Goal: Information Seeking & Learning: Learn about a topic

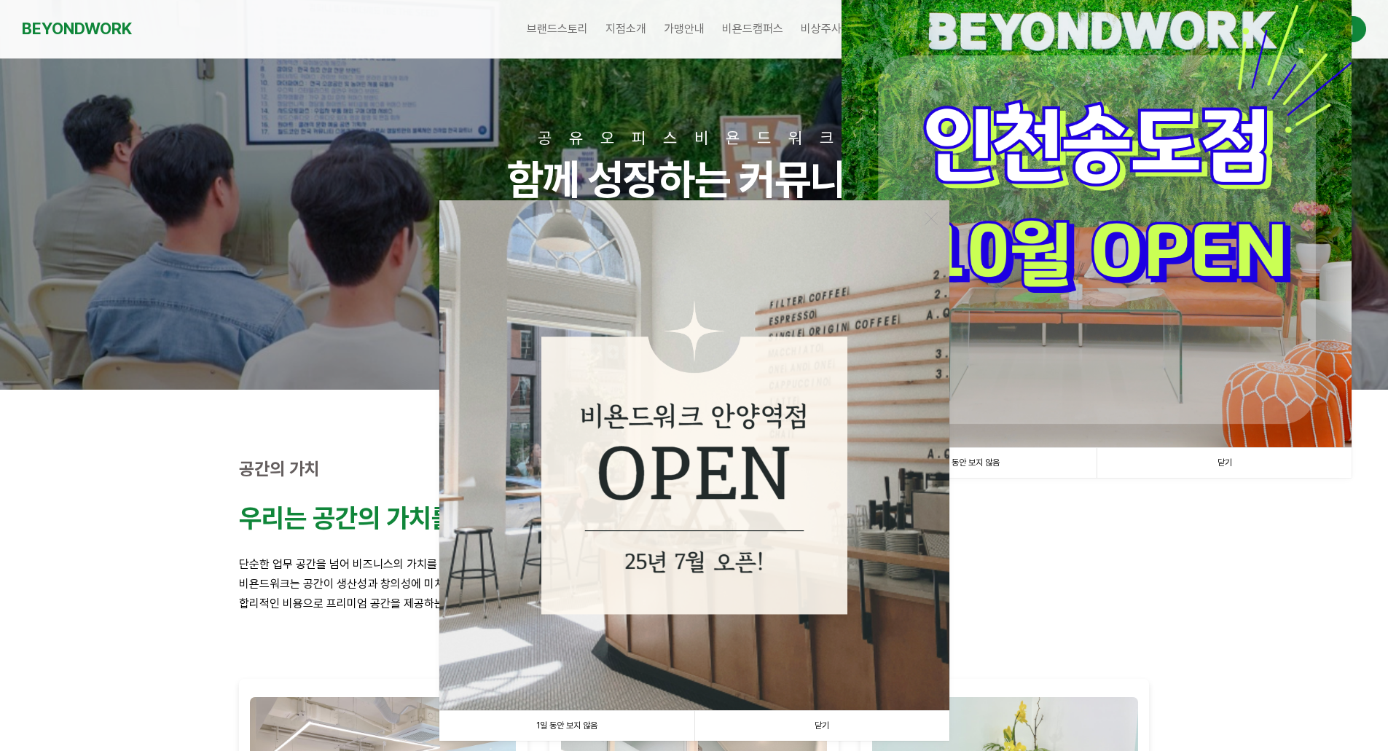
scroll to position [146, 0]
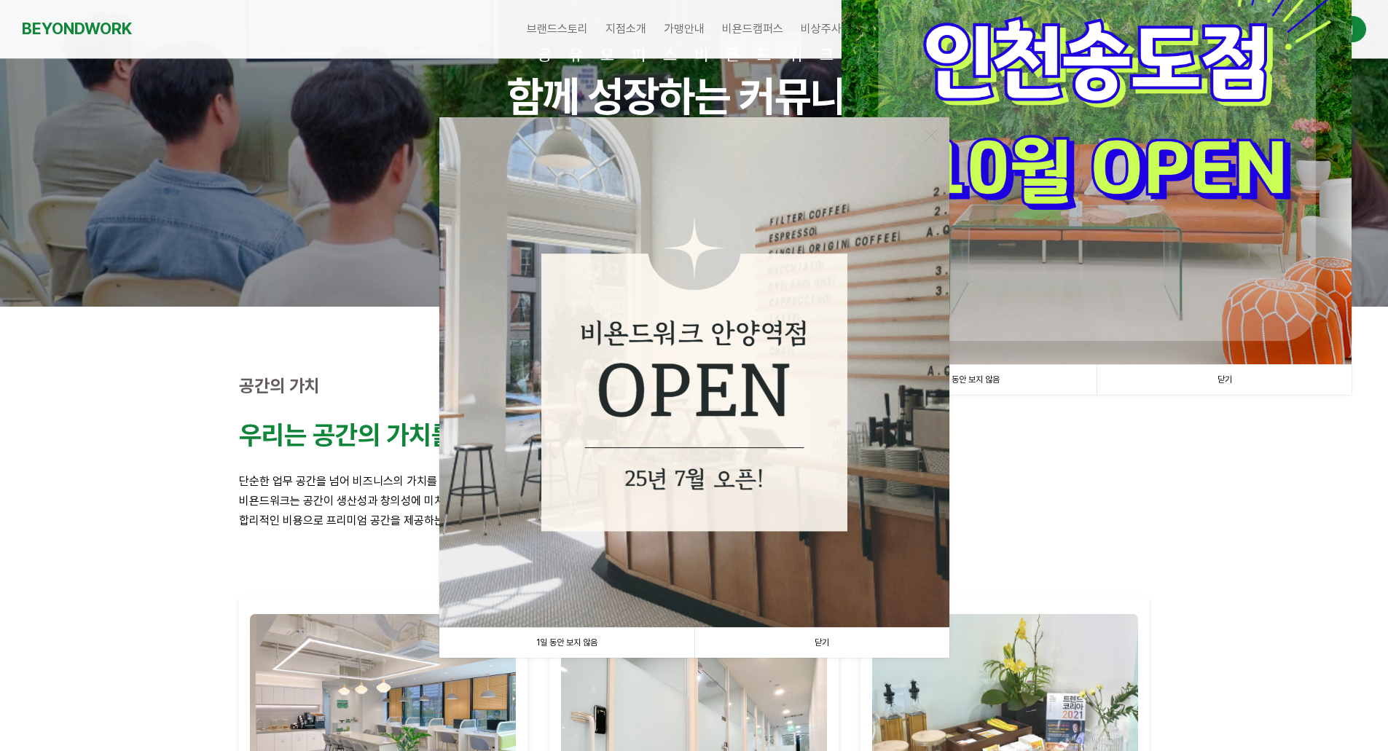
click at [544, 645] on link "1일 동안 보지 않음" at bounding box center [566, 643] width 255 height 30
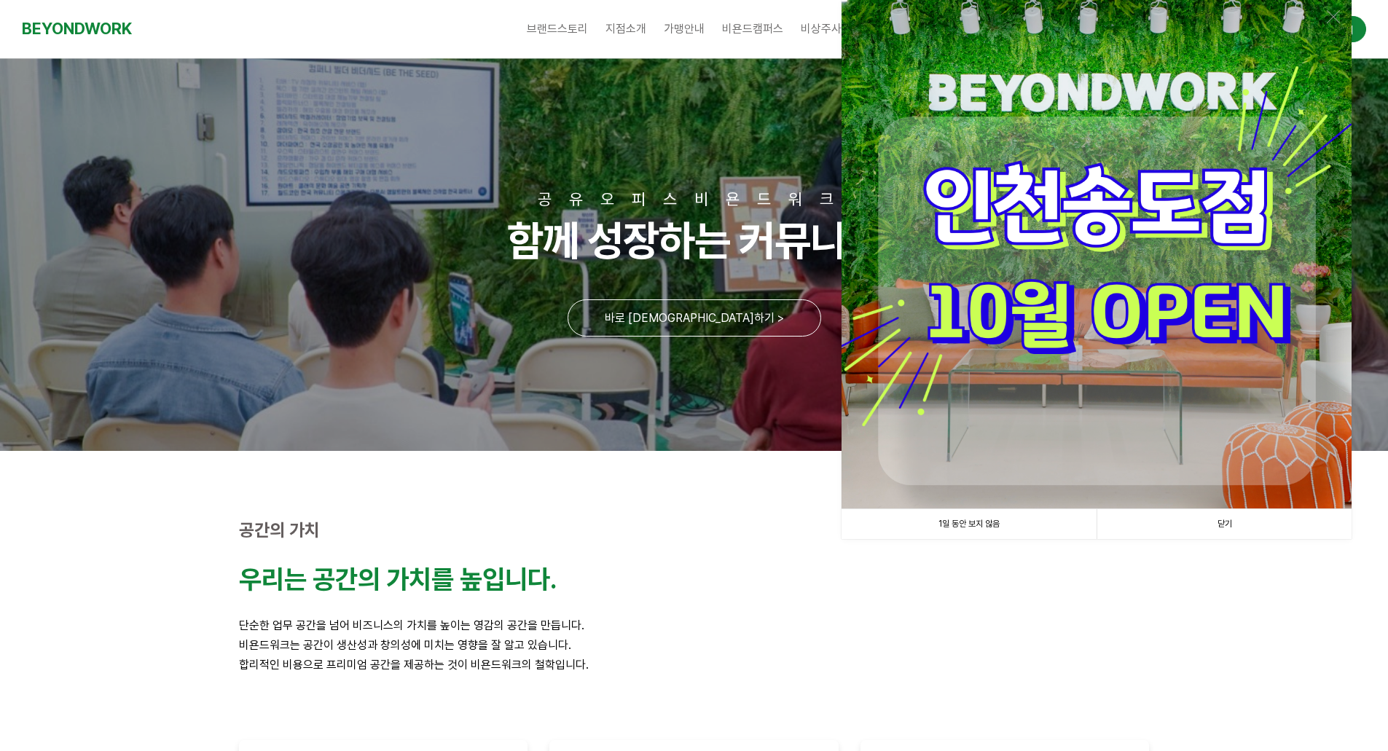
scroll to position [0, 0]
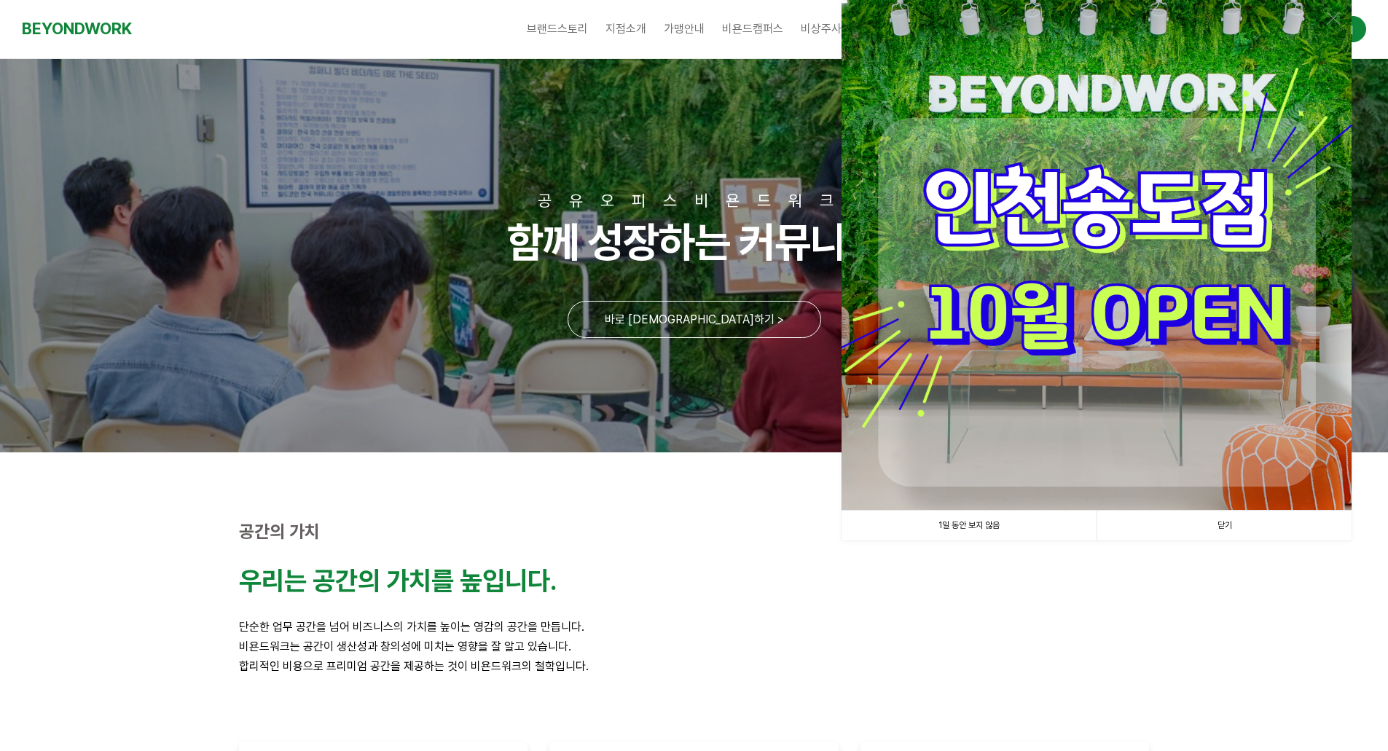
click at [968, 523] on link "1일 동안 보지 않음" at bounding box center [968, 526] width 255 height 30
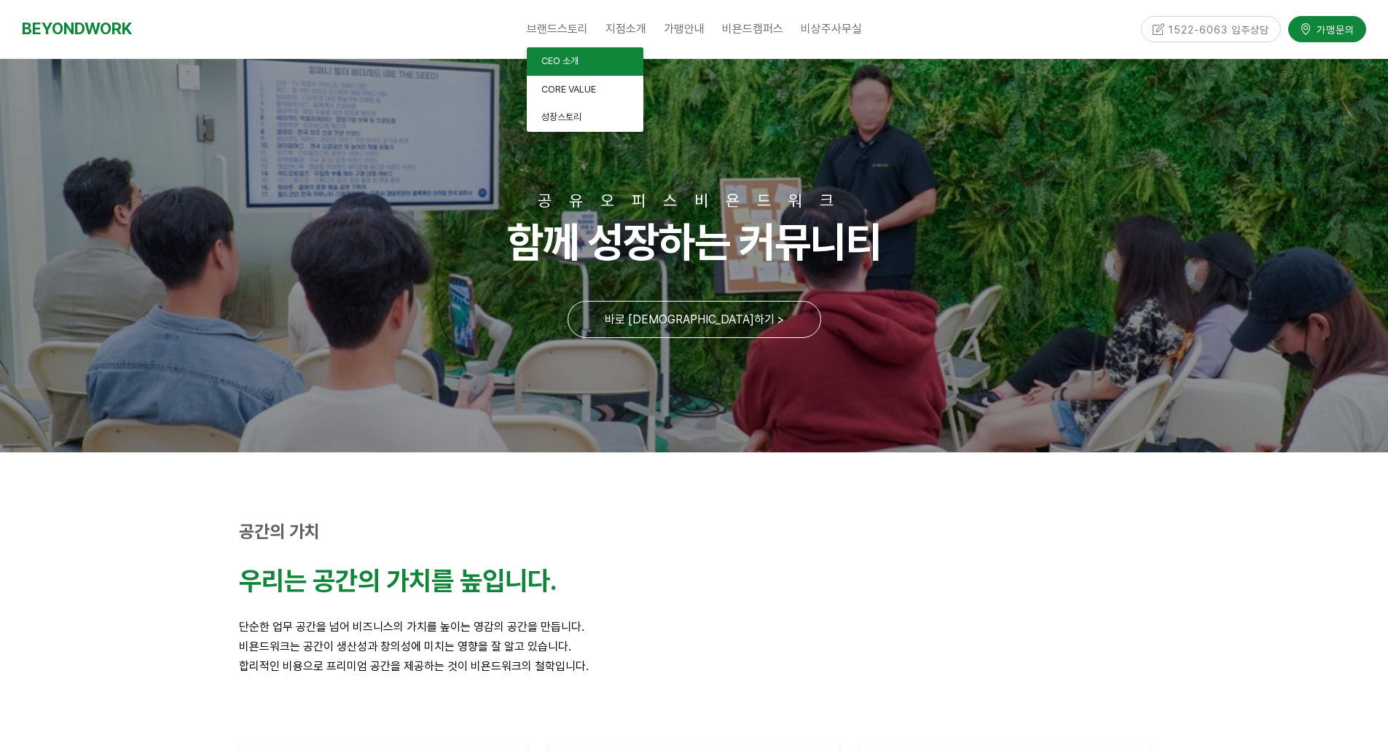
click at [566, 63] on span "CEO 소개" at bounding box center [559, 60] width 37 height 11
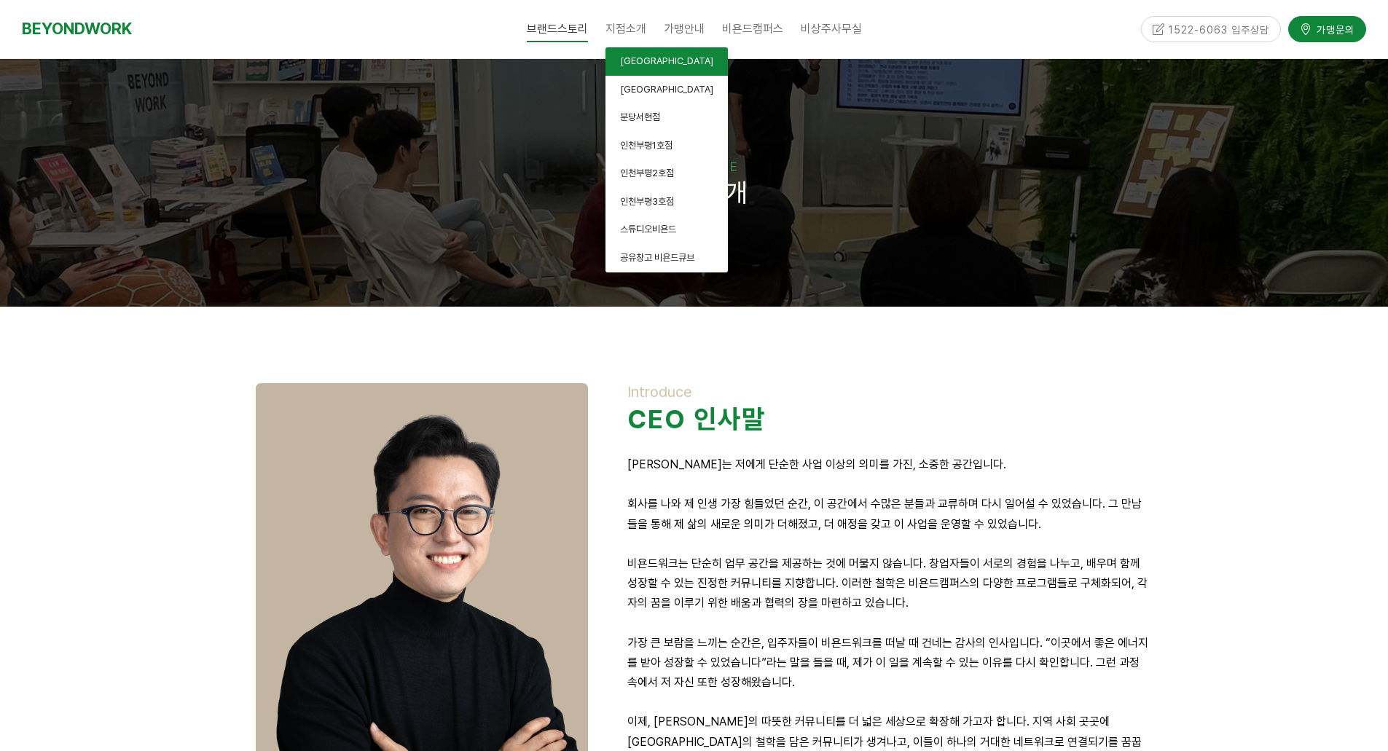
click at [637, 58] on span "[GEOGRAPHIC_DATA]" at bounding box center [666, 60] width 93 height 11
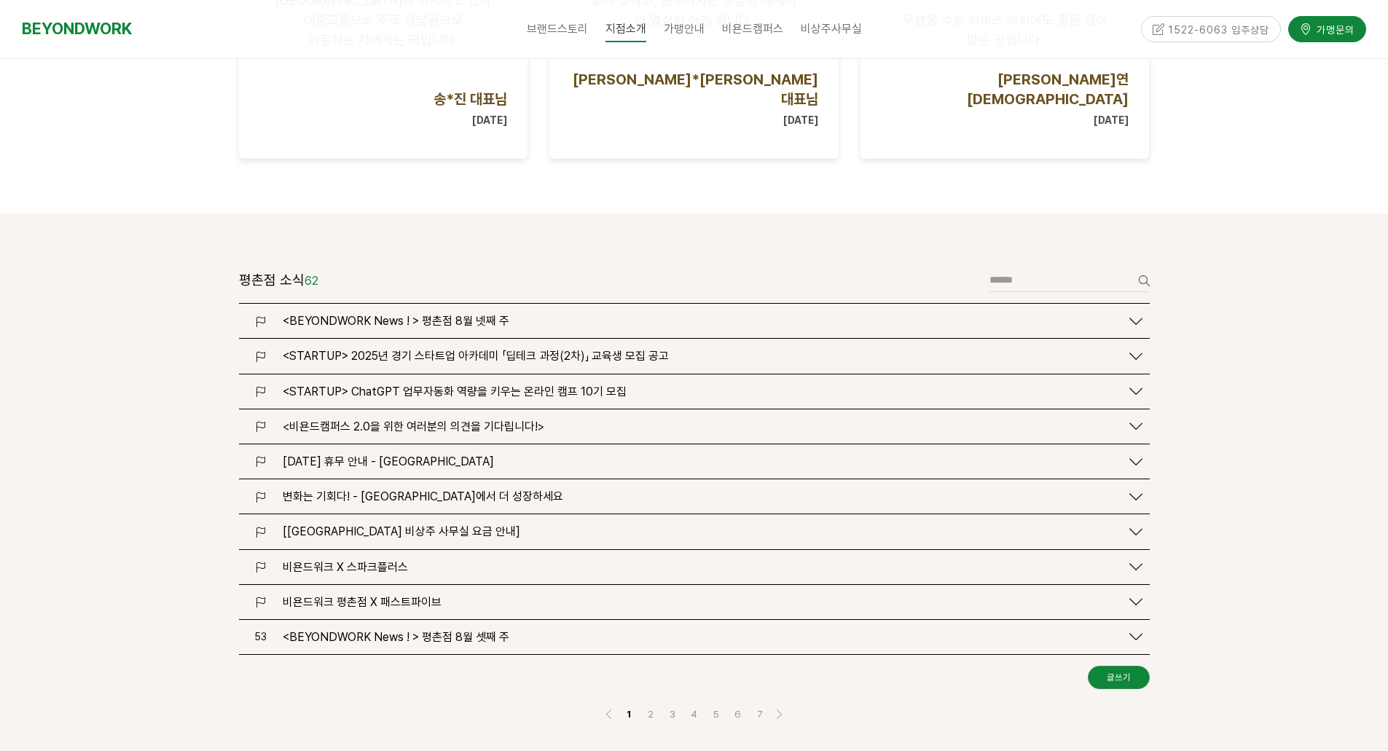
scroll to position [1603, 0]
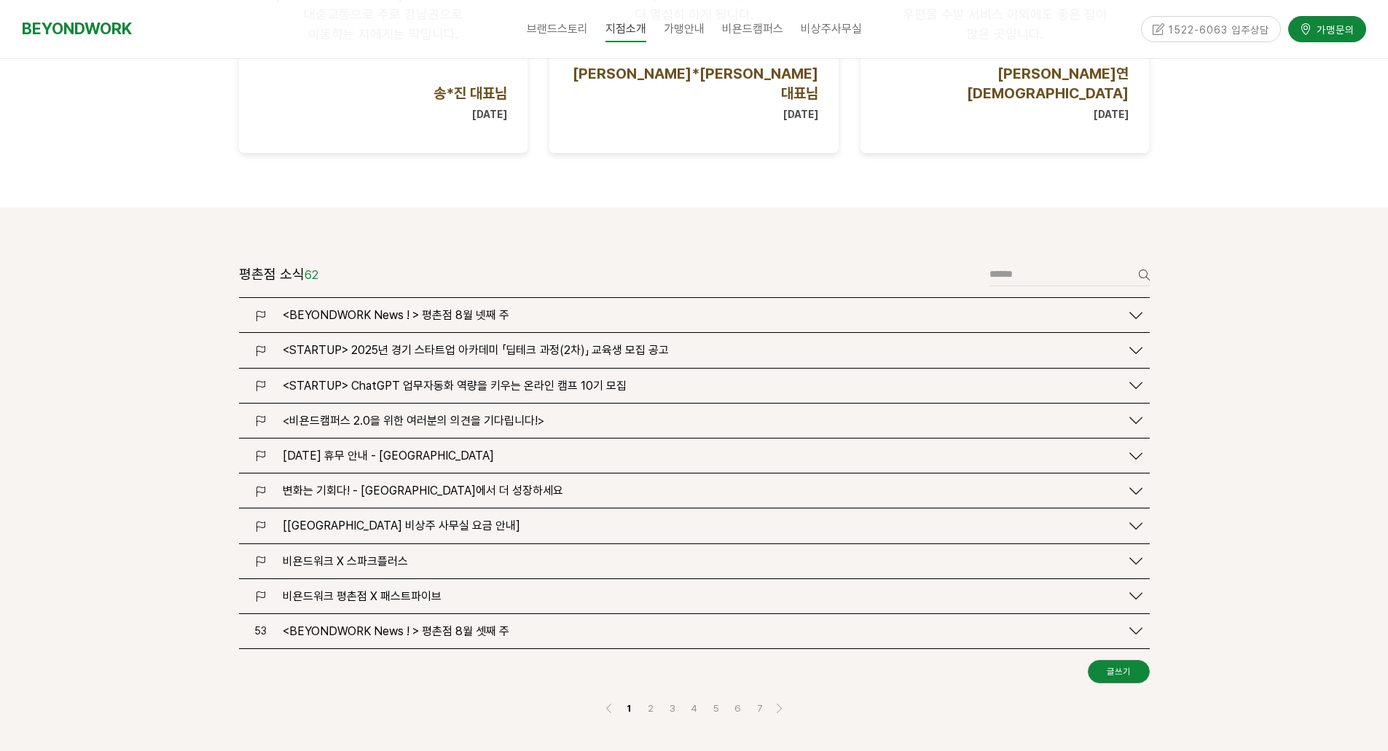
click at [367, 449] on span "[DATE] 휴무 안내 - [GEOGRAPHIC_DATA]" at bounding box center [388, 456] width 211 height 14
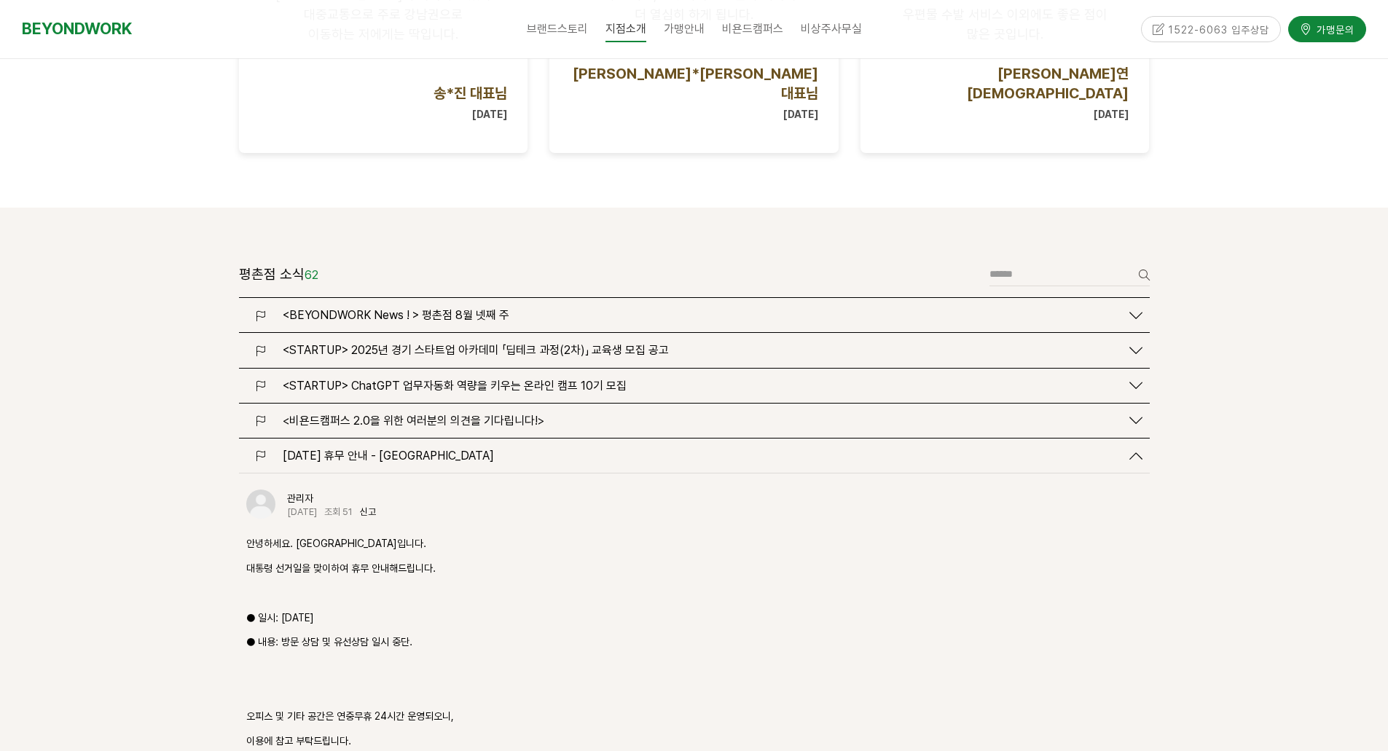
click at [367, 449] on span "2025.06.03 (화) 휴무 안내 - 안양 평촌점" at bounding box center [388, 456] width 211 height 14
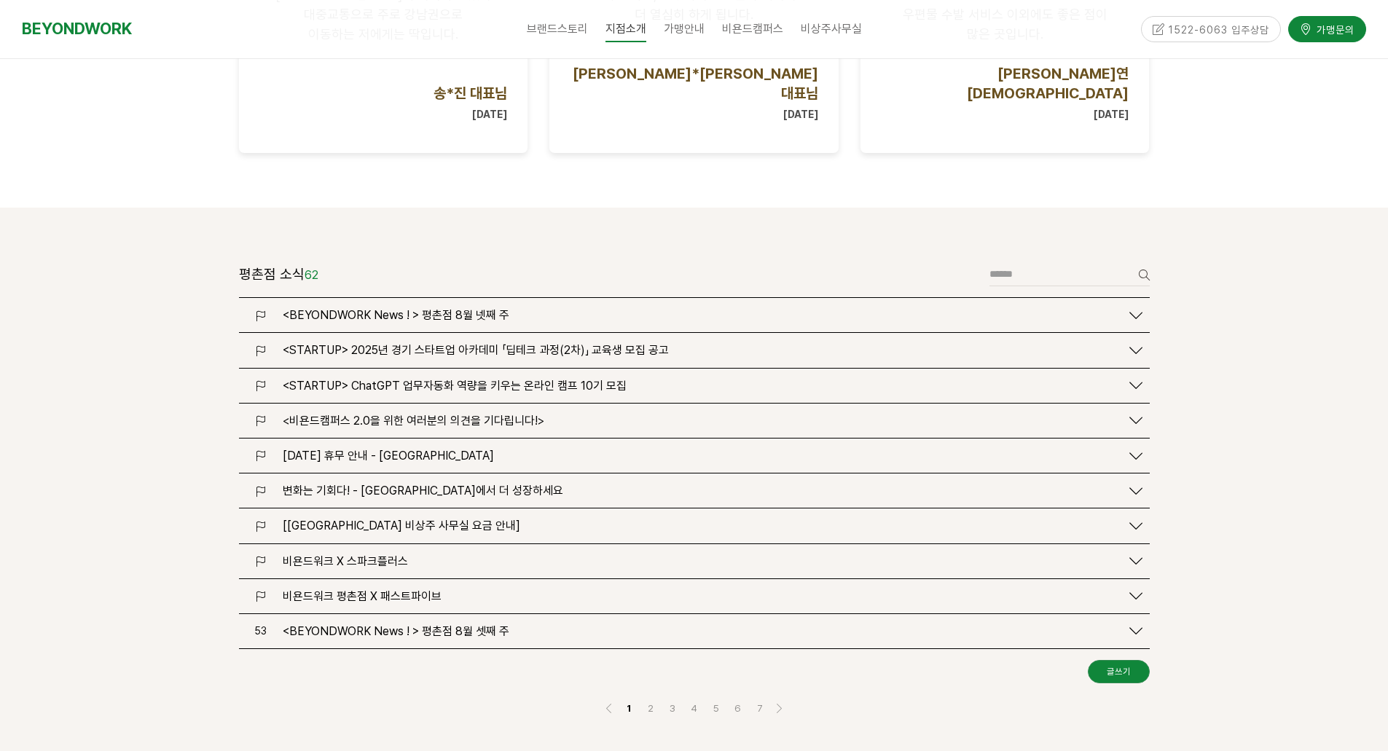
click at [413, 519] on span "[비욘드워크 평촌점 비상주 사무실 요금 안내]" at bounding box center [402, 526] width 238 height 14
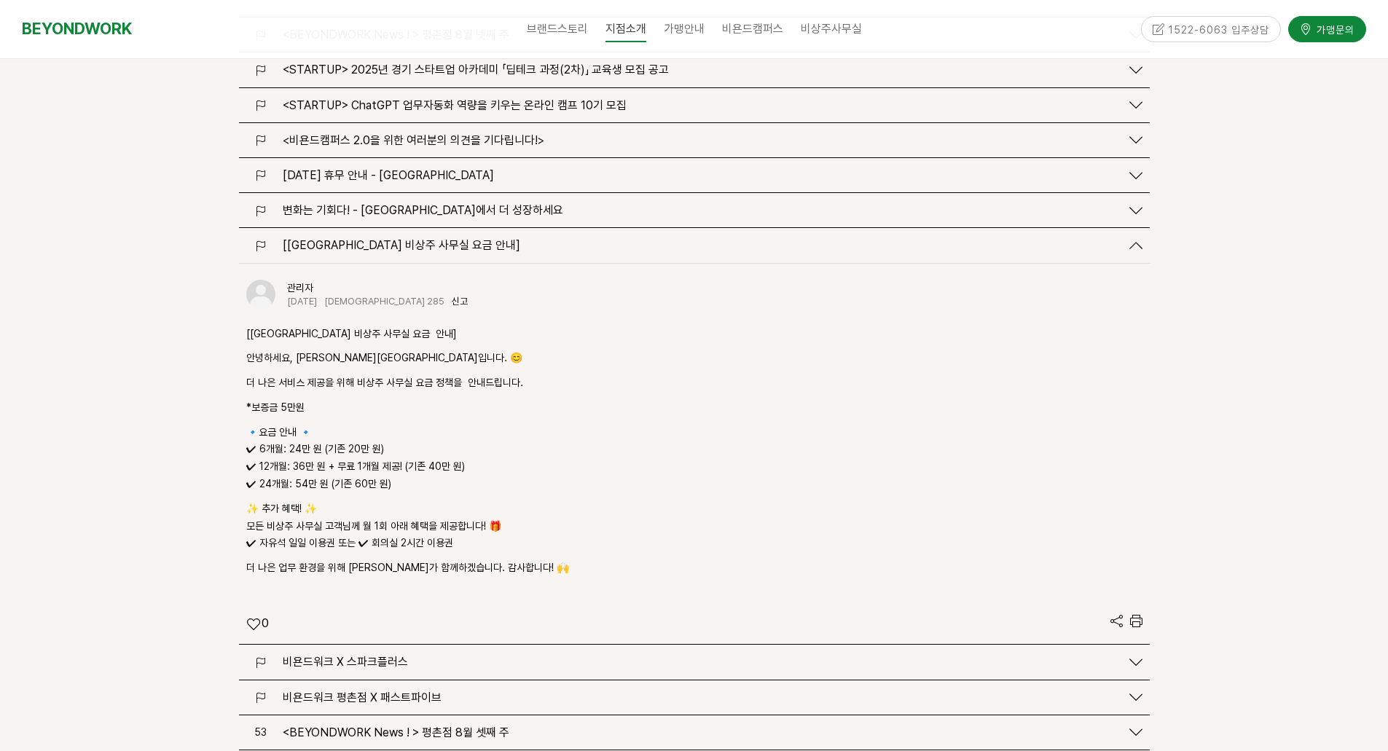
scroll to position [1894, 0]
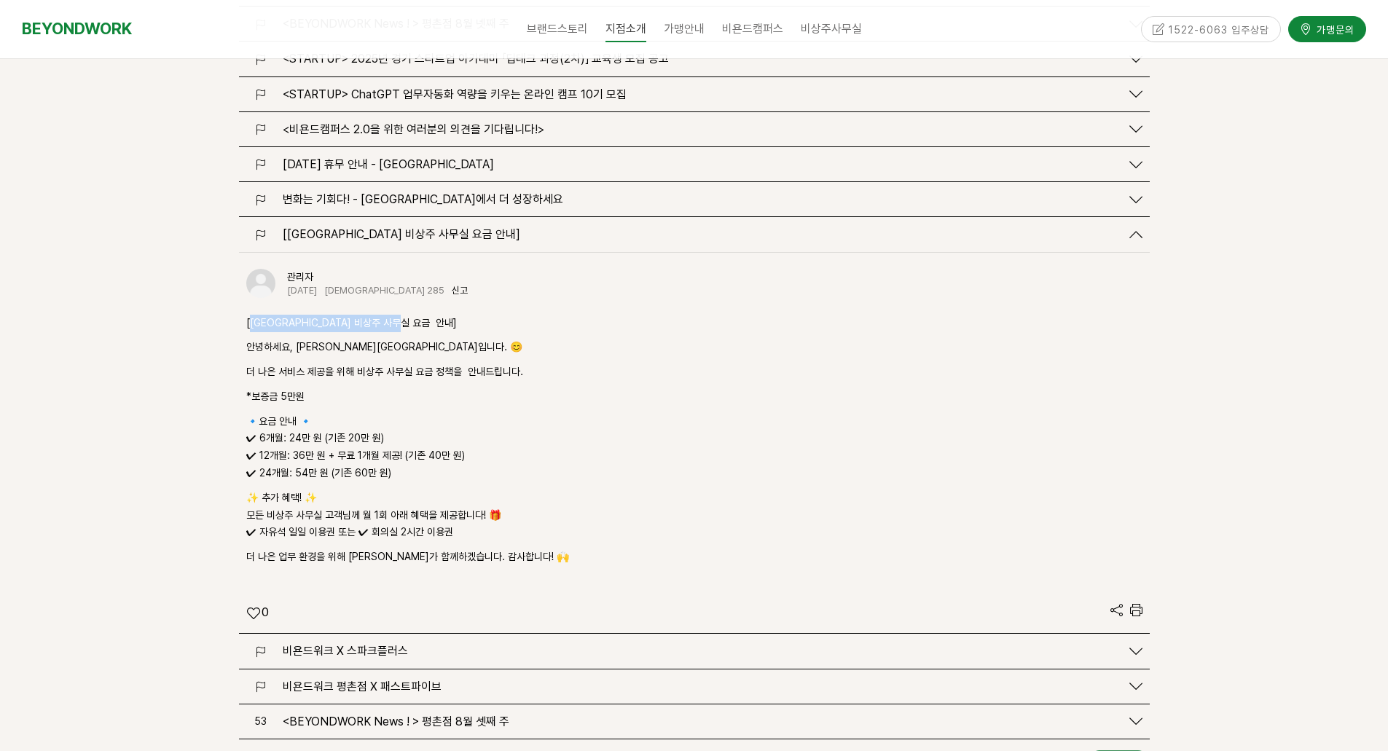
drag, startPoint x: 249, startPoint y: 261, endPoint x: 425, endPoint y: 263, distance: 175.6
click at [425, 315] on p "[비욘드워크 평촌점 비상주 사무실 요금 안내]" at bounding box center [694, 323] width 896 height 17
click at [369, 388] on p "*보증금 5만원" at bounding box center [694, 396] width 896 height 17
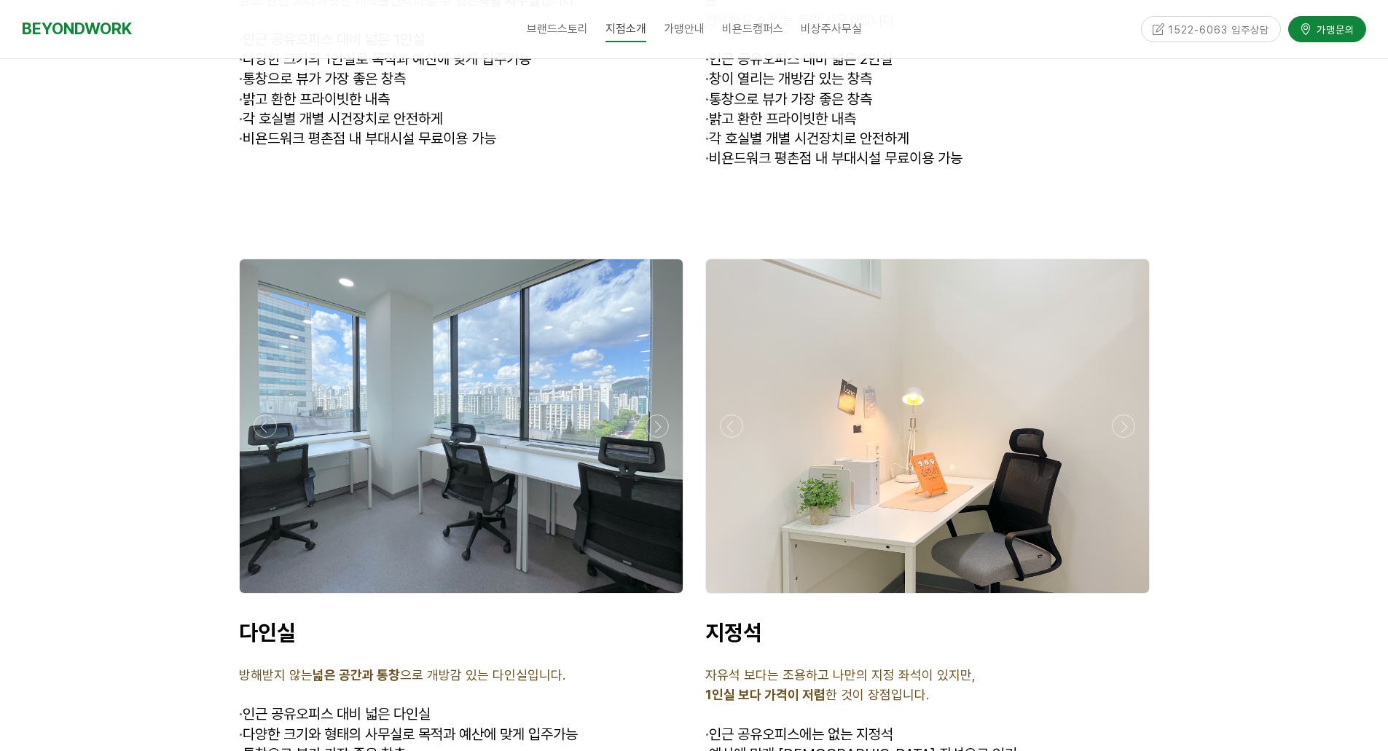
scroll to position [4517, 0]
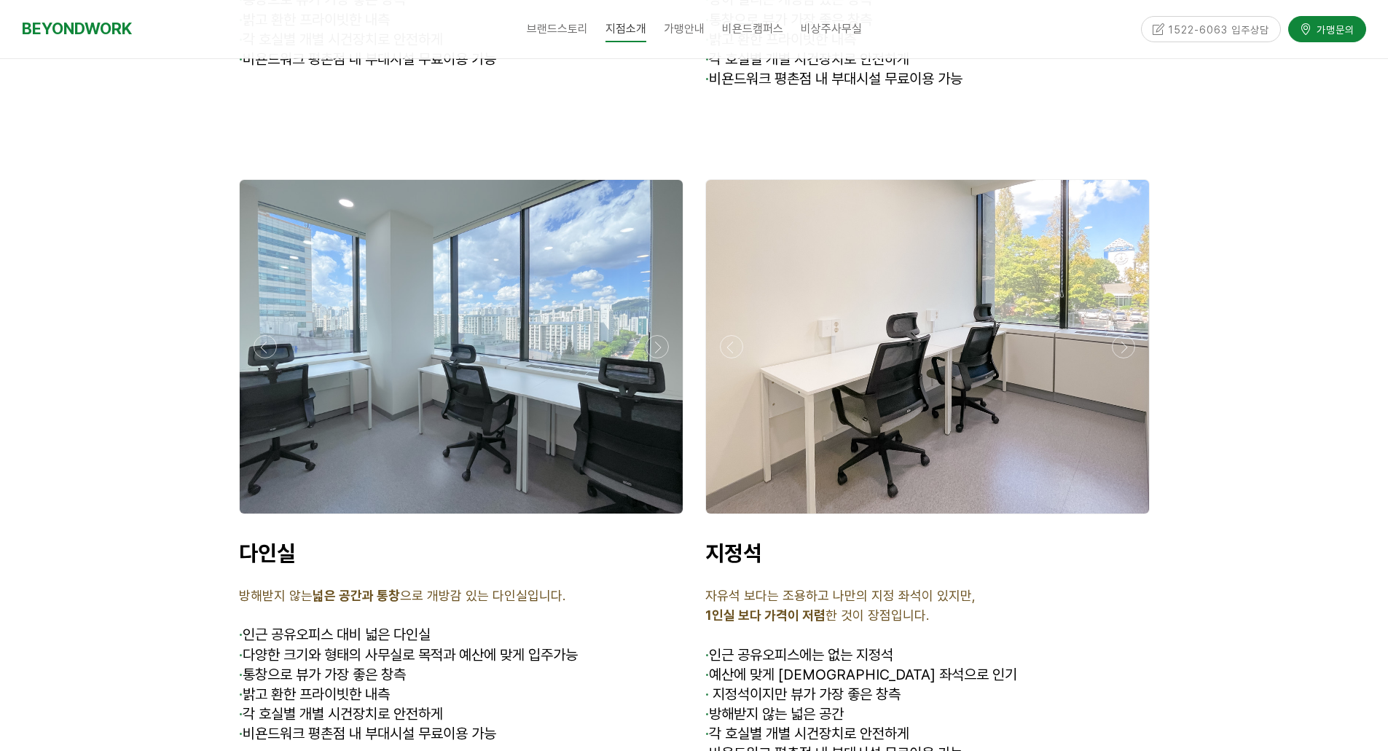
click at [1048, 626] on p at bounding box center [927, 636] width 444 height 20
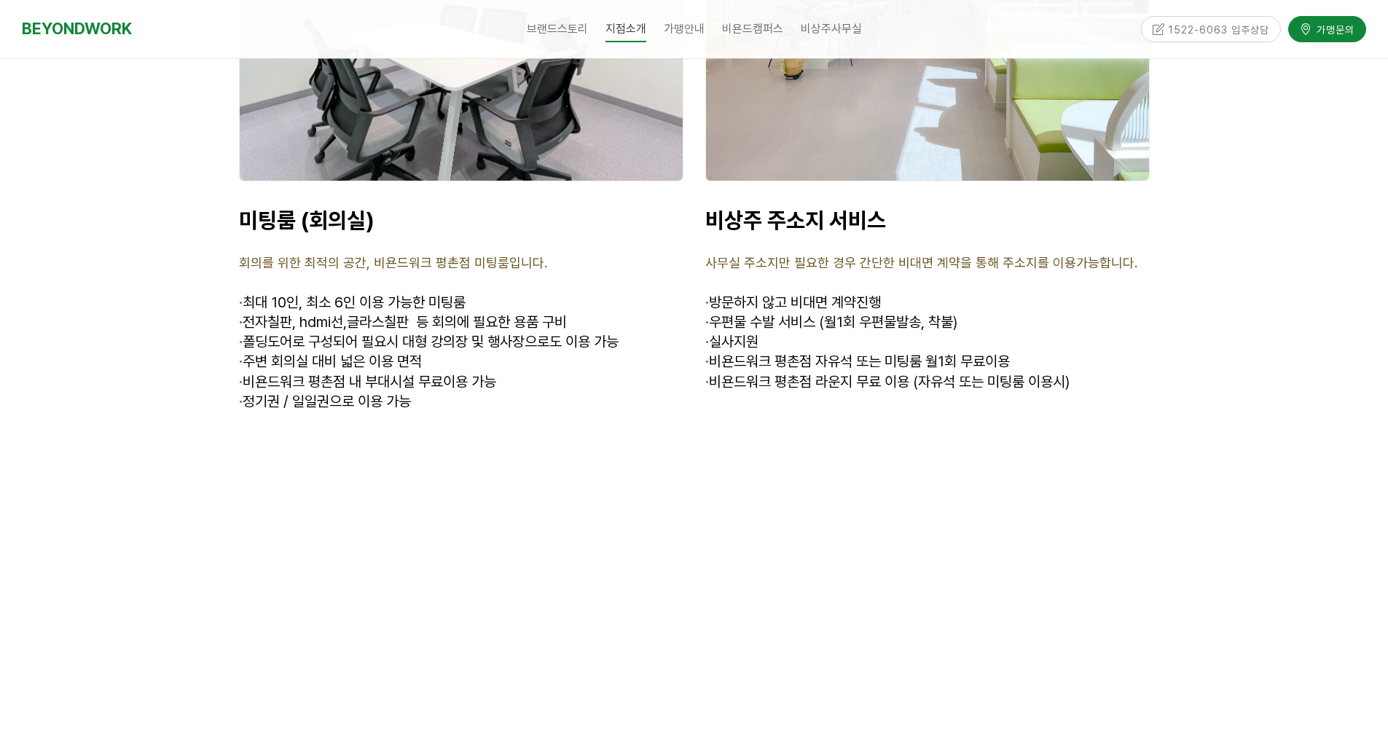
scroll to position [6053, 0]
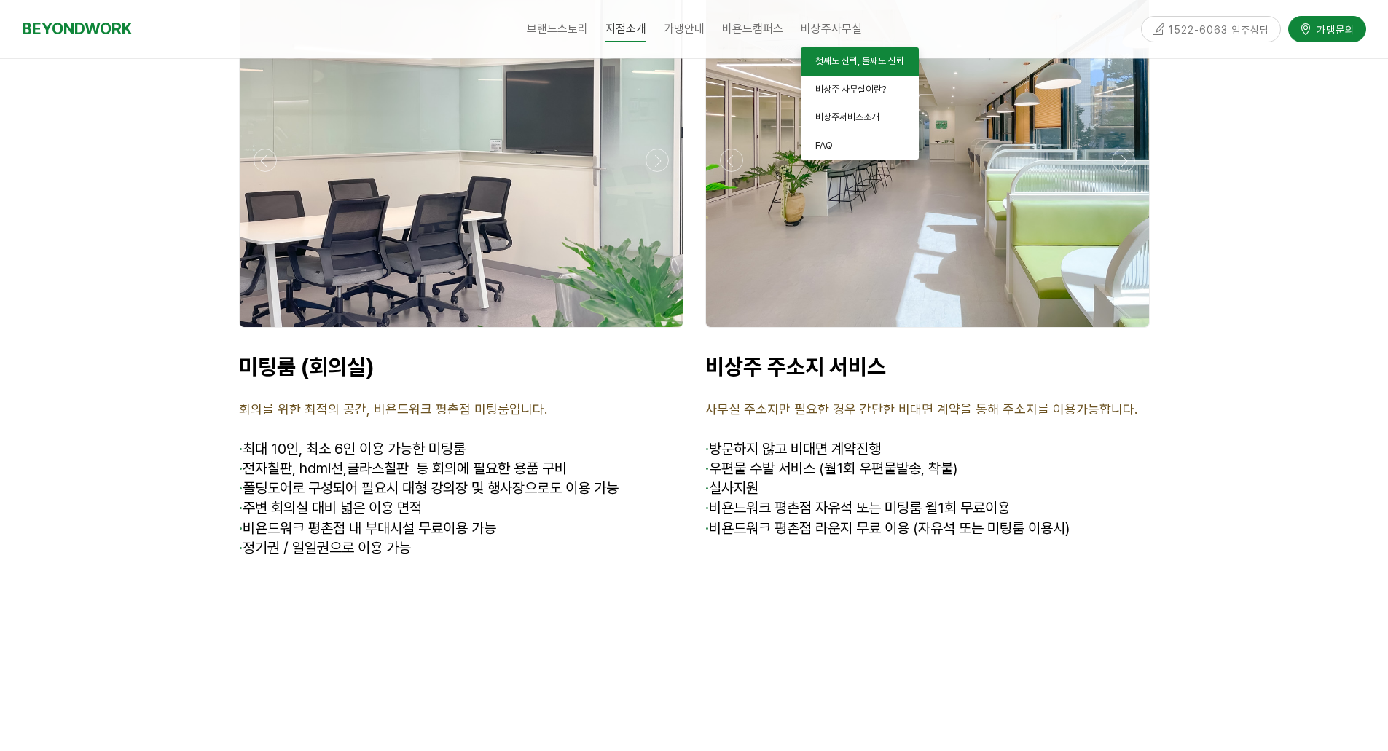
click at [853, 63] on span "첫째도 신뢰, 둘째도 신뢰" at bounding box center [859, 60] width 89 height 11
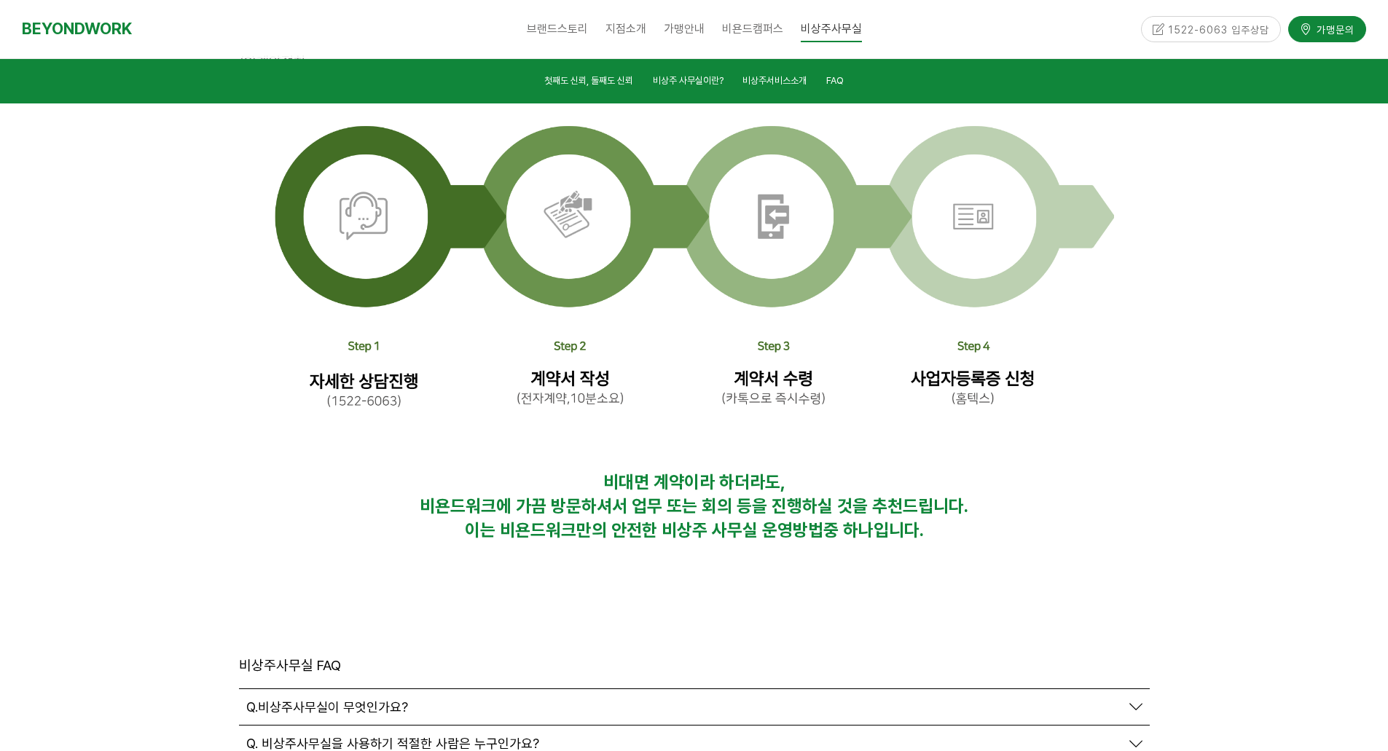
scroll to position [4768, 0]
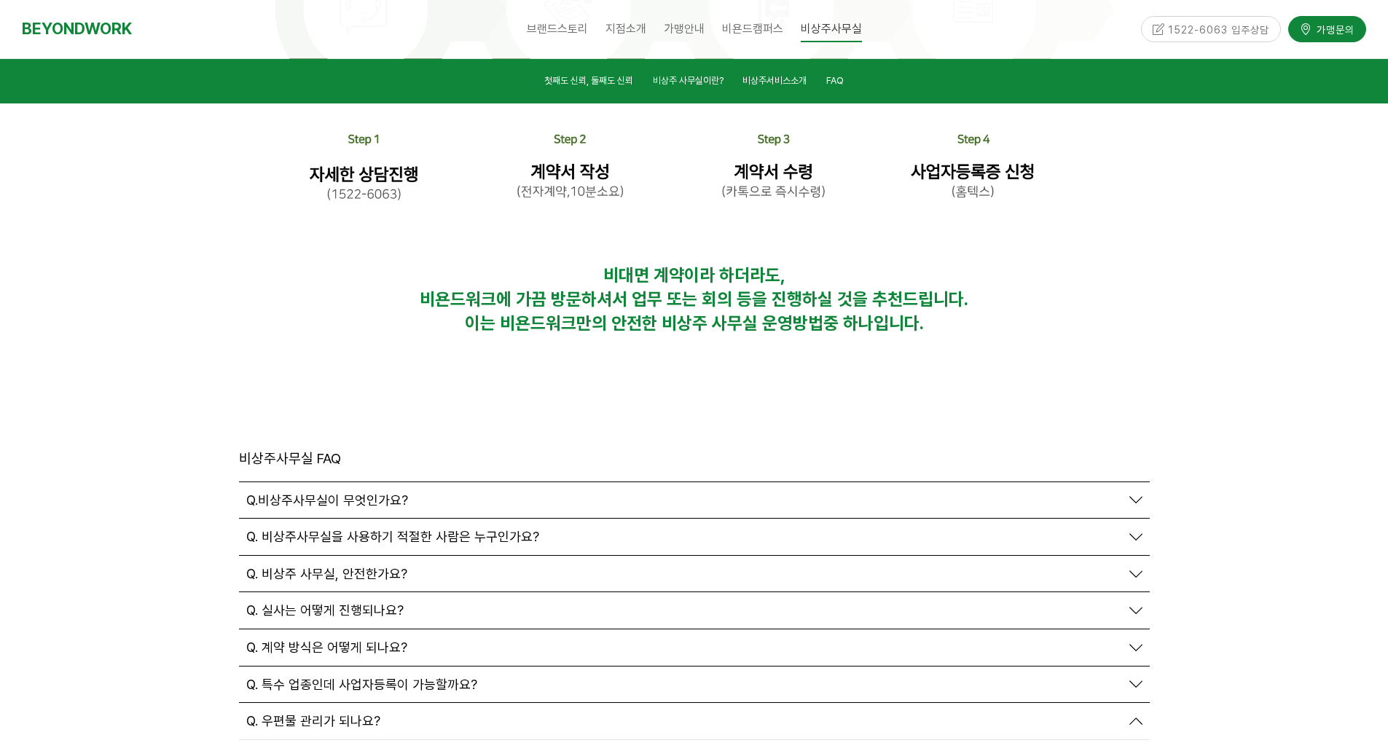
scroll to position [4841, 0]
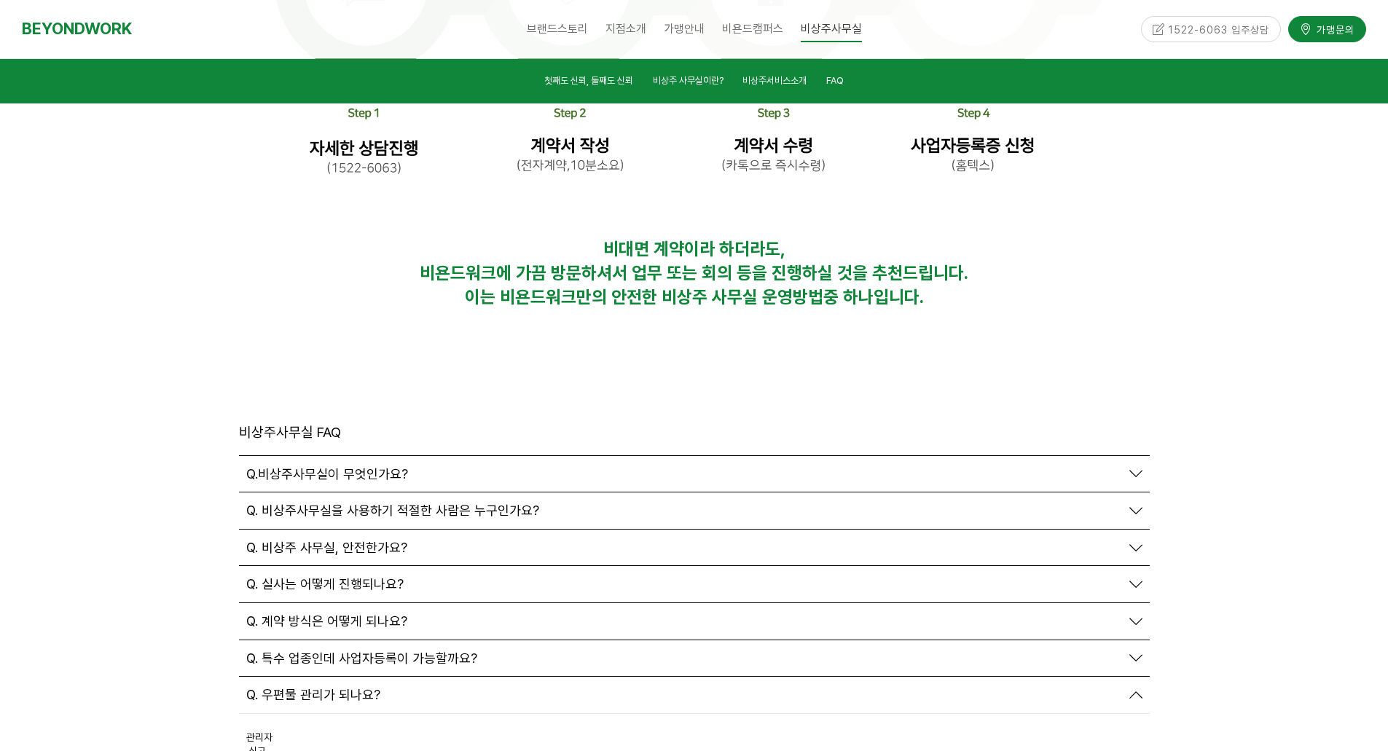
click at [360, 540] on span "Q. 비상주 사무실, 안전한가요?" at bounding box center [326, 548] width 161 height 16
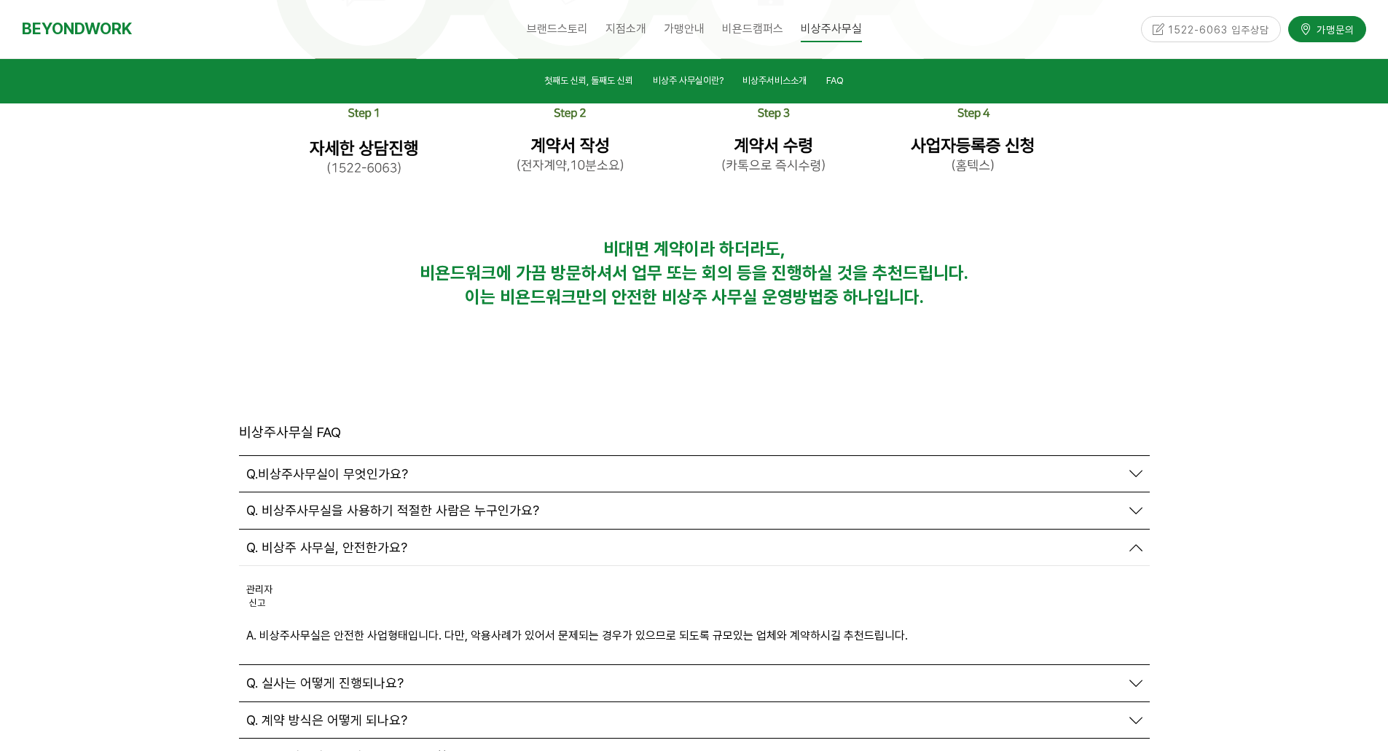
click at [360, 540] on span "Q. 비상주 사무실, 안전한가요?" at bounding box center [326, 548] width 161 height 16
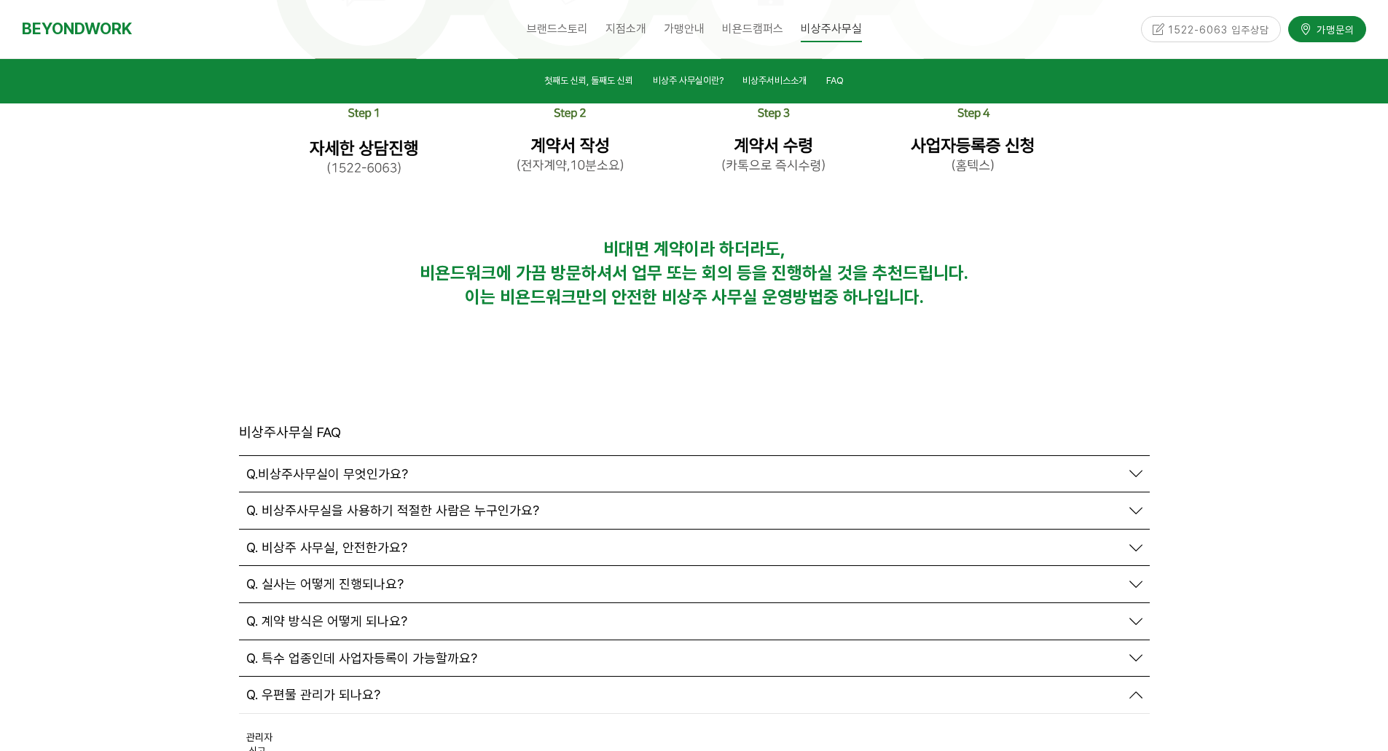
click at [376, 576] on span "Q. 실사는 어떻게 진행되나요?" at bounding box center [324, 584] width 157 height 16
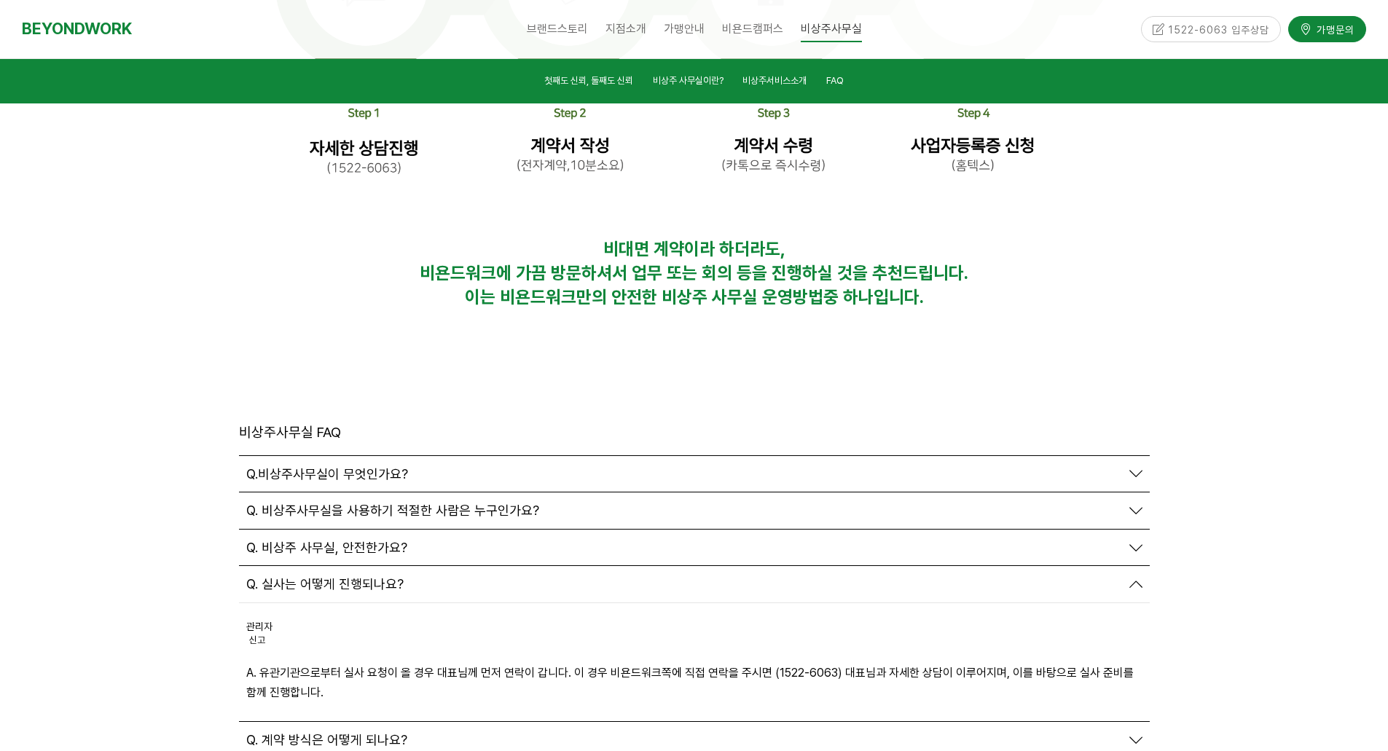
click at [375, 576] on span "Q. 실사는 어떻게 진행되나요?" at bounding box center [324, 584] width 157 height 16
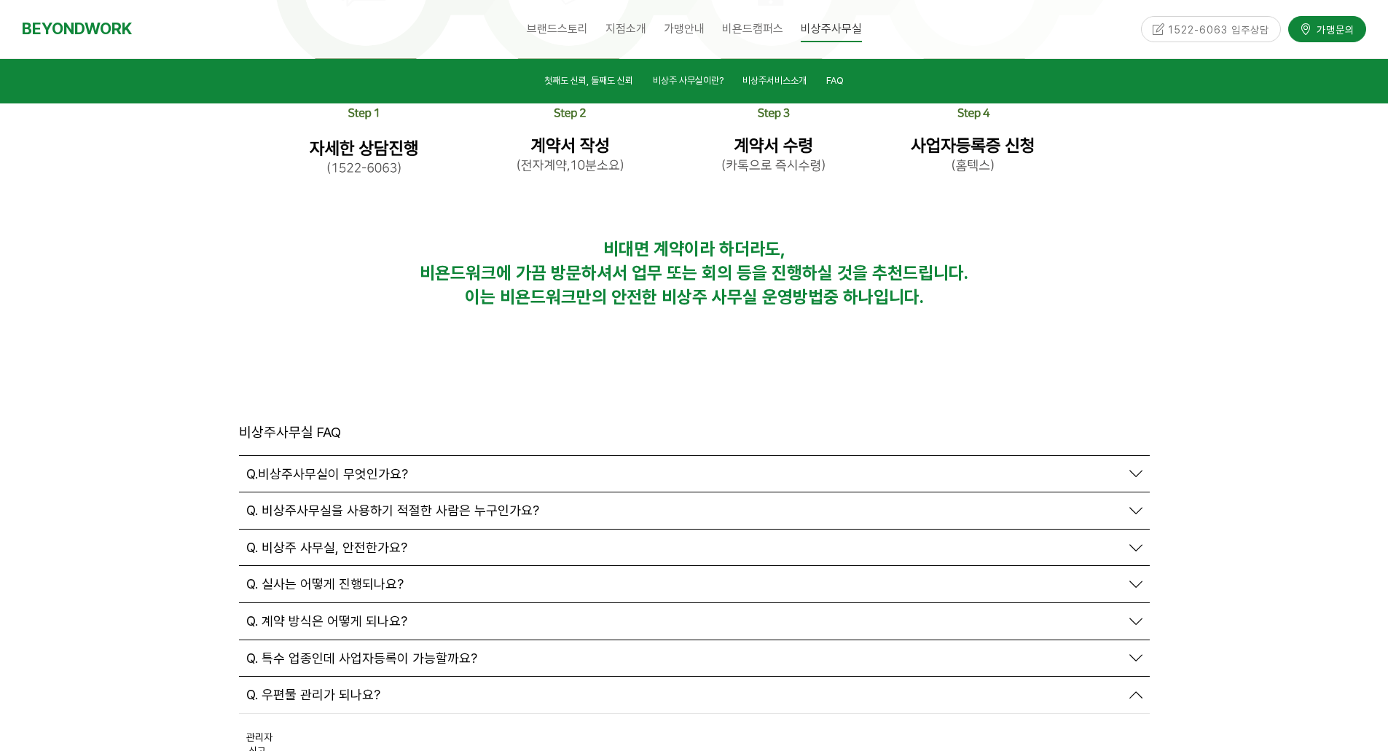
click at [348, 613] on span "Q. 계약 방식은 어떻게 되나요?" at bounding box center [326, 621] width 161 height 16
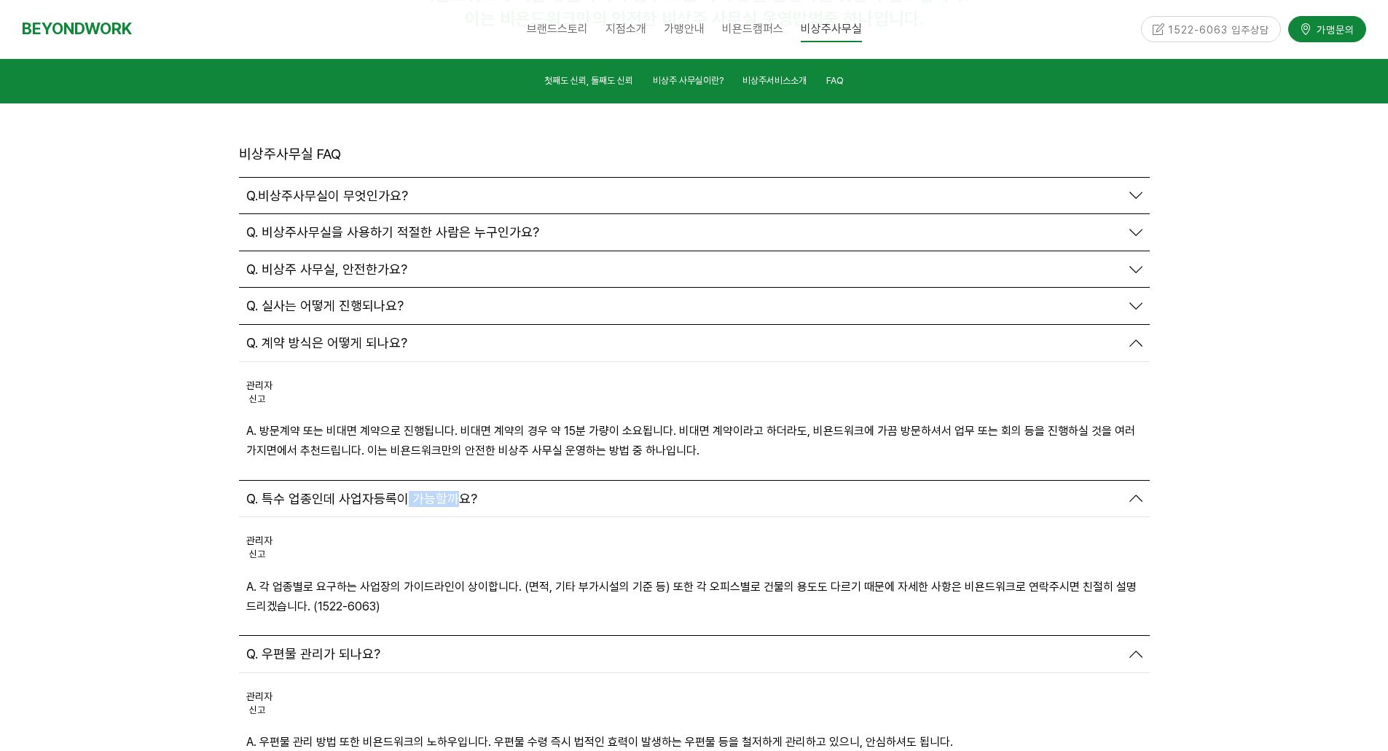
scroll to position [5059, 0]
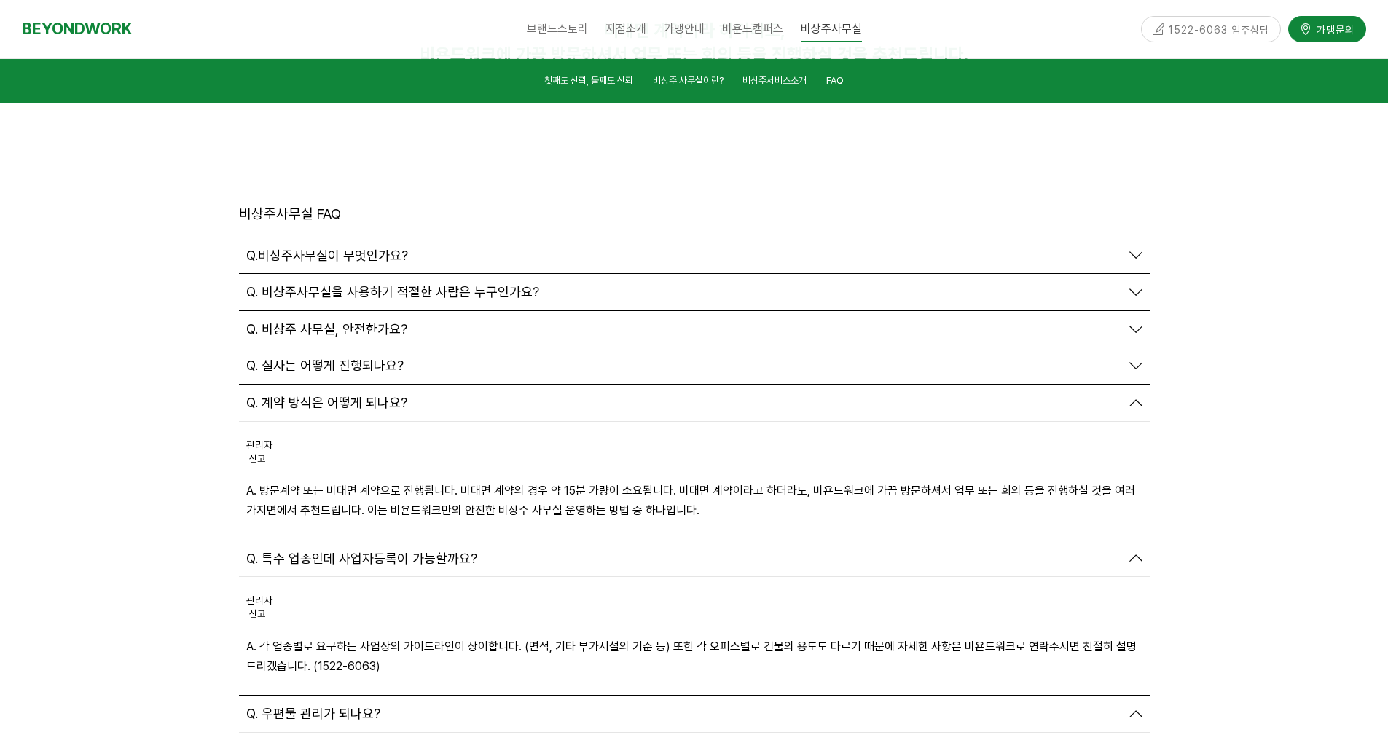
click at [774, 706] on div "Q. 우편물 관리가 되나요?" at bounding box center [683, 714] width 874 height 16
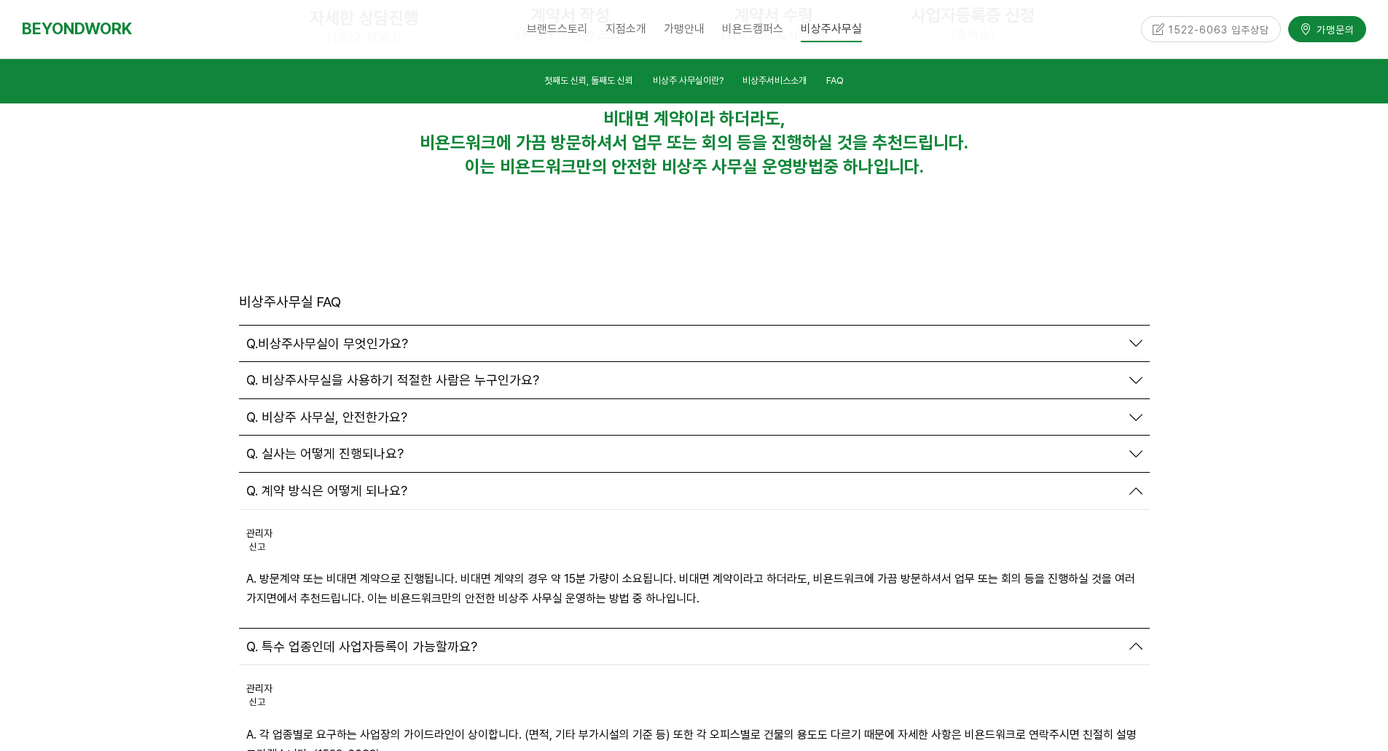
scroll to position [4841, 0]
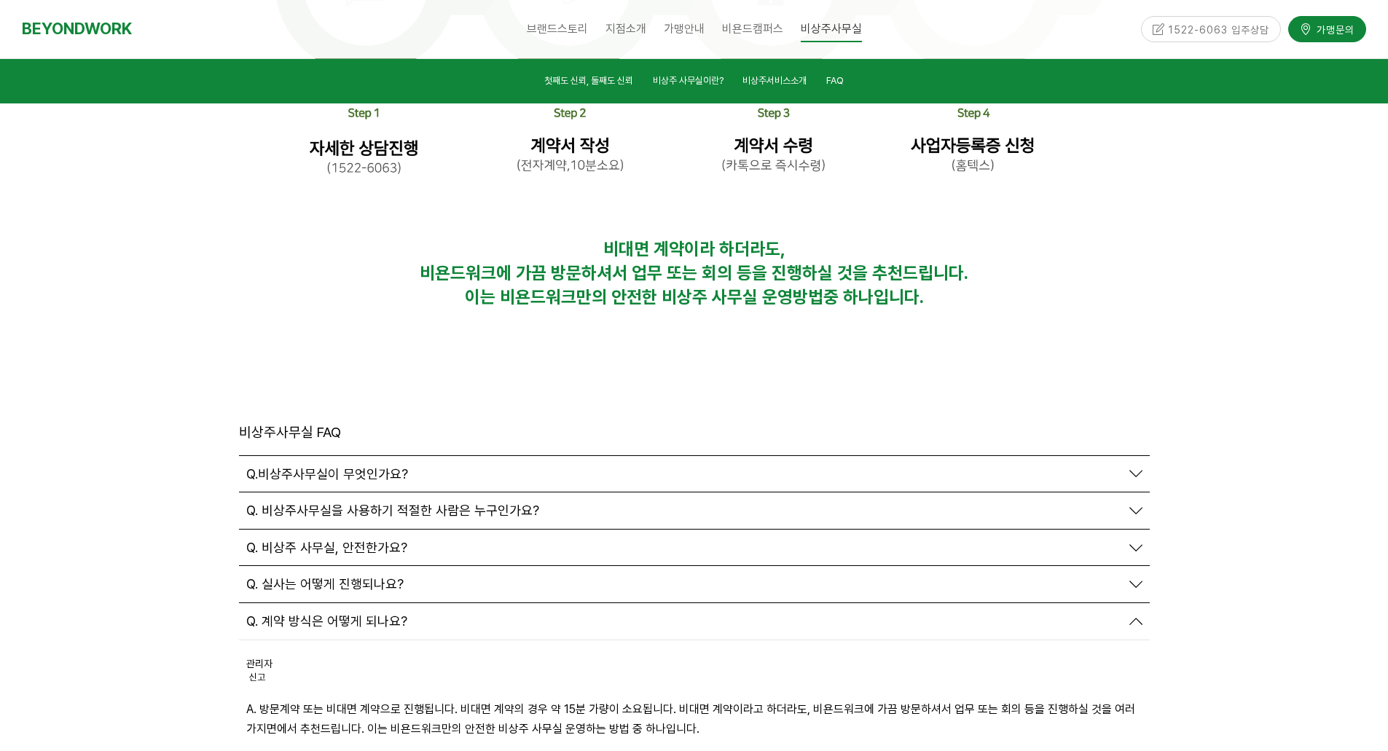
click at [333, 540] on span "Q. 비상주 사무실, 안전한가요?" at bounding box center [326, 548] width 161 height 16
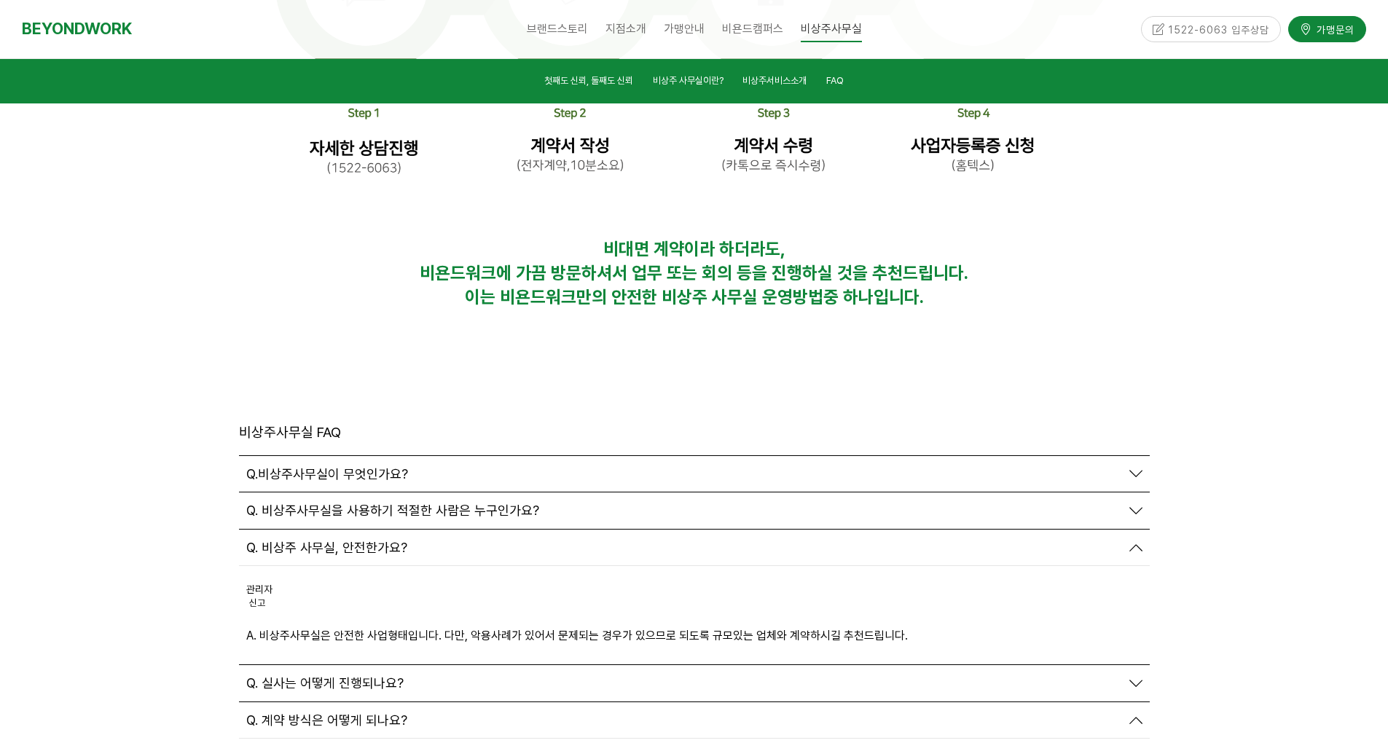
click at [350, 540] on span "Q. 비상주 사무실, 안전한가요?" at bounding box center [326, 548] width 161 height 16
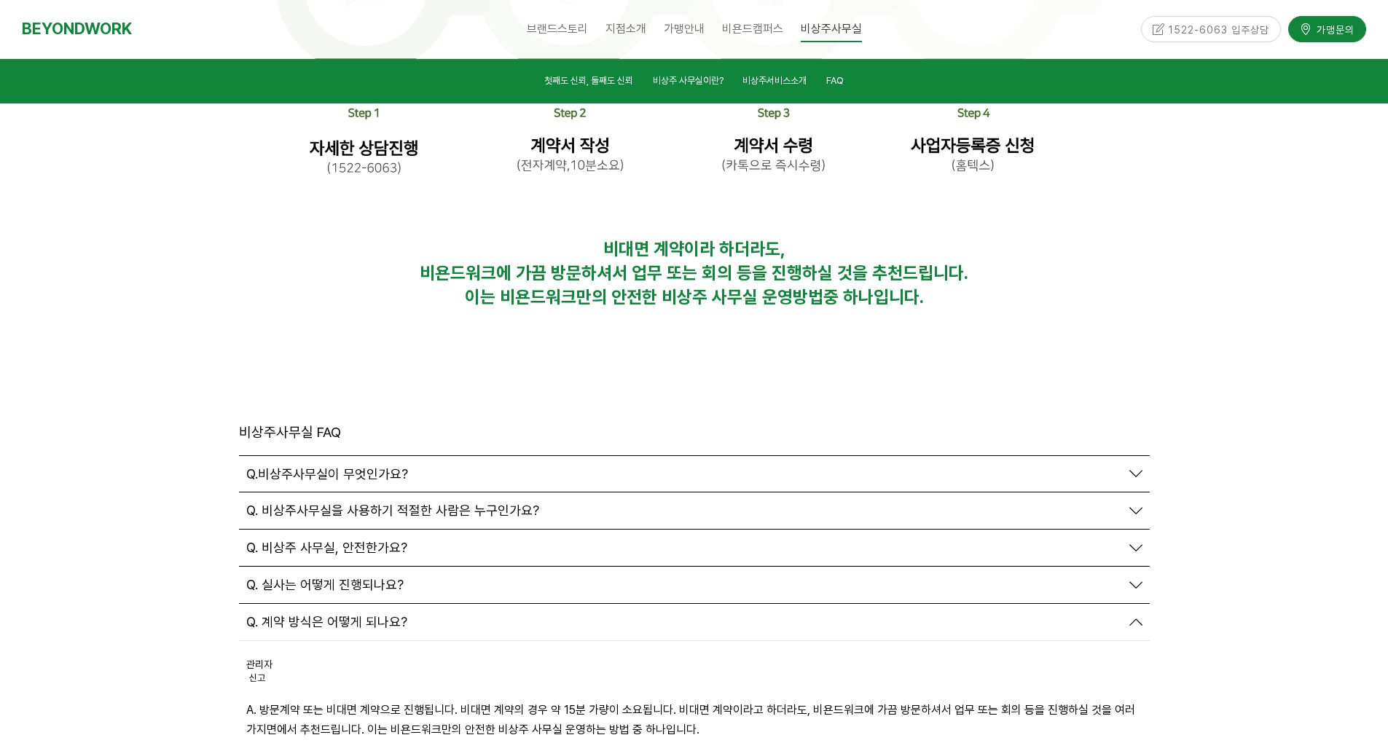
click at [361, 503] on span "Q. 비상주사무실을 사용하기 적절한 사람은 누구인가요?" at bounding box center [392, 511] width 293 height 16
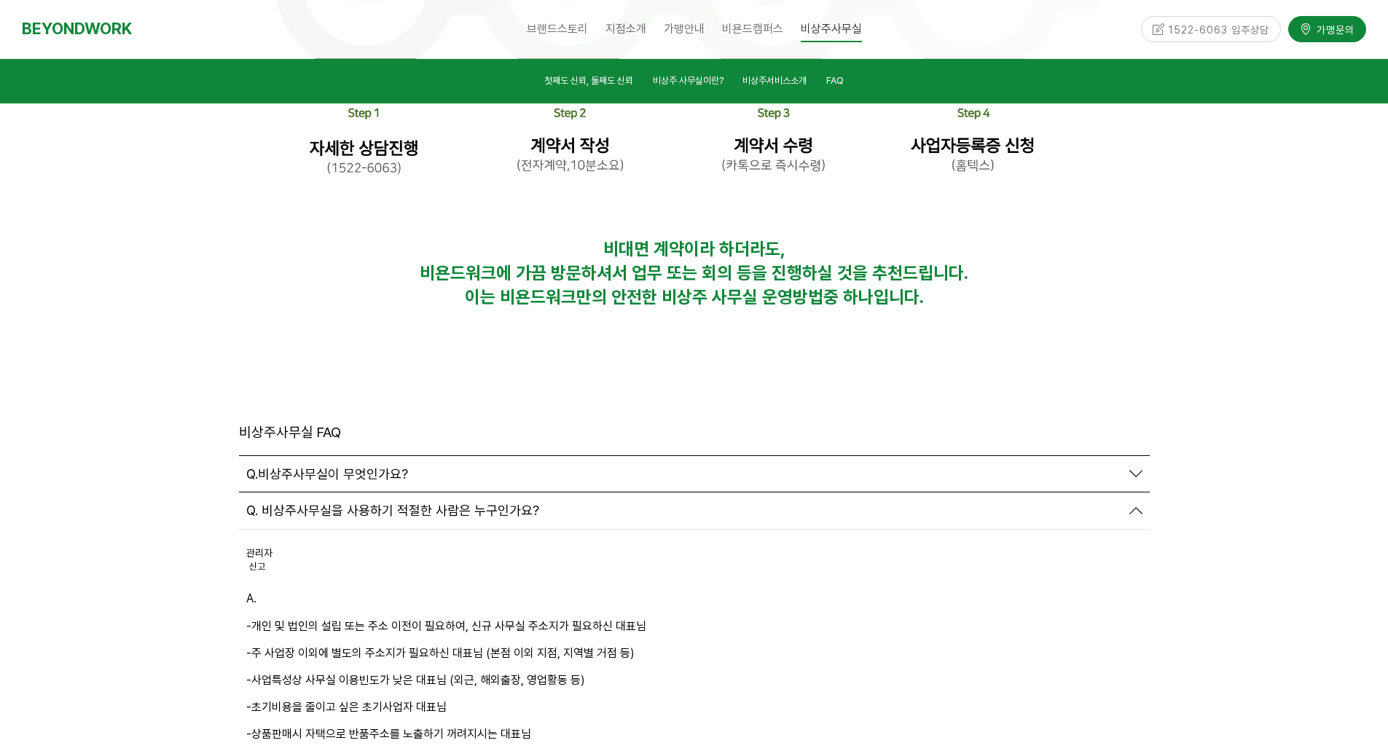
click at [374, 466] on span "Q.비상주사무실이 무엇인가요?" at bounding box center [327, 474] width 162 height 16
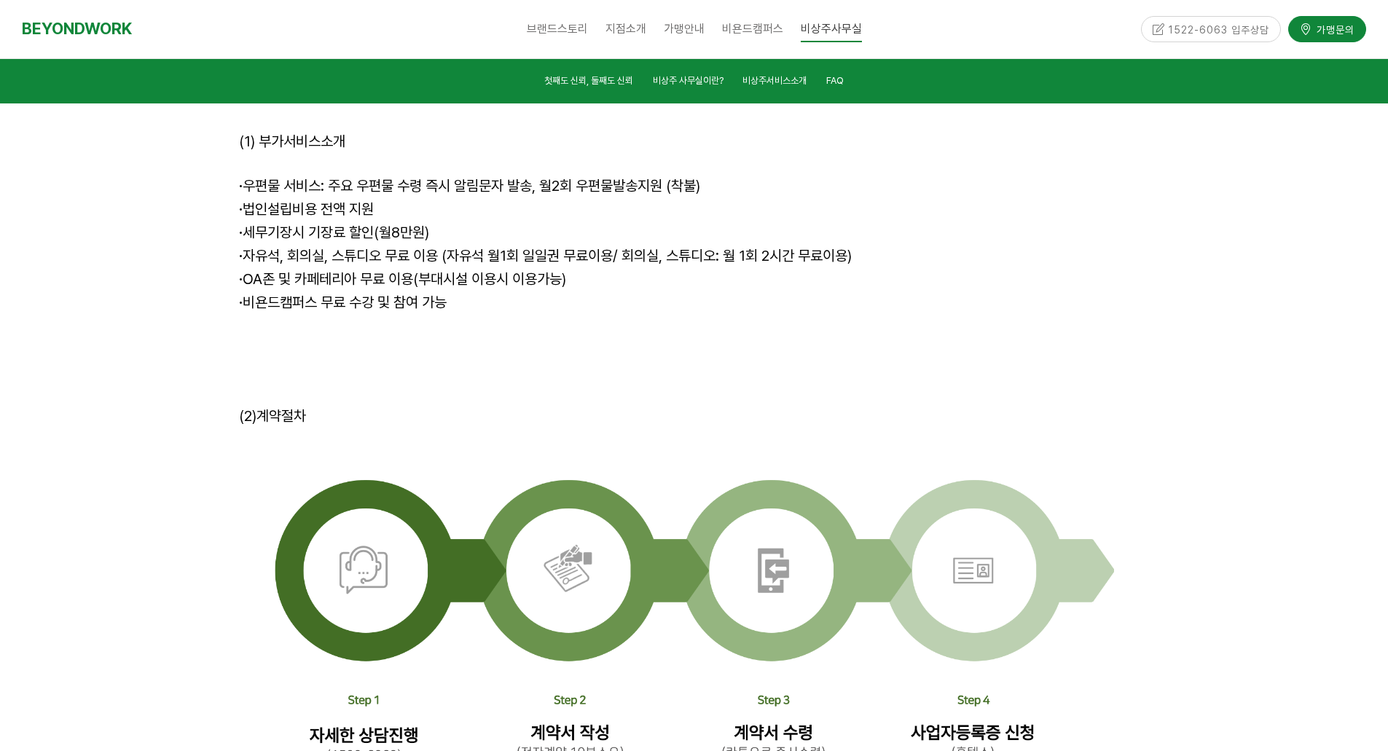
scroll to position [3893, 0]
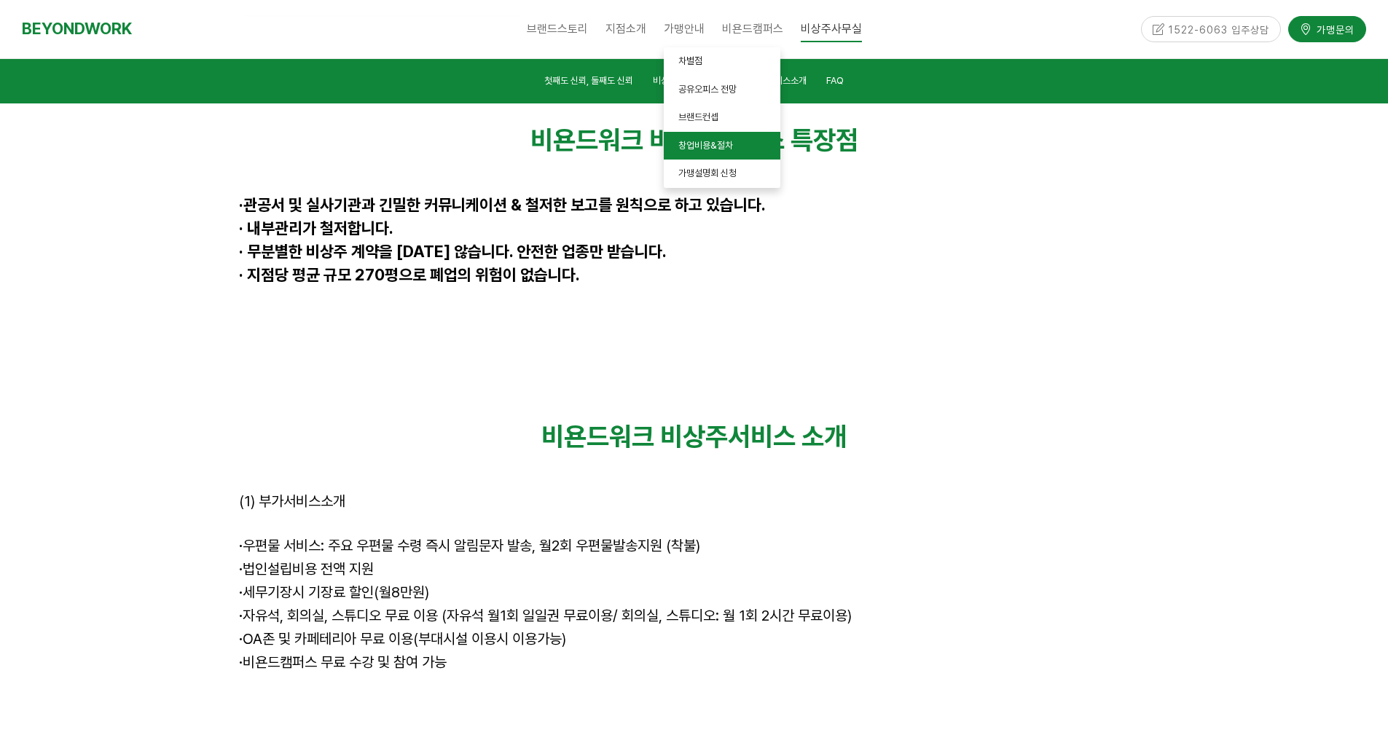
click at [729, 153] on link "창업비용&절차" at bounding box center [722, 146] width 117 height 28
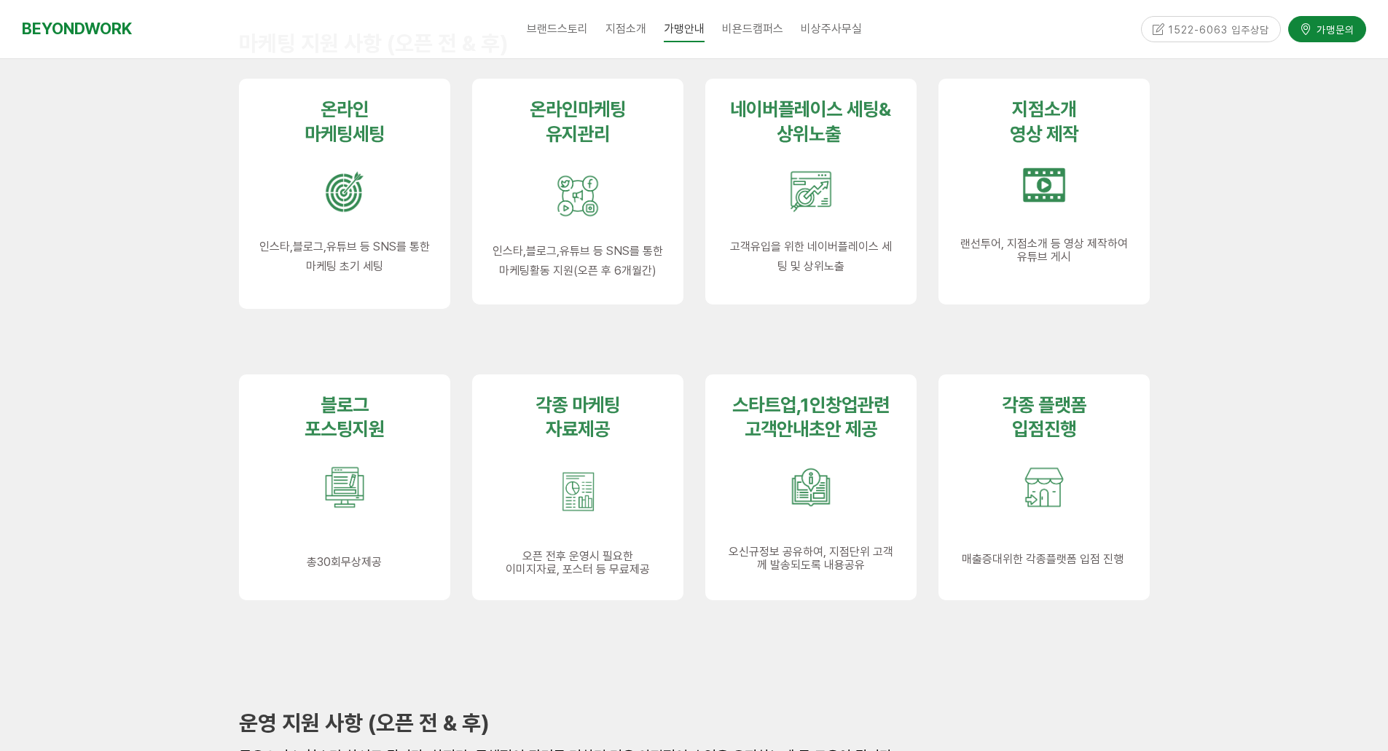
scroll to position [729, 0]
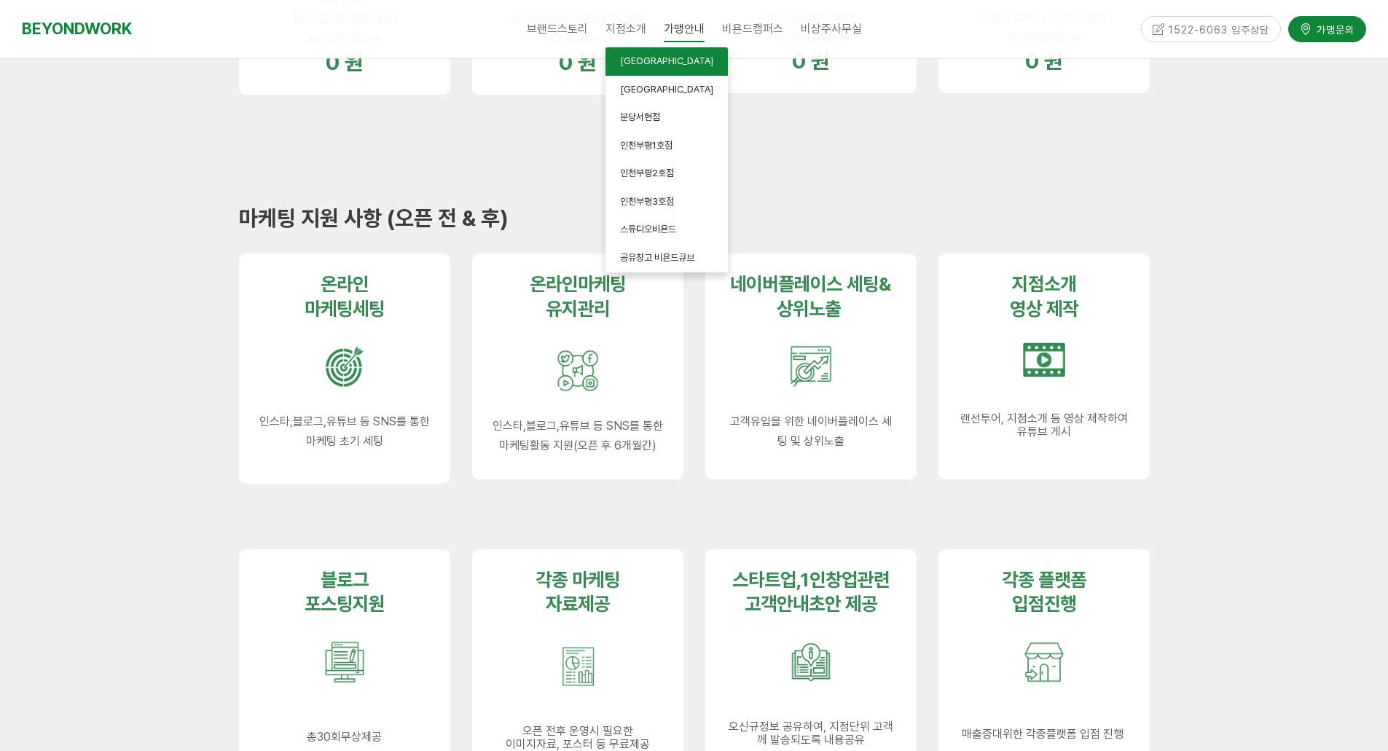
click at [639, 59] on span "[GEOGRAPHIC_DATA]" at bounding box center [666, 60] width 93 height 11
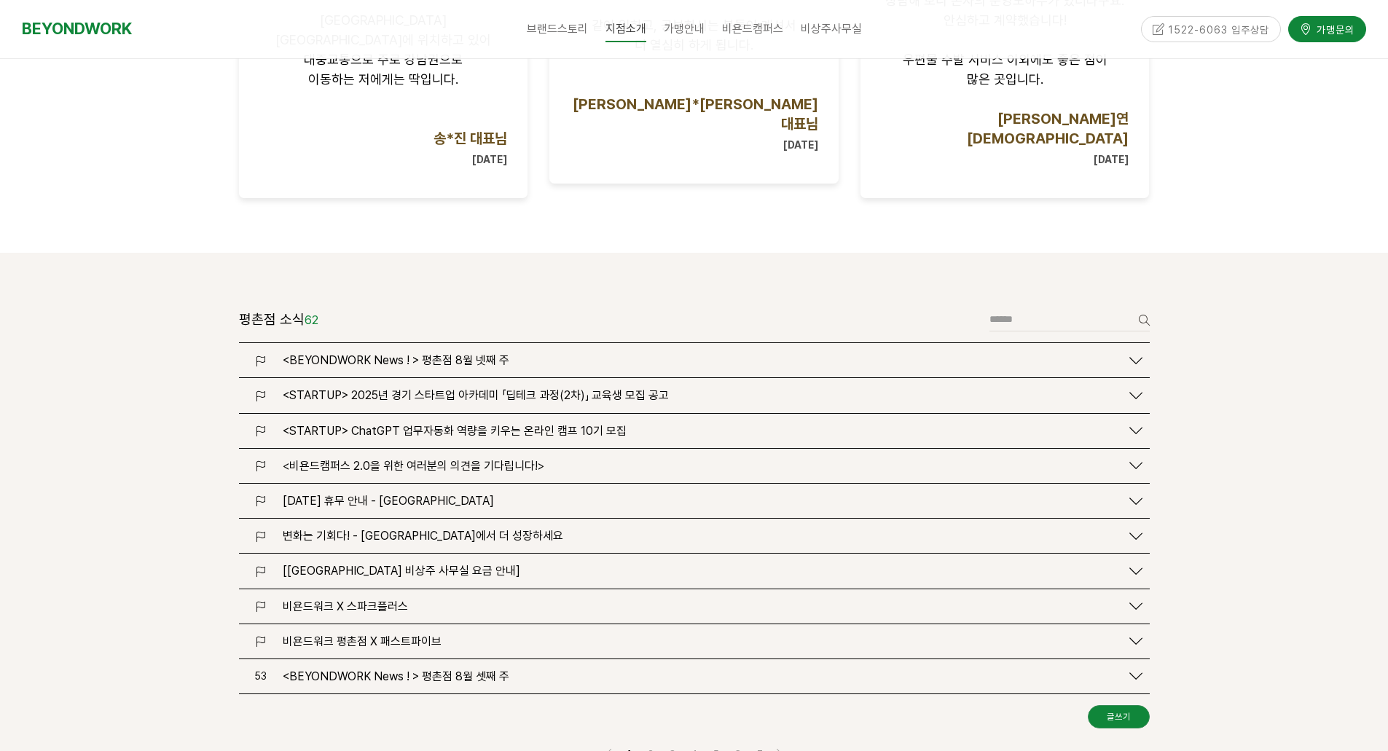
scroll to position [1821, 0]
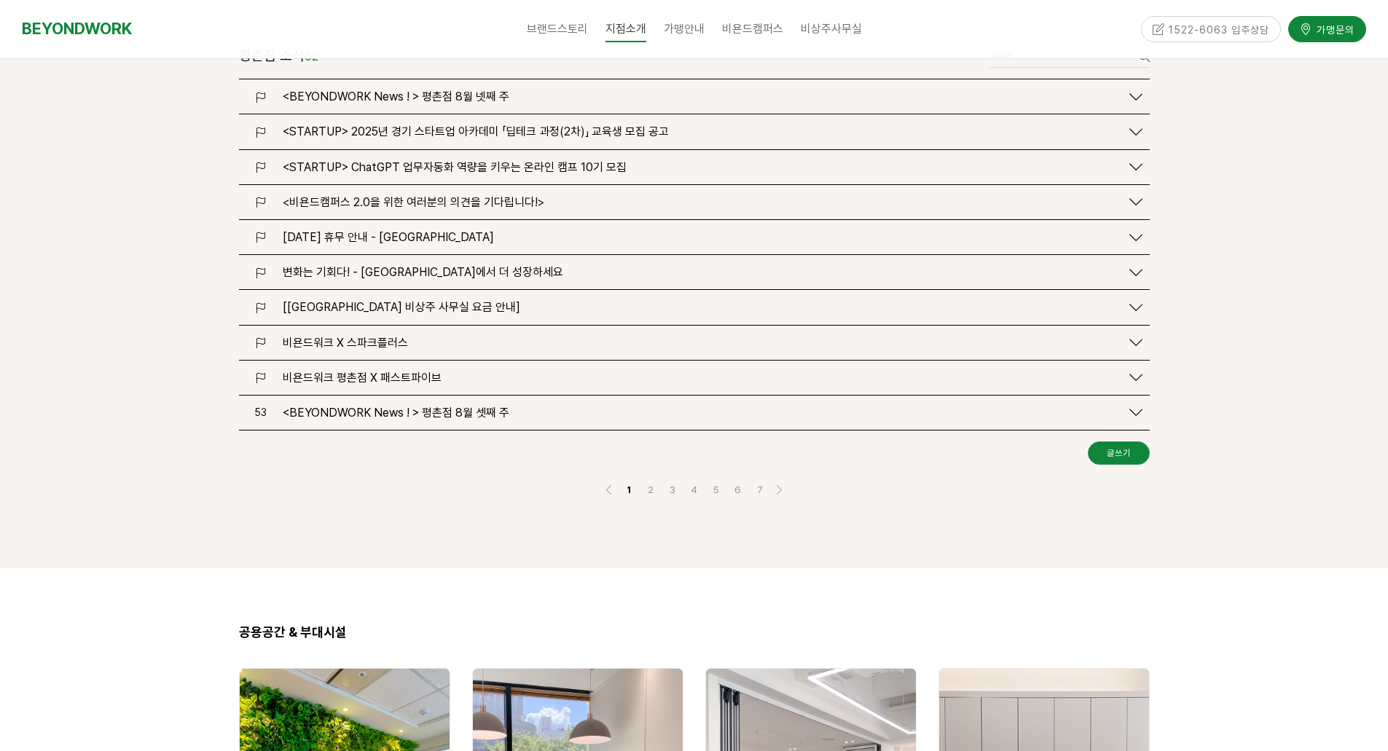
click at [423, 300] on span "[[GEOGRAPHIC_DATA] 비상주 사무실 요금 안내]" at bounding box center [402, 307] width 238 height 14
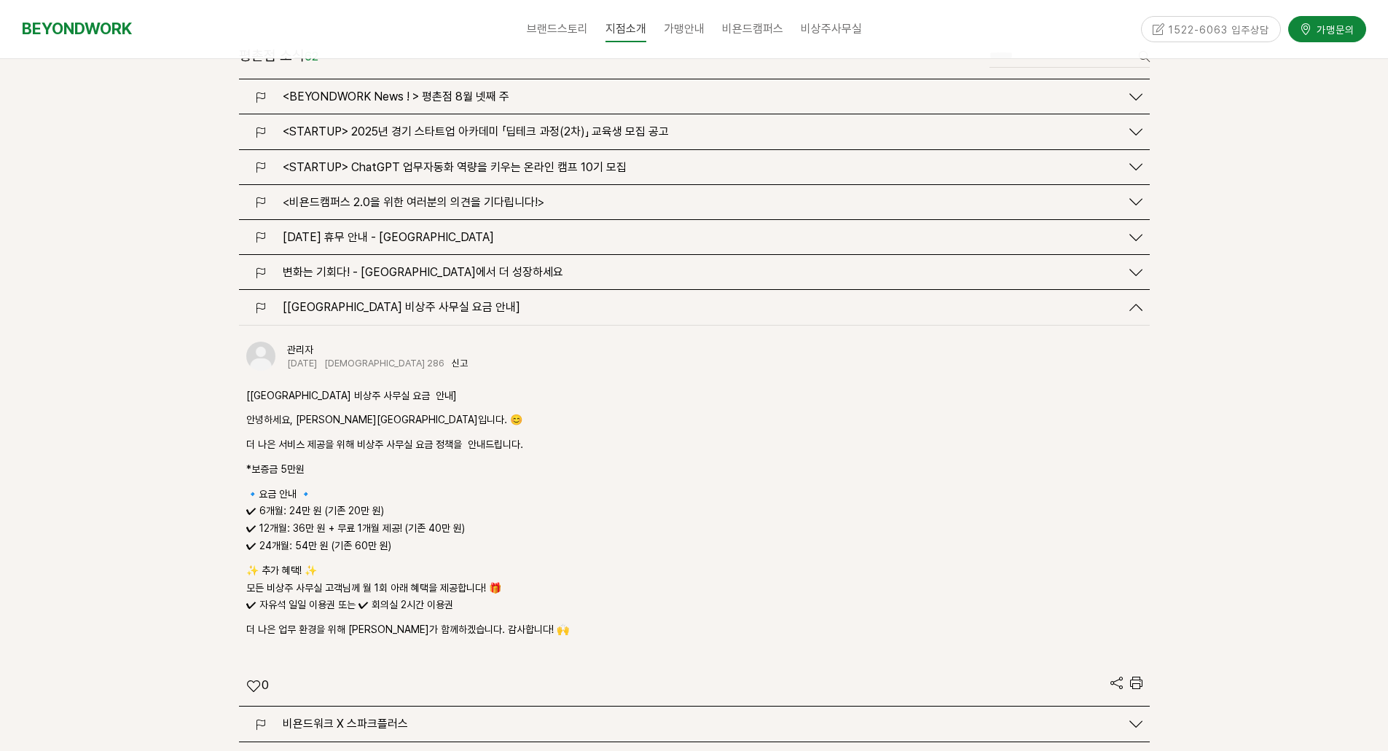
click at [423, 300] on span "[[GEOGRAPHIC_DATA] 비상주 사무실 요금 안내]" at bounding box center [402, 307] width 238 height 14
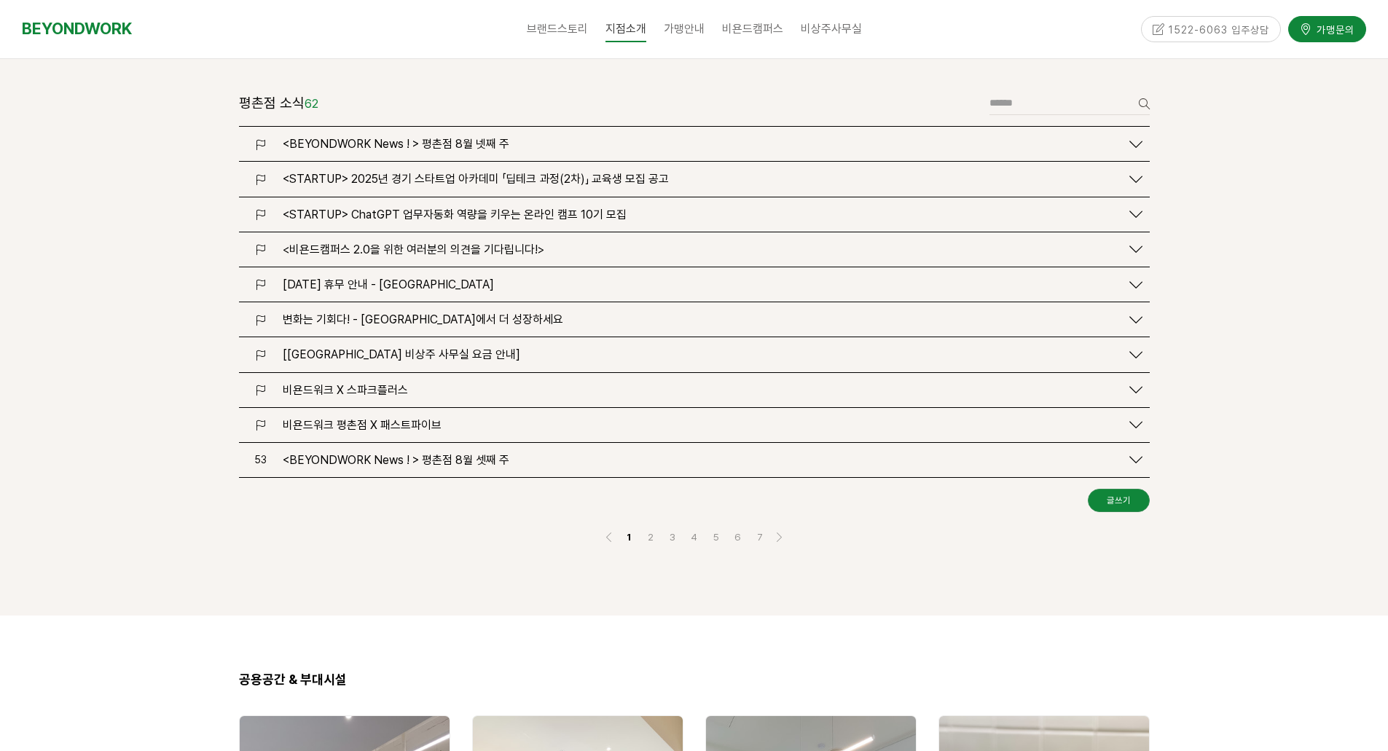
scroll to position [1749, 0]
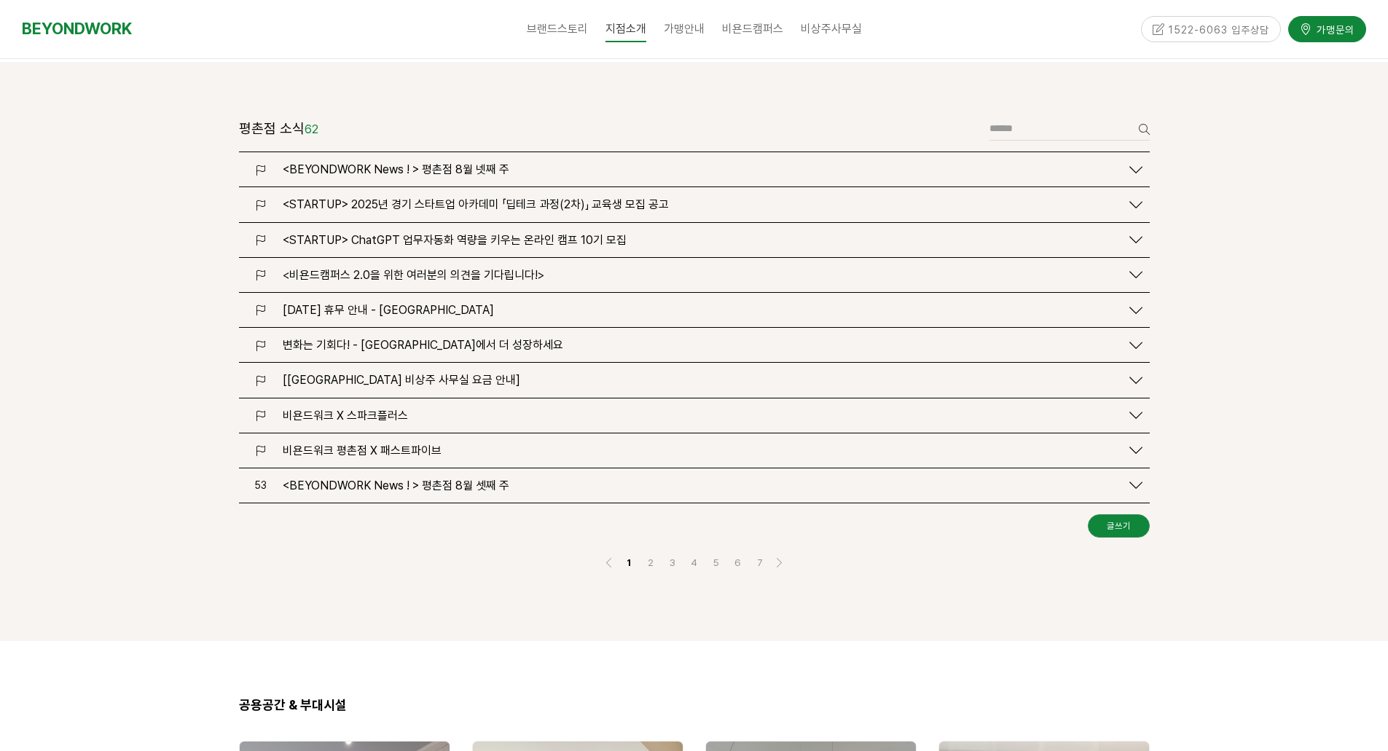
click at [444, 268] on span "<비욘드캠퍼스 2.0을 위한 여러분의 의견을 기다립니다!>" at bounding box center [414, 275] width 262 height 14
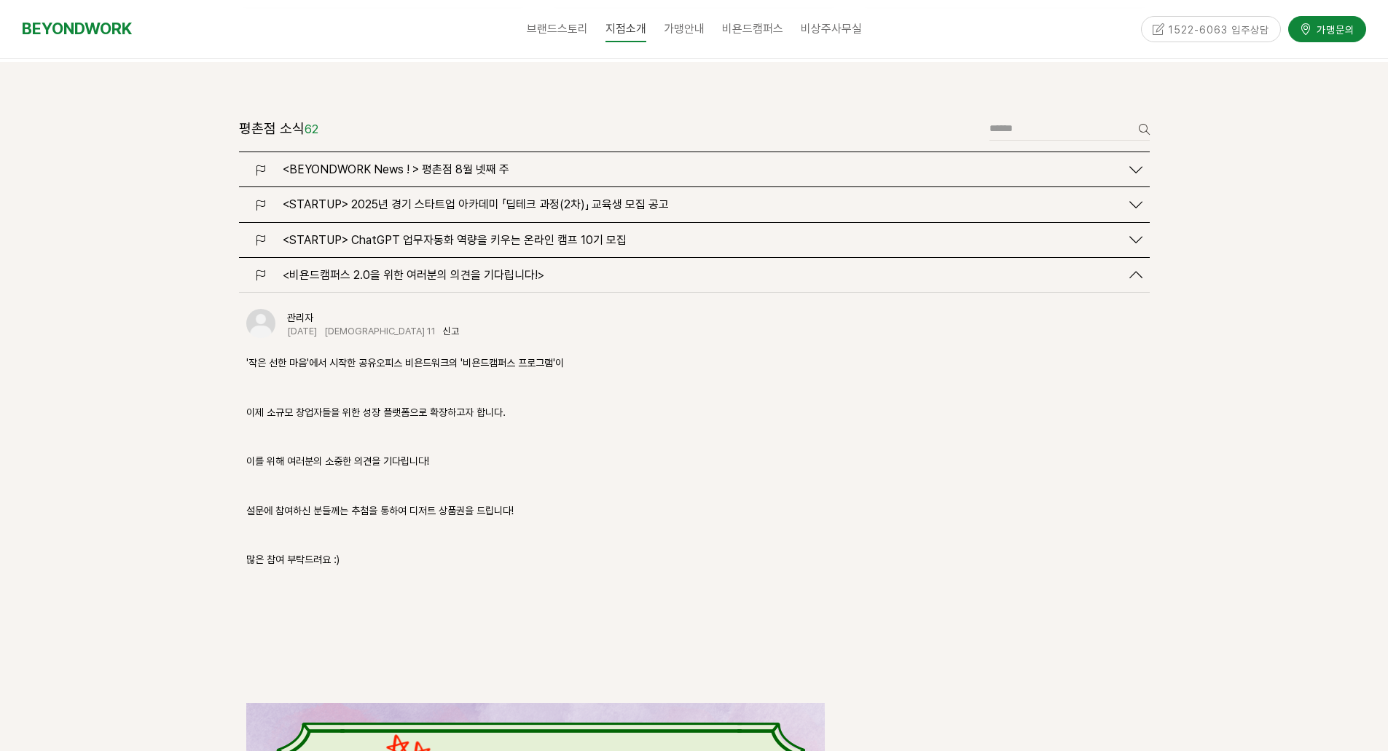
click at [444, 268] on span "<비욘드캠퍼스 2.0을 위한 여러분의 의견을 기다립니다!>" at bounding box center [414, 275] width 262 height 14
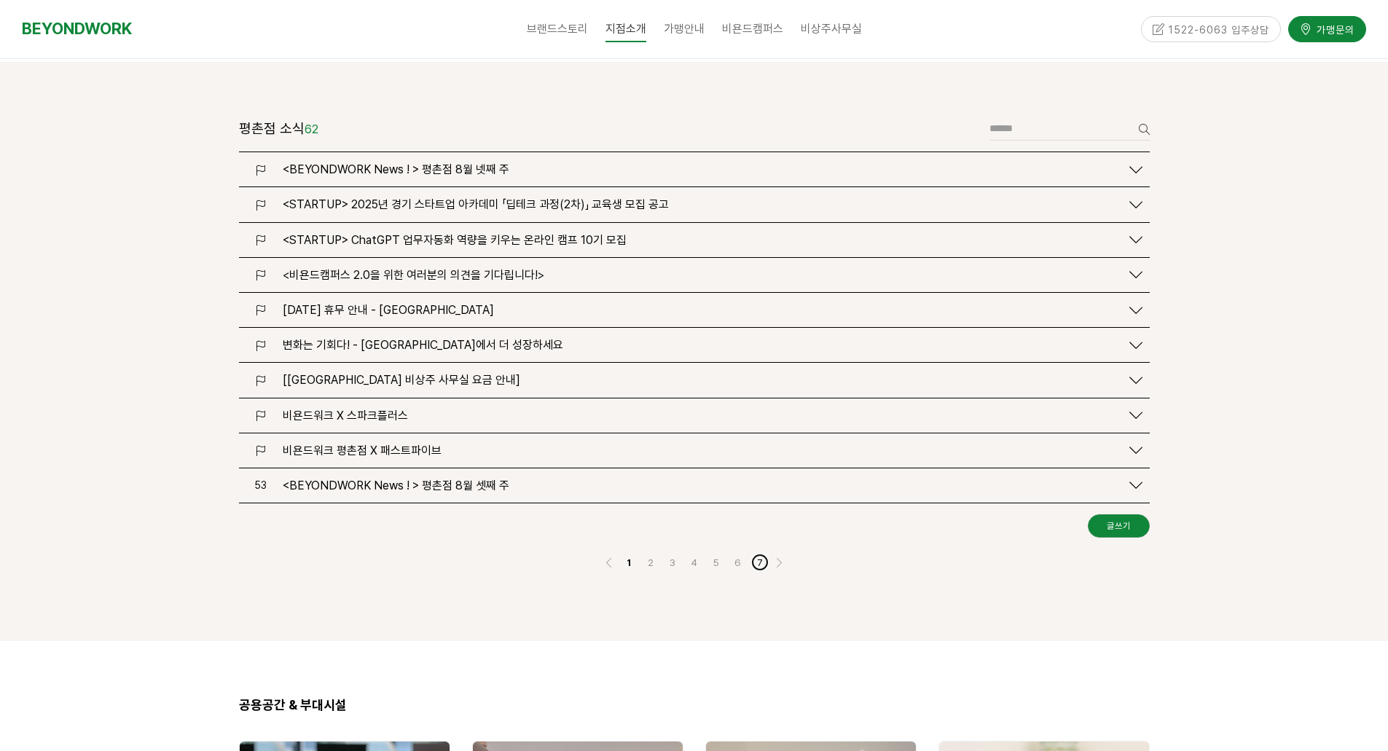
click at [763, 554] on link "7" at bounding box center [759, 562] width 17 height 17
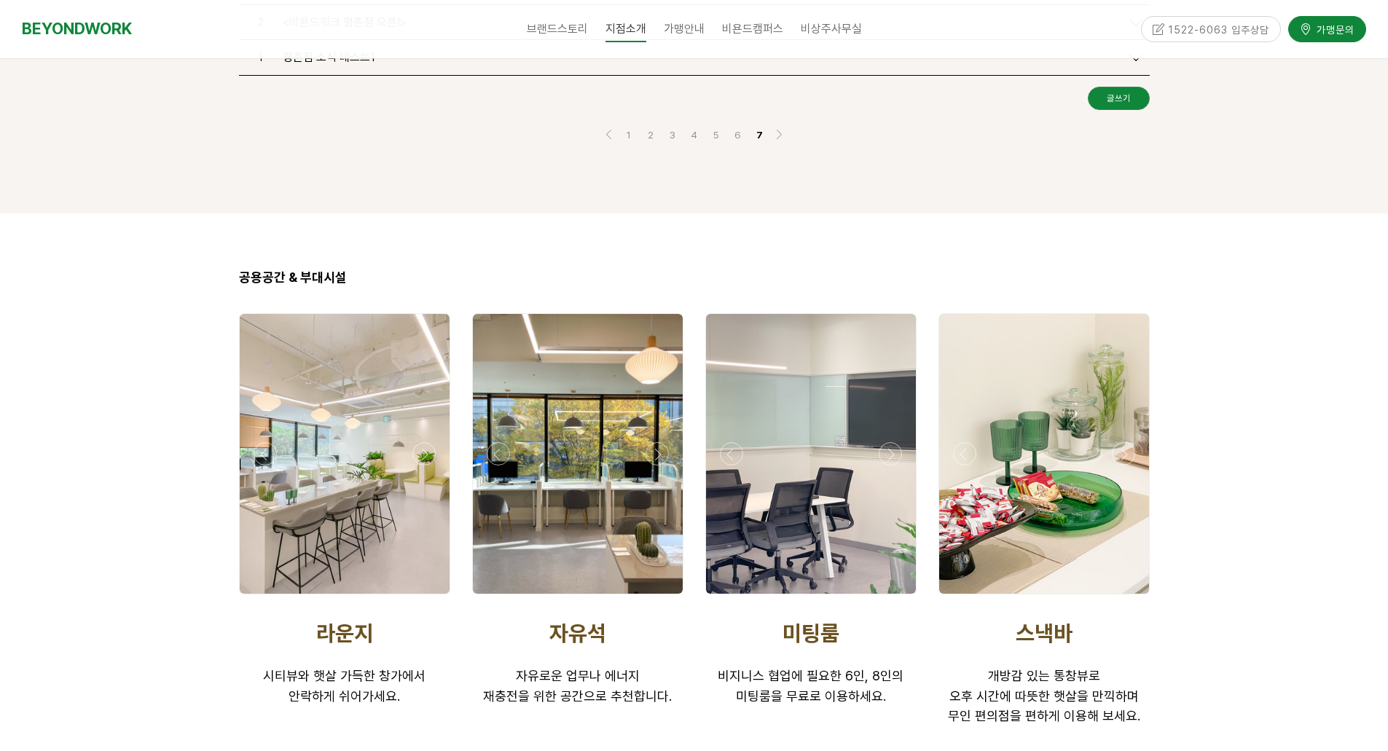
scroll to position [1531, 0]
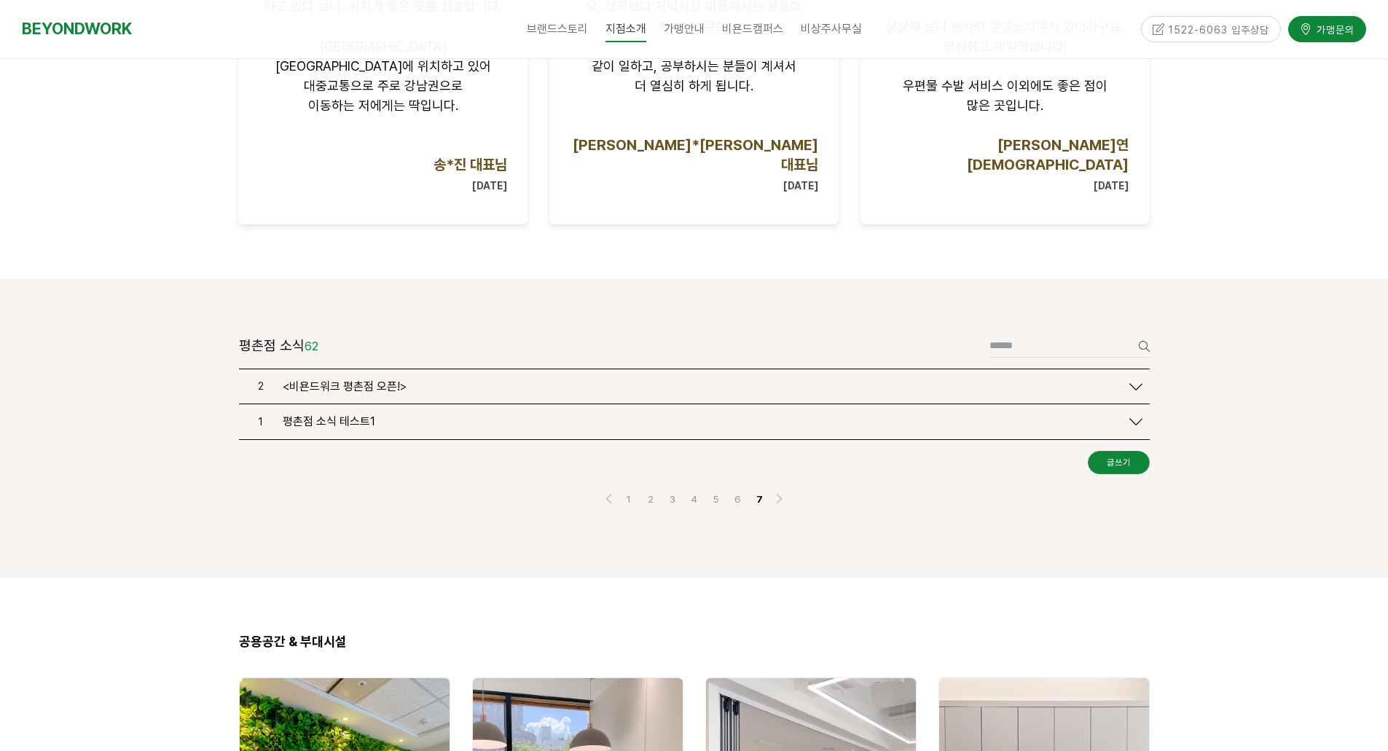
click at [915, 380] on div "<비욘드워크 평촌점 오픈!>" at bounding box center [697, 387] width 845 height 14
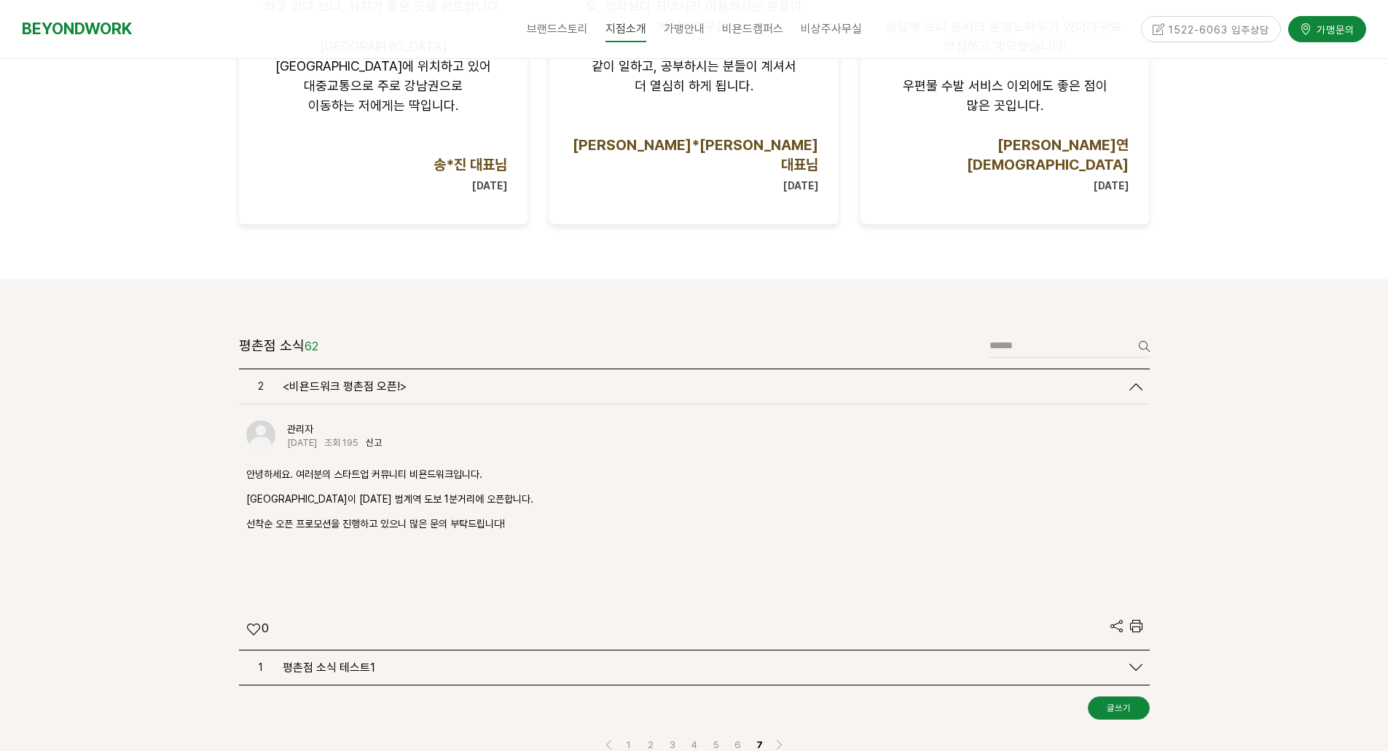
click at [921, 369] on div "2 <비욘드워크 평촌점 오픈!>" at bounding box center [694, 386] width 911 height 34
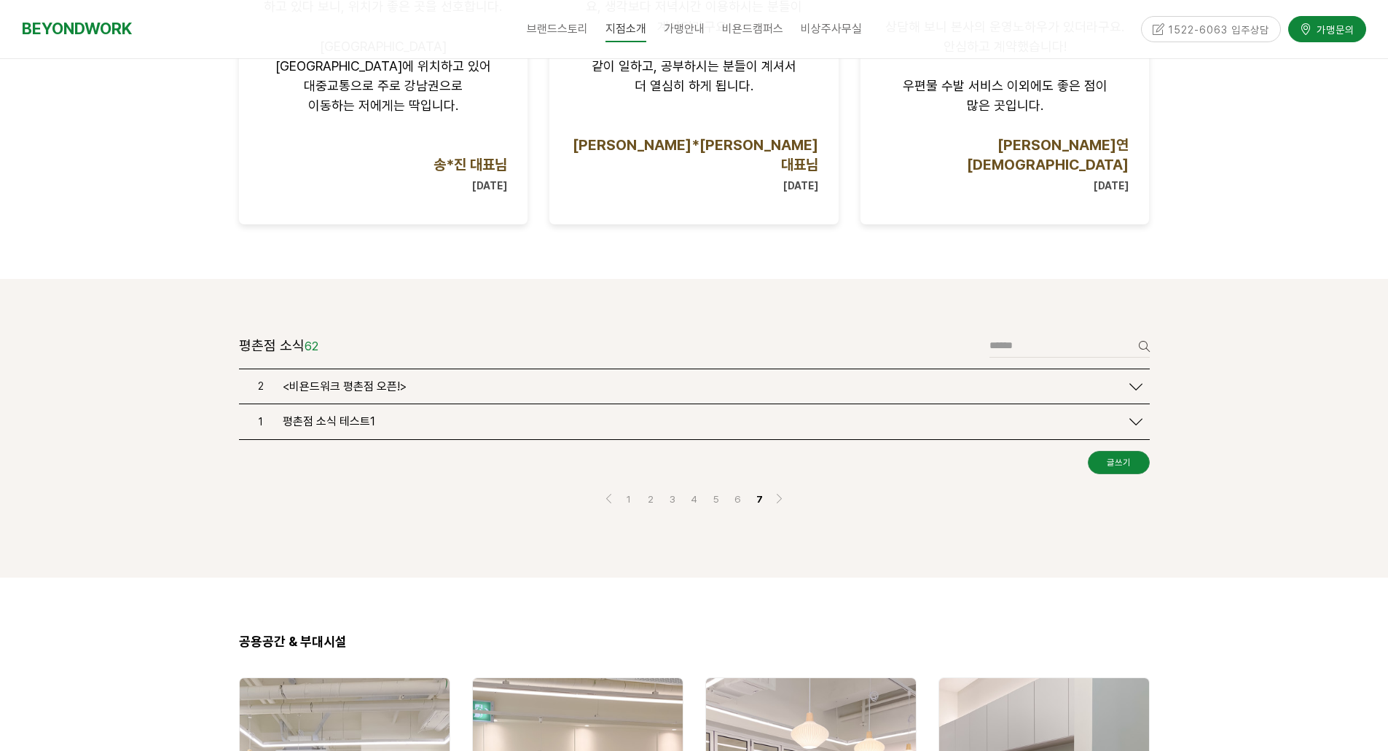
click at [487, 415] on div "평촌점 소식 테스트1" at bounding box center [697, 422] width 845 height 14
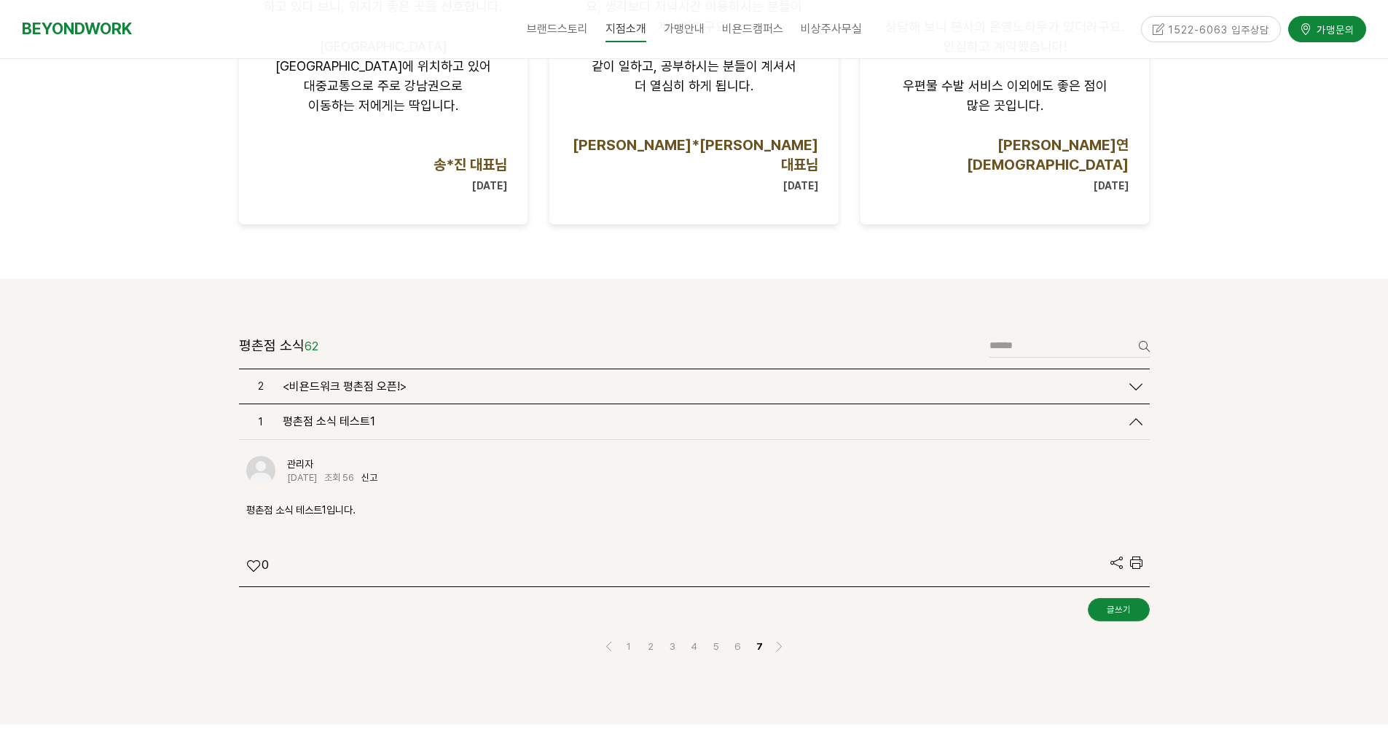
click at [487, 415] on div "평촌점 소식 테스트1" at bounding box center [697, 422] width 845 height 14
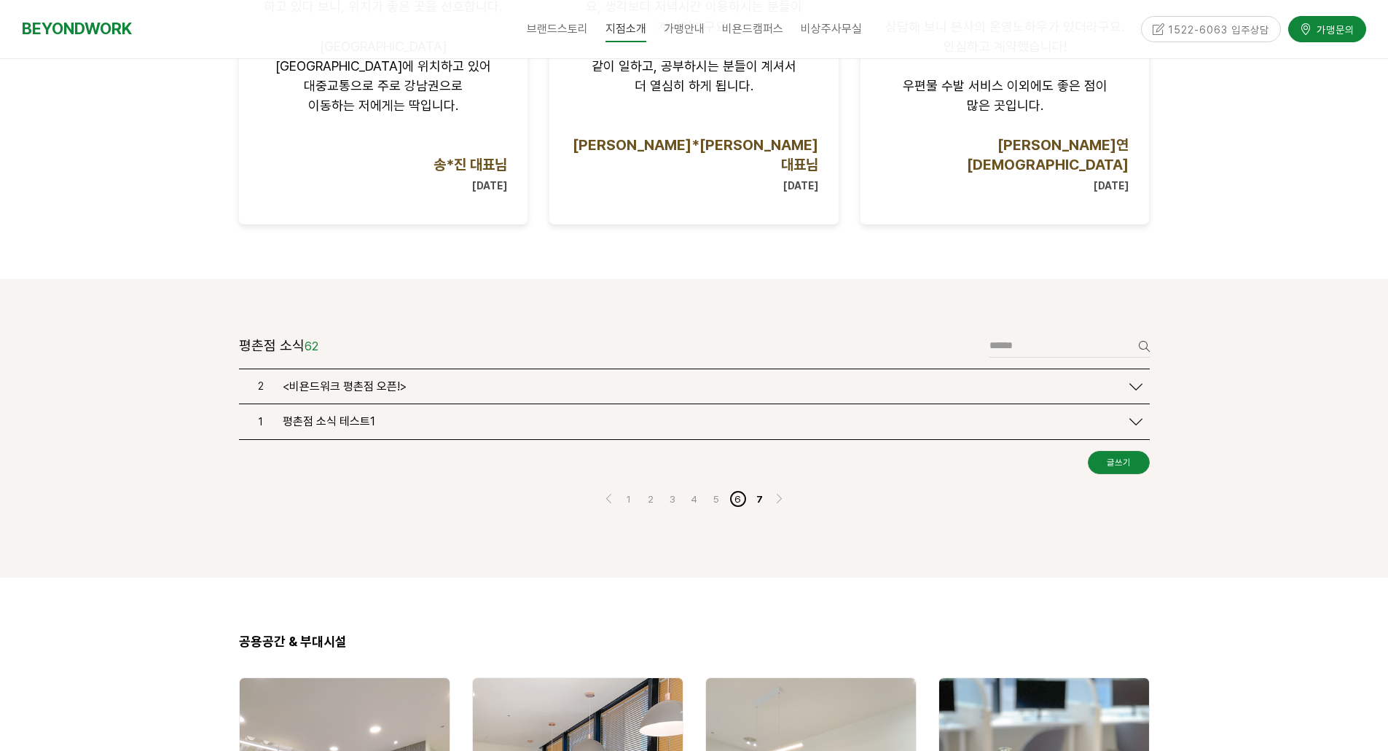
click at [737, 490] on link "6" at bounding box center [737, 498] width 17 height 17
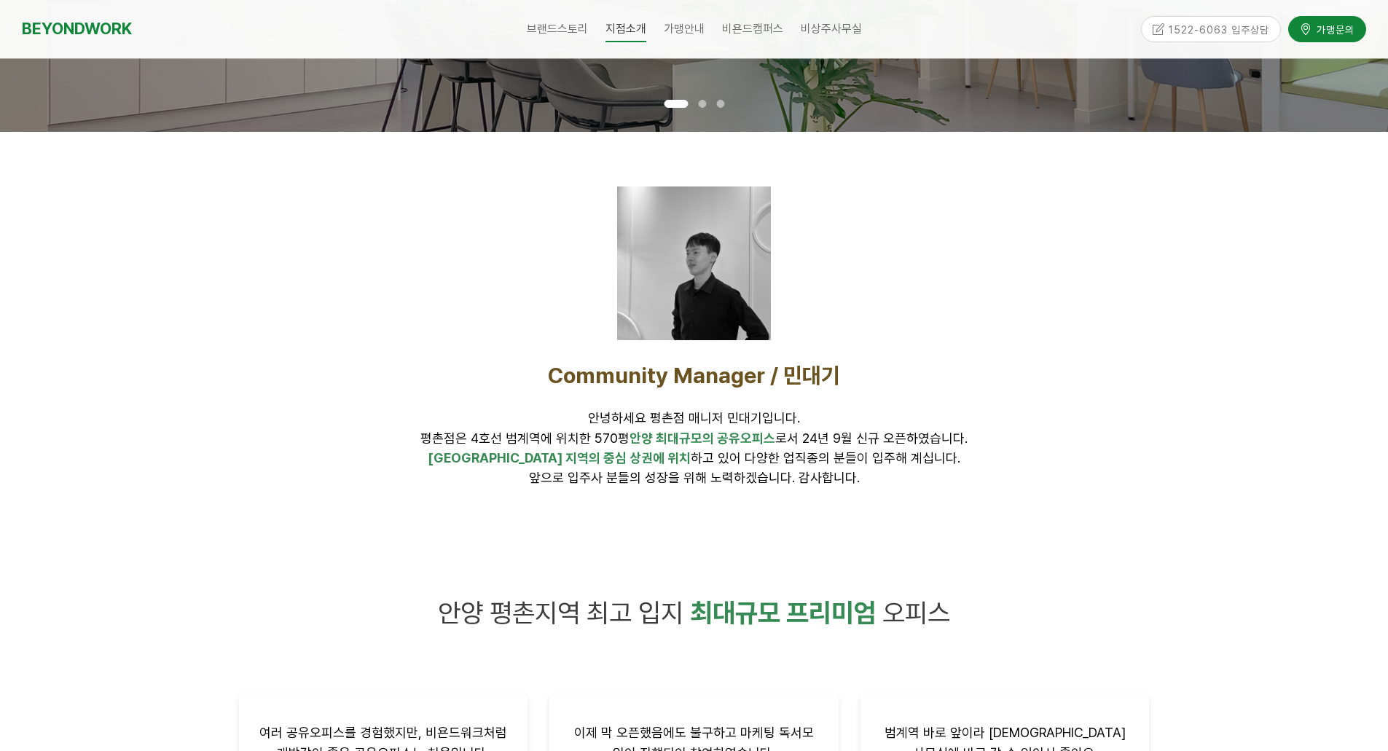
scroll to position [1677, 0]
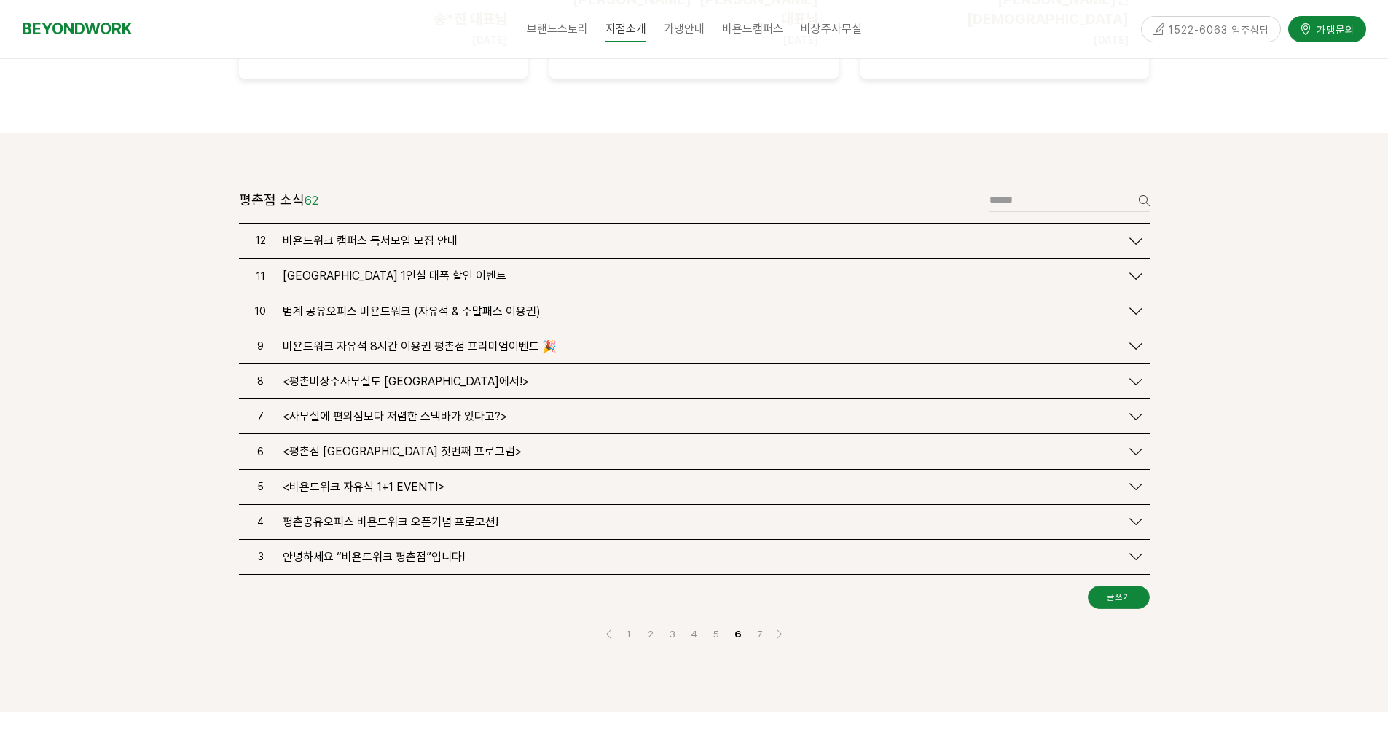
click at [423, 550] on span "안녕하세요 “비욘드워크 평촌점”입니다!" at bounding box center [374, 557] width 182 height 14
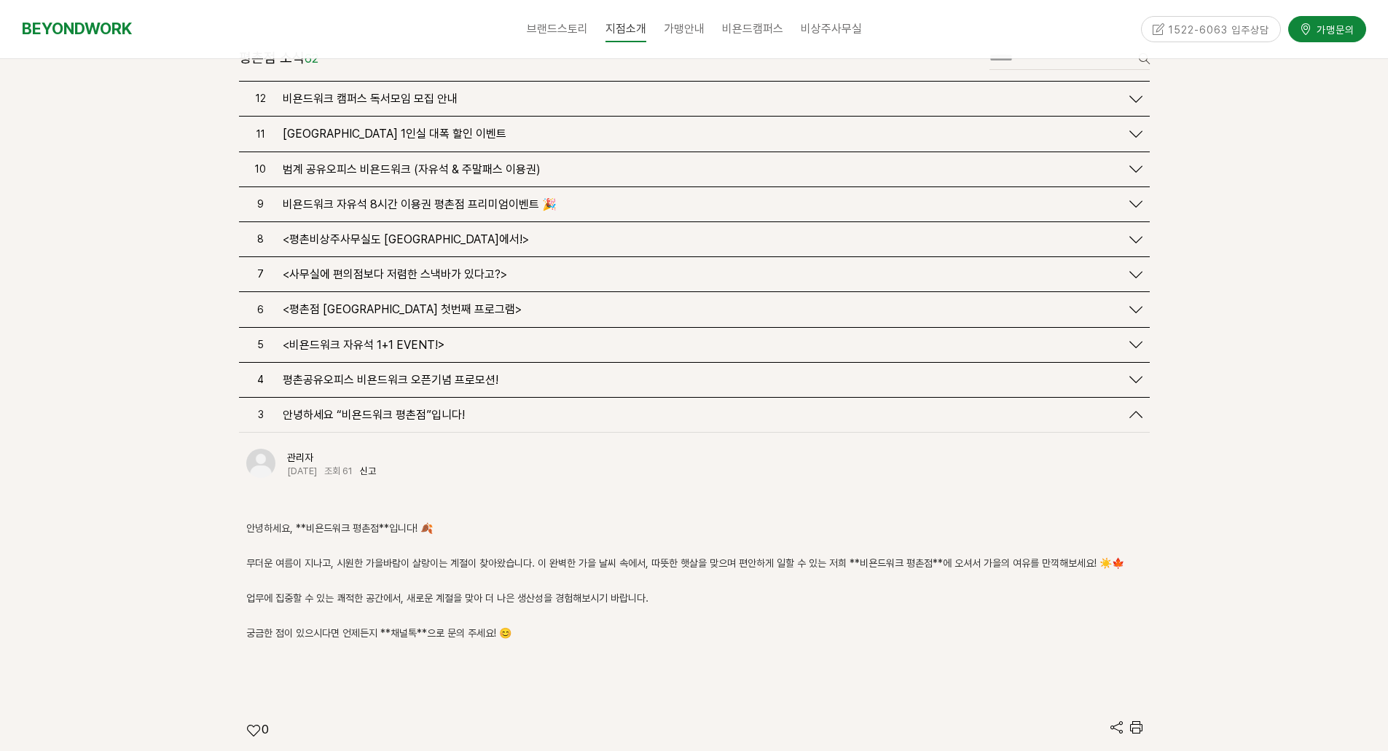
scroll to position [1823, 0]
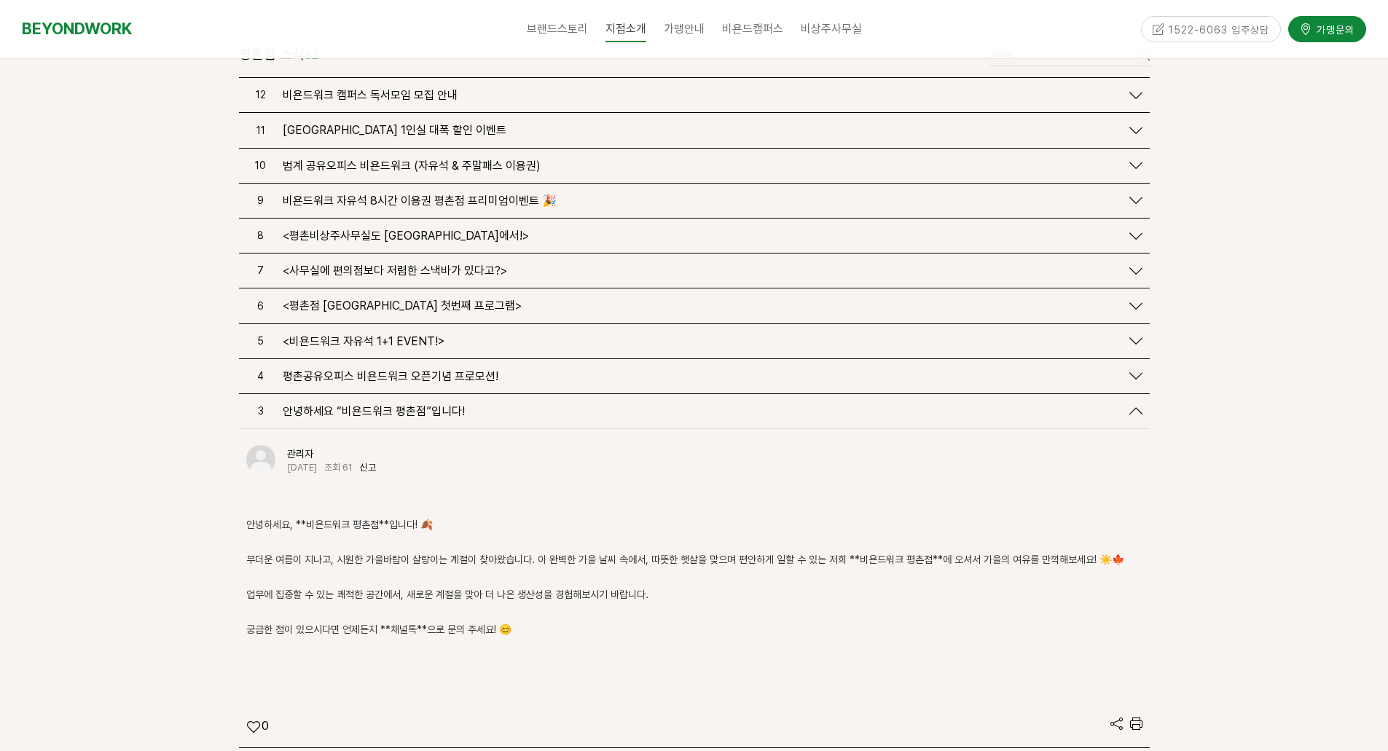
click at [399, 404] on span "안녕하세요 “비욘드워크 평촌점”입니다!" at bounding box center [374, 411] width 182 height 14
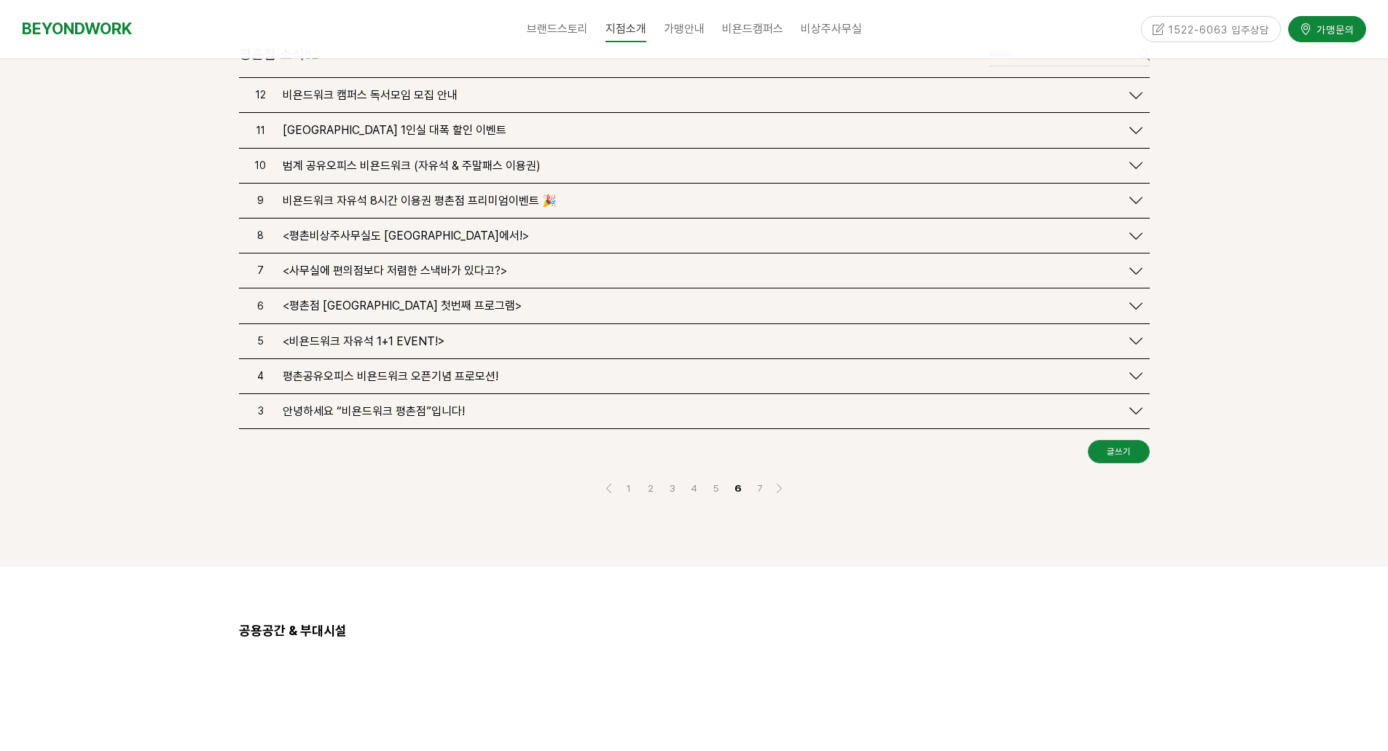
click at [399, 369] on span "평촌공유오피스 비욘드워크 오픈기념 프로모션!" at bounding box center [391, 376] width 216 height 14
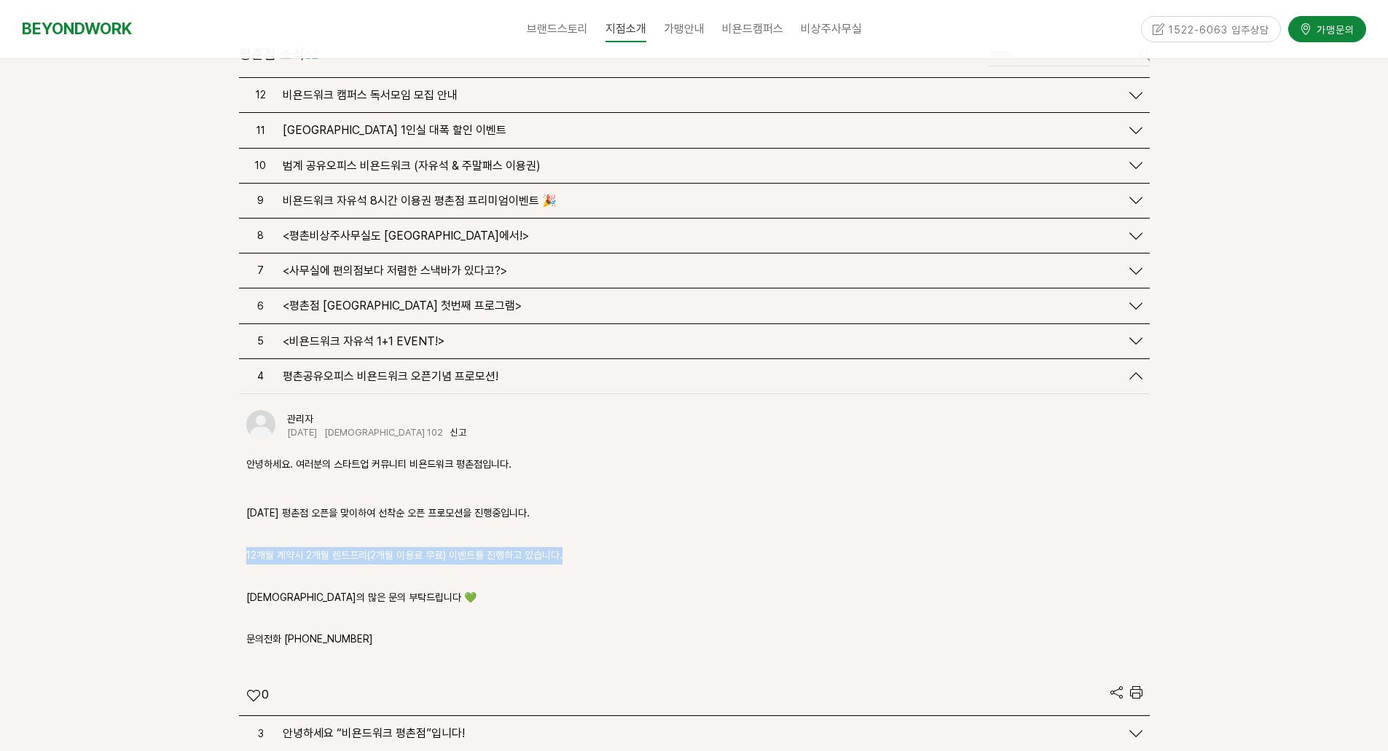
drag, startPoint x: 244, startPoint y: 500, endPoint x: 607, endPoint y: 492, distance: 362.9
click at [607, 492] on div "관리자 [DATE] 조회 102 신고 신고 안녕하세요. 여러분의 스타트업 커뮤니티 비욘드워크 평촌점입니다. [DATE] 평촌점 오픈을 맞이하여…" at bounding box center [694, 554] width 911 height 321
click at [431, 613] on p "문의전화 [PHONE_NUMBER]" at bounding box center [694, 630] width 896 height 35
click at [344, 369] on span "평촌공유오피스 비욘드워크 오픈기념 프로모션!" at bounding box center [391, 376] width 216 height 14
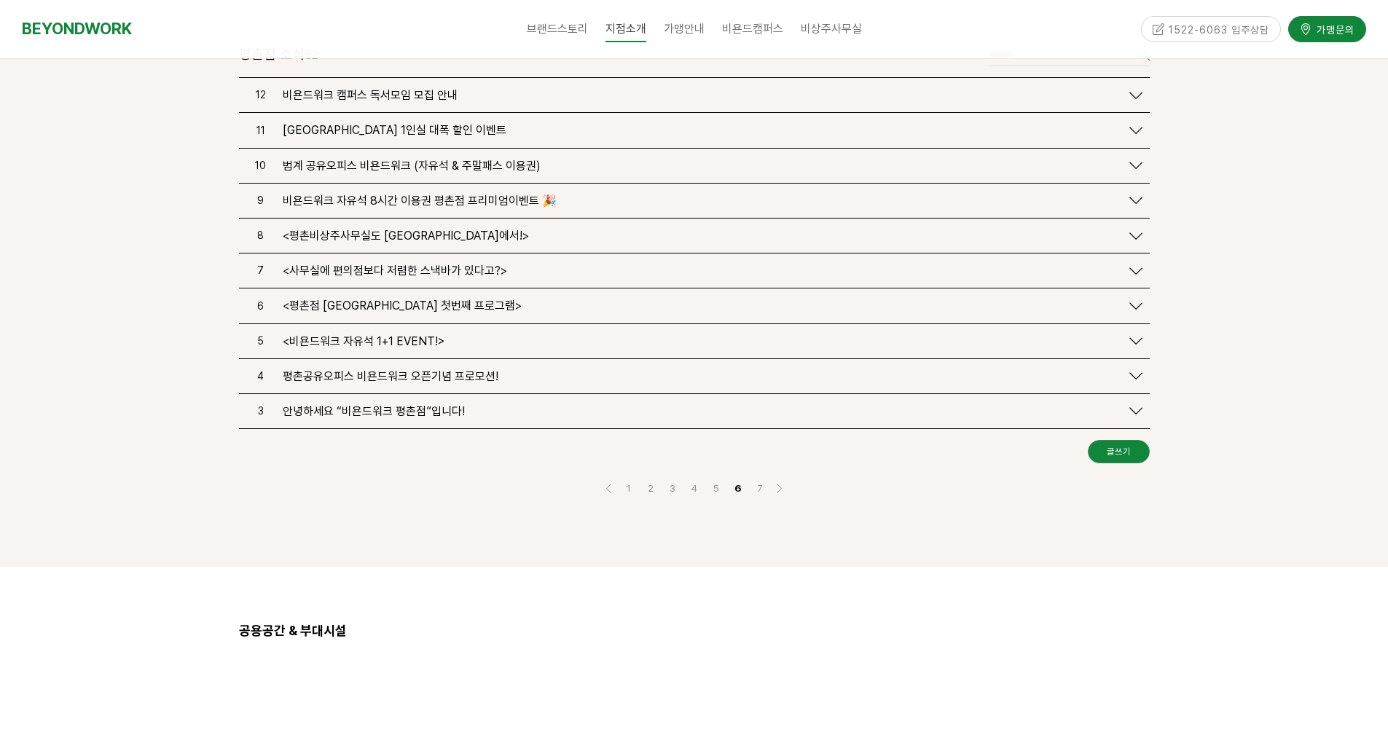
click at [341, 334] on span "<비욘드워크 자유석 1+1 EVENT!>" at bounding box center [364, 341] width 162 height 14
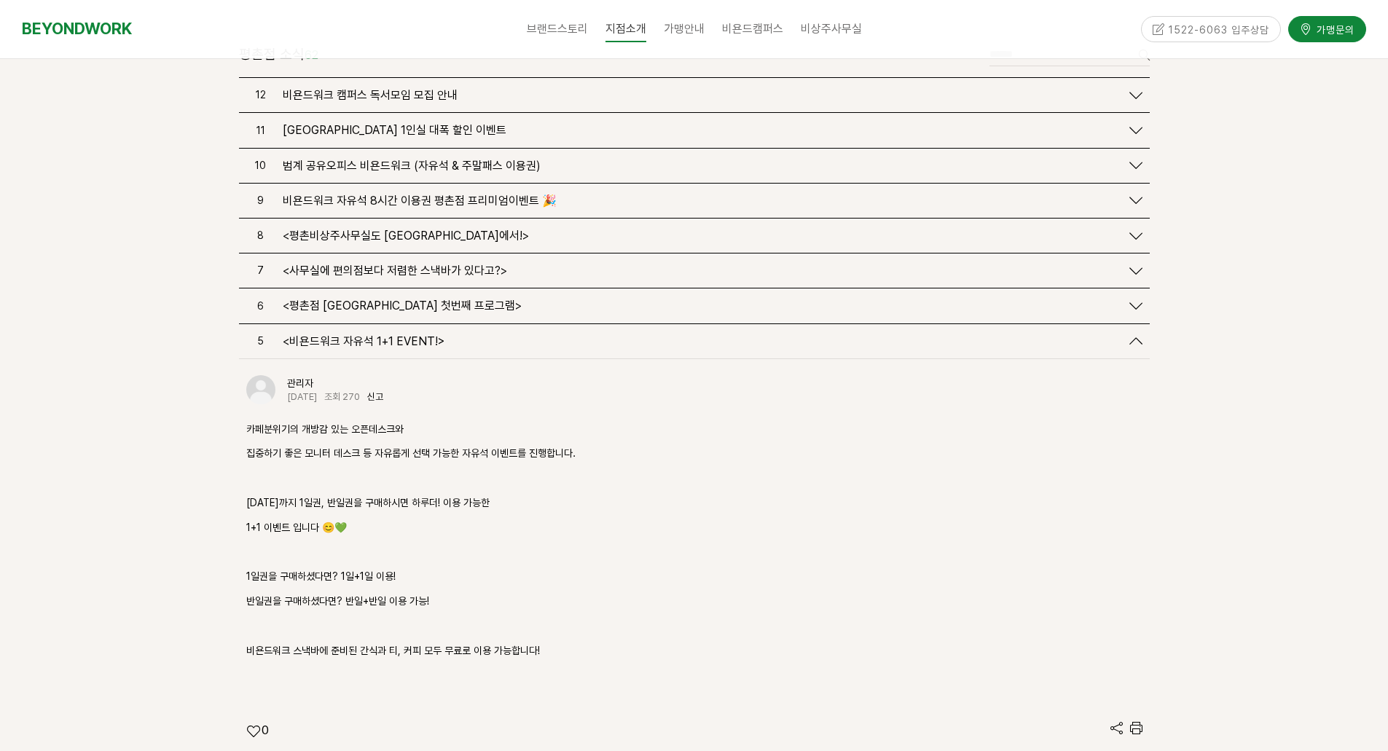
click at [410, 334] on span "<비욘드워크 자유석 1+1 EVENT!>" at bounding box center [364, 341] width 162 height 14
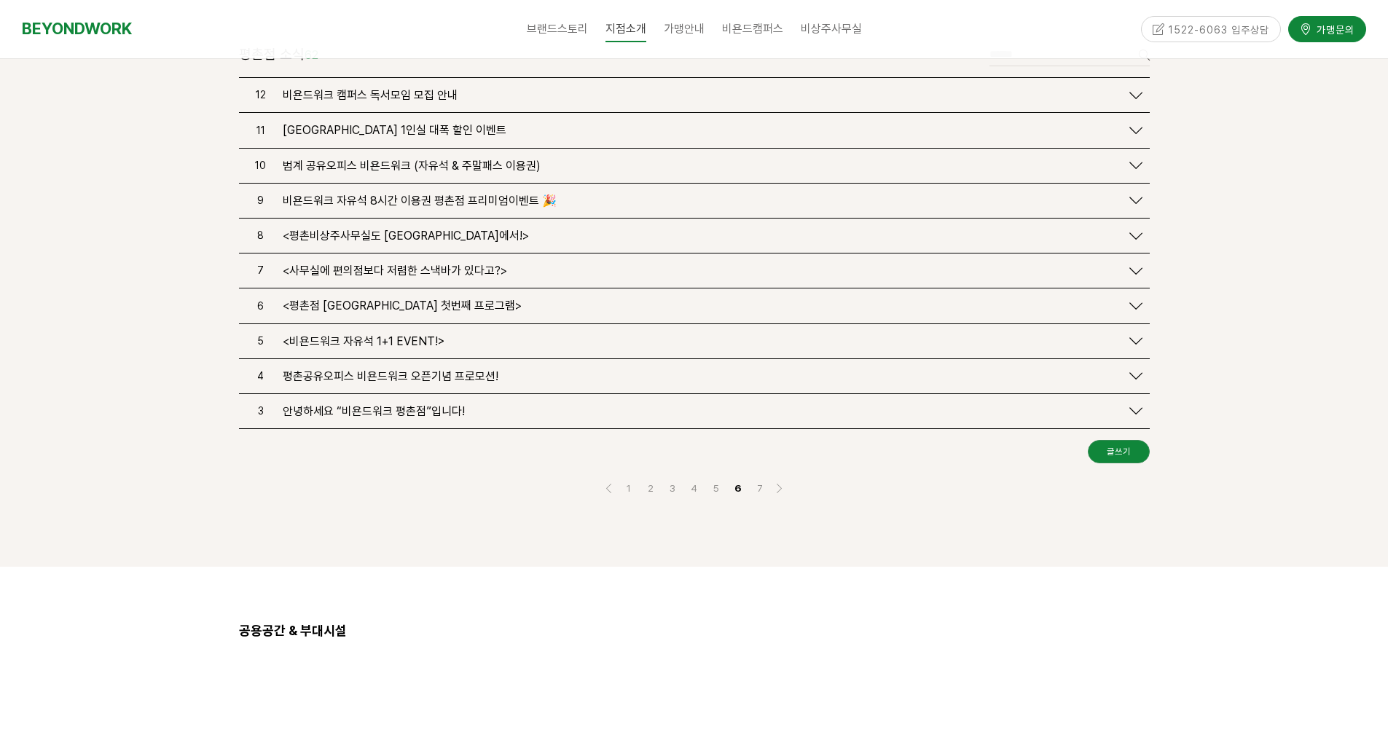
click at [401, 299] on span "<평촌점 비욘드캠퍼스 첫번째 프로그램>" at bounding box center [402, 306] width 239 height 14
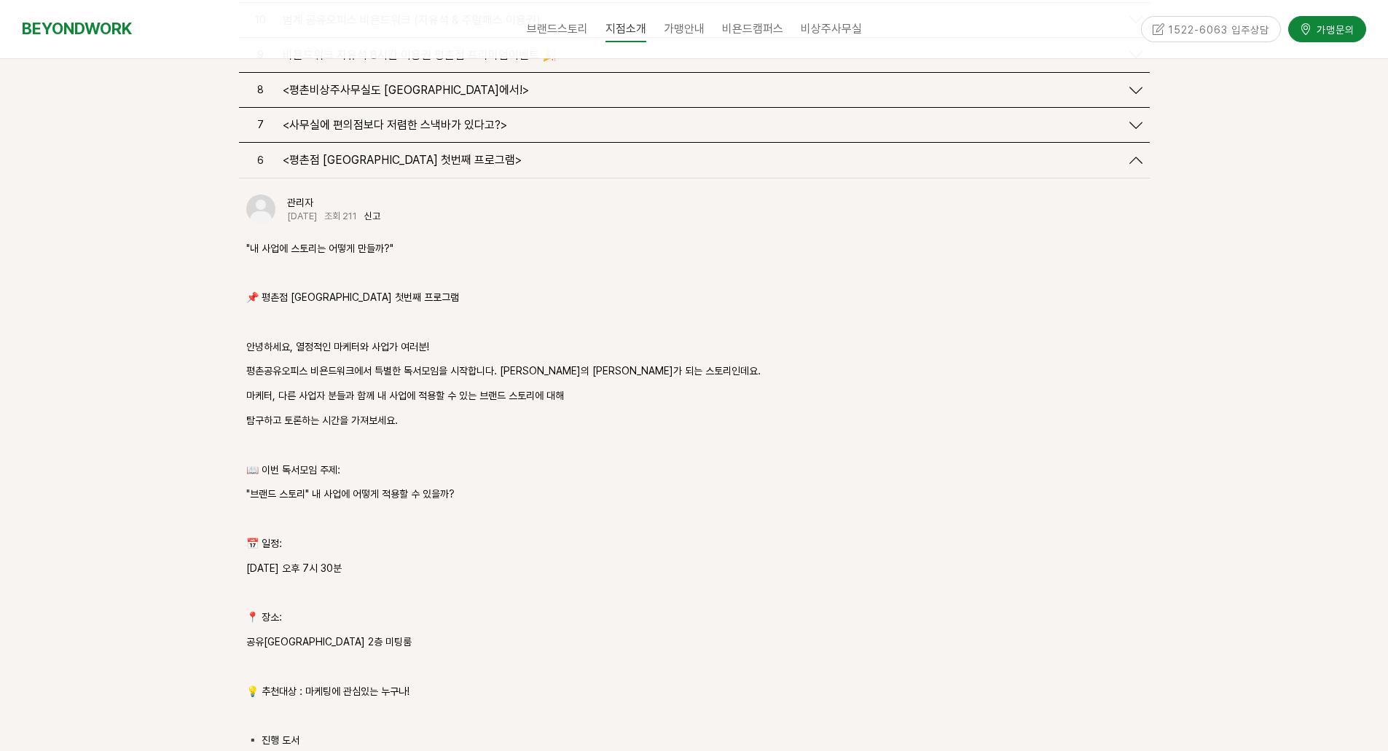
scroll to position [1750, 0]
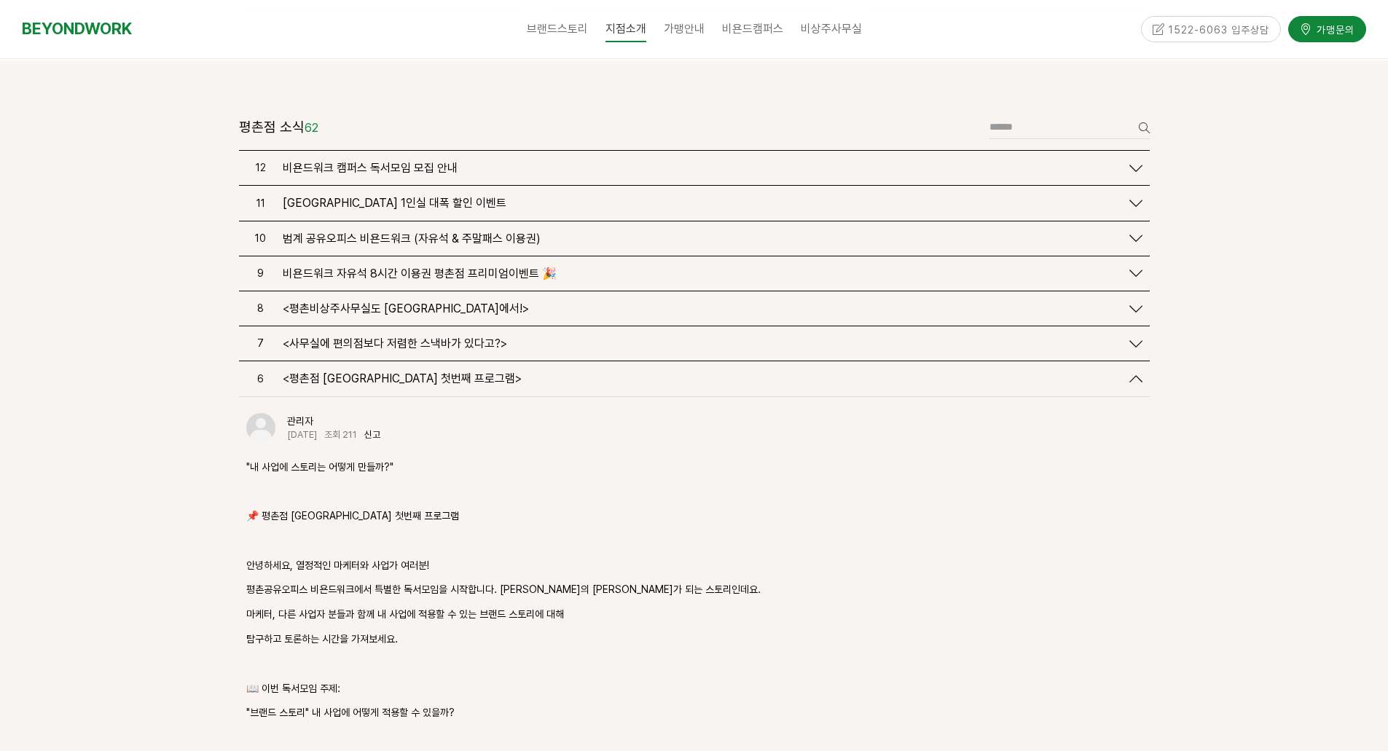
click at [371, 337] on span "<사무실에 편의점보다 저렴한 스낵바가 있다고?>" at bounding box center [395, 344] width 224 height 14
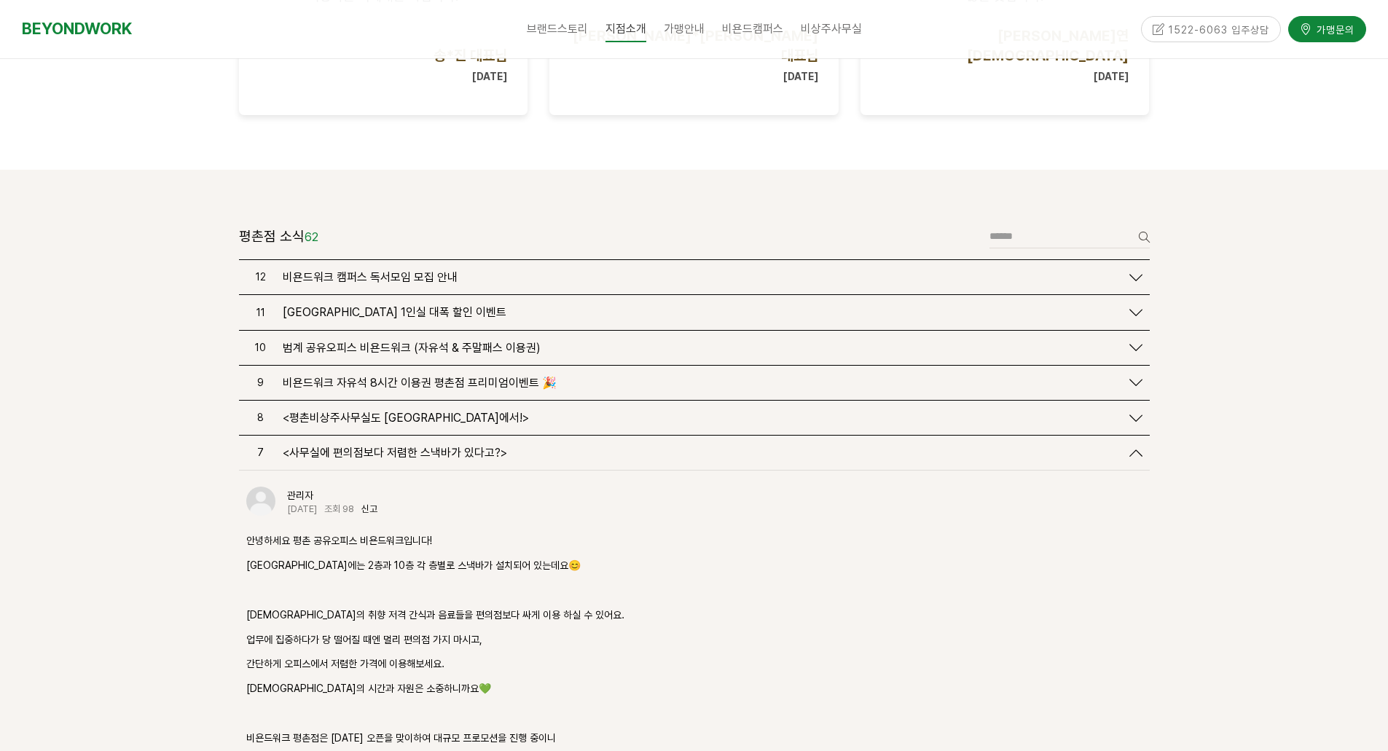
scroll to position [1531, 0]
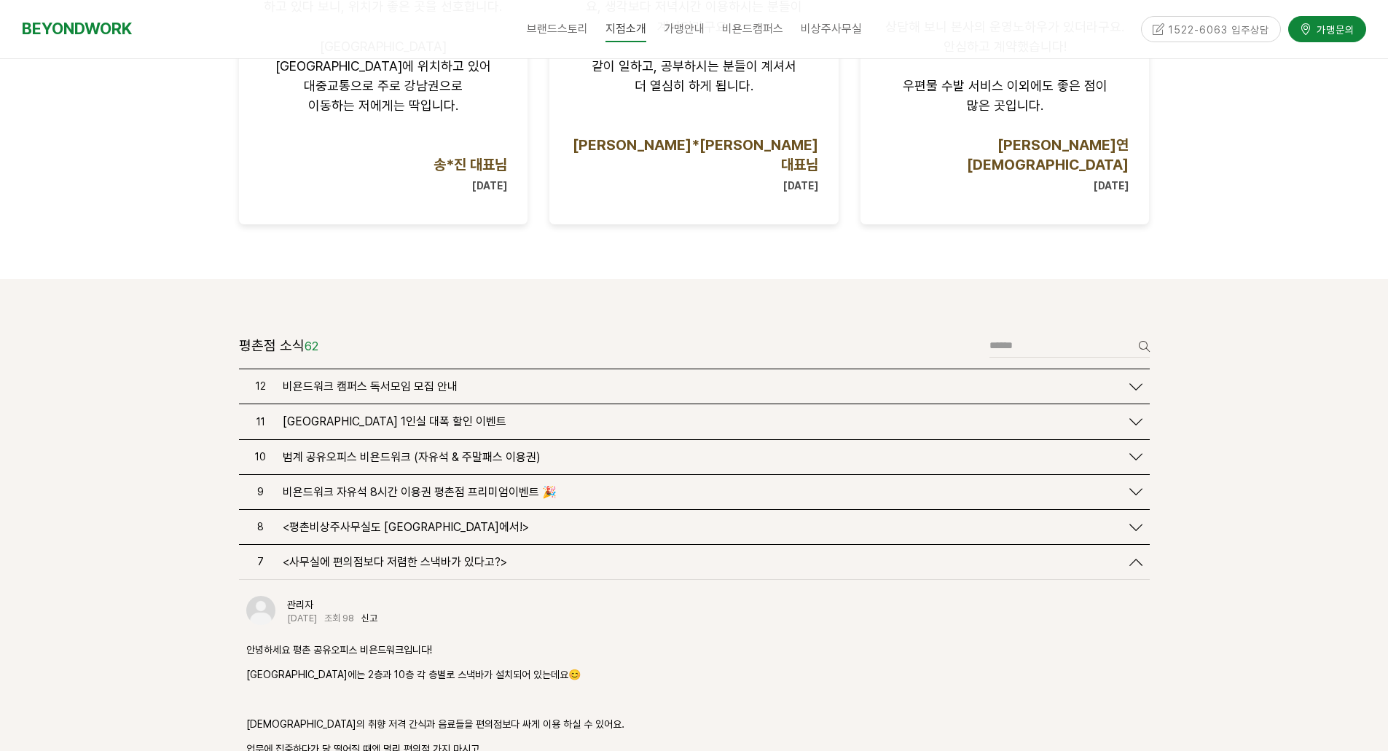
click at [342, 520] on span "<평촌비상주사무실도 비욘드워크에서!>" at bounding box center [406, 527] width 246 height 14
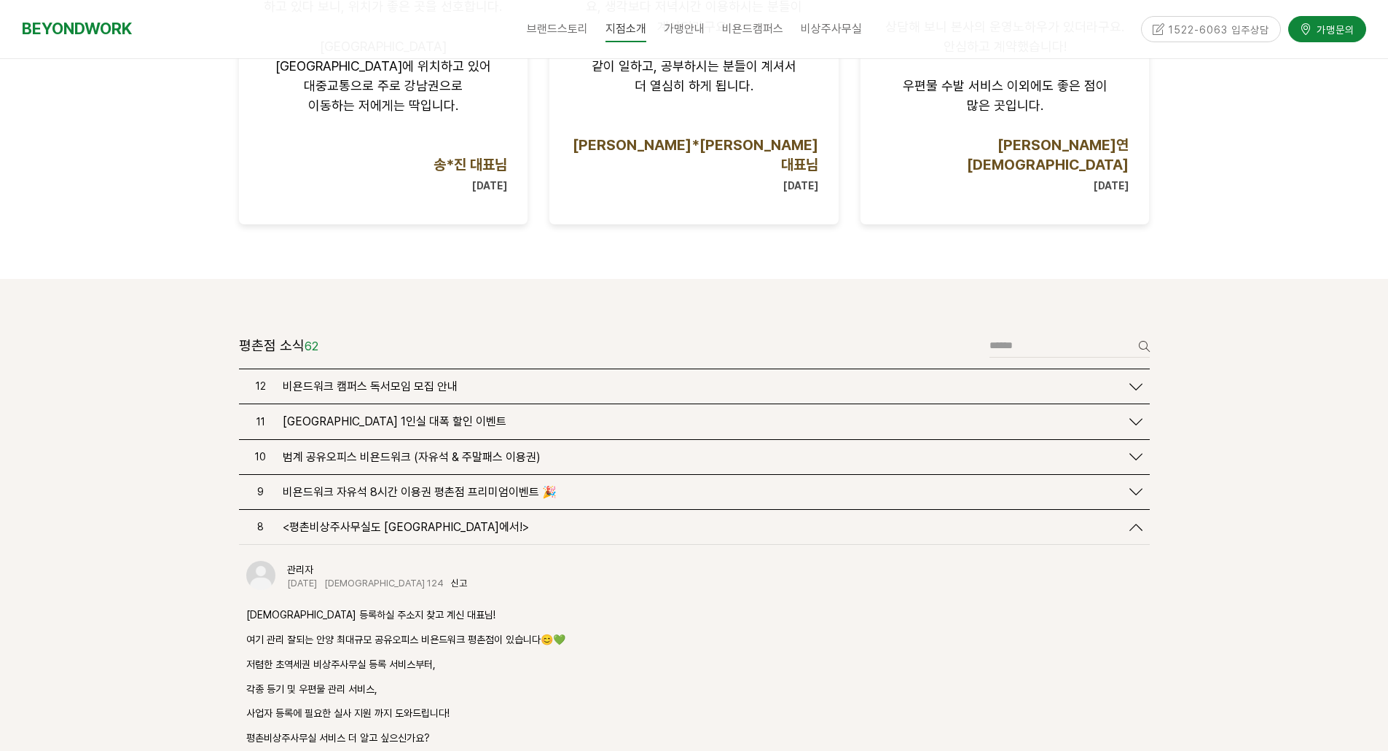
click at [565, 561] on div "관리자 2024-11-01 조회 124 신고 신고" at bounding box center [694, 584] width 896 height 46
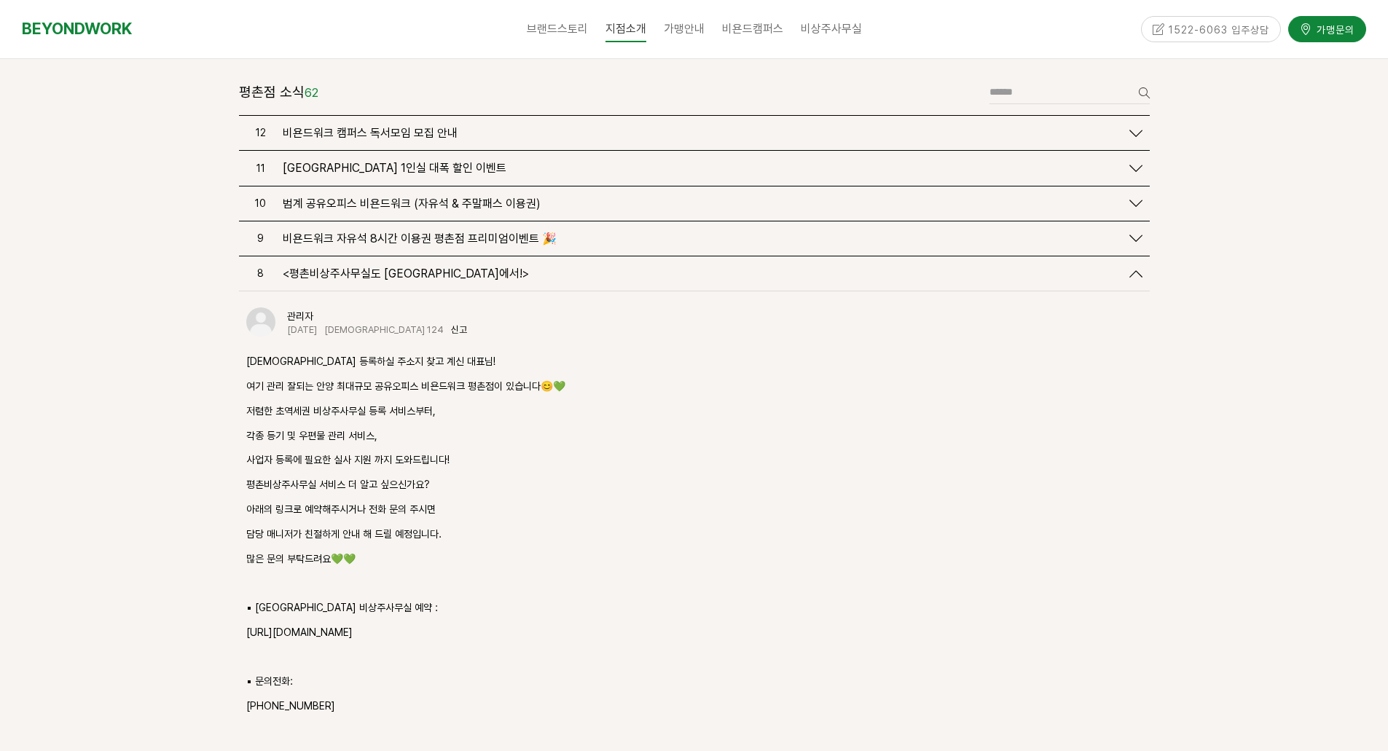
scroll to position [1823, 0]
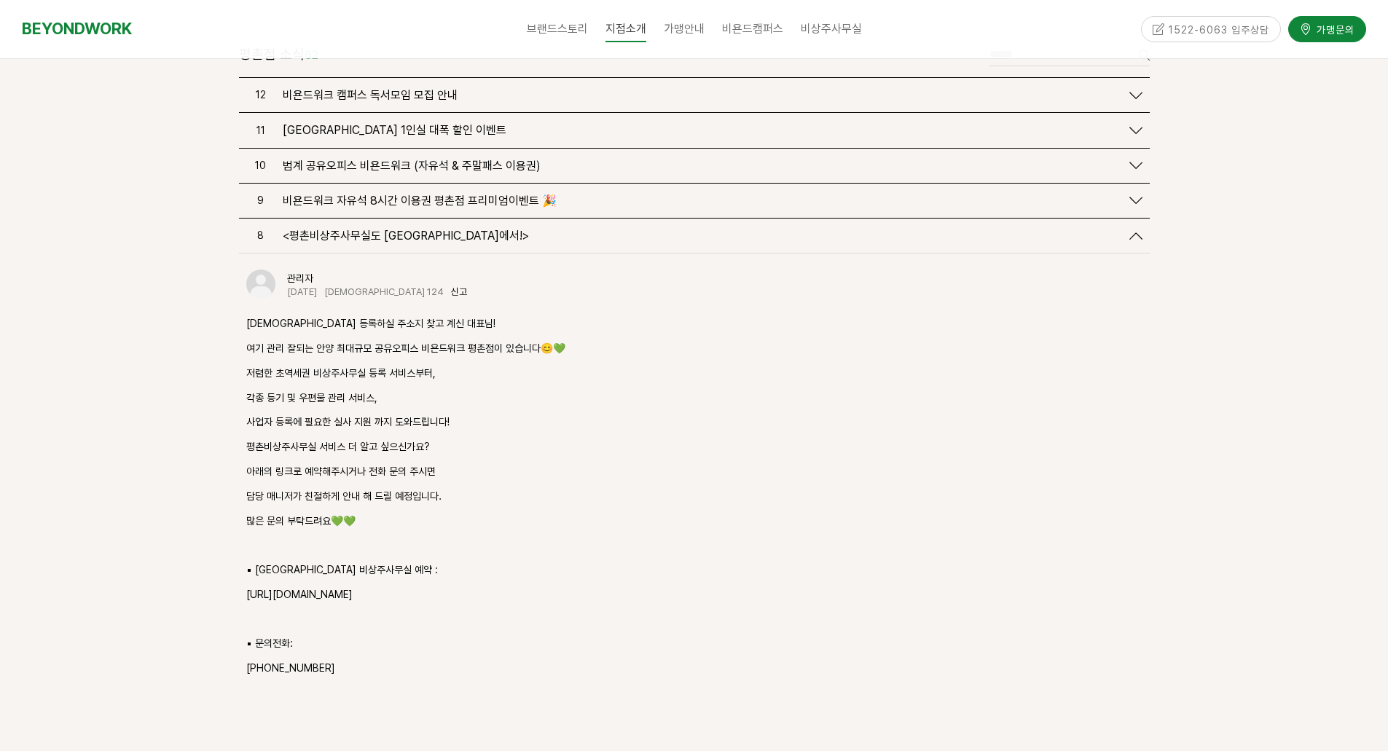
drag, startPoint x: 409, startPoint y: 530, endPoint x: 326, endPoint y: 532, distance: 82.4
click at [380, 586] on p "https://booking.naver.com/booking/10/bizes/1225933/items/6143434" at bounding box center [694, 594] width 896 height 17
drag, startPoint x: 246, startPoint y: 535, endPoint x: 550, endPoint y: 546, distance: 304.7
click at [550, 546] on div "비상주사무실 등록하실 주소지 찾고 계신 대표님! 여기 관리 잘되는 안양 최대규모 공유오피스 비욘드워크 평촌점이 있습니다😊💚 저렴한 초역세권 비…" at bounding box center [694, 521] width 896 height 412
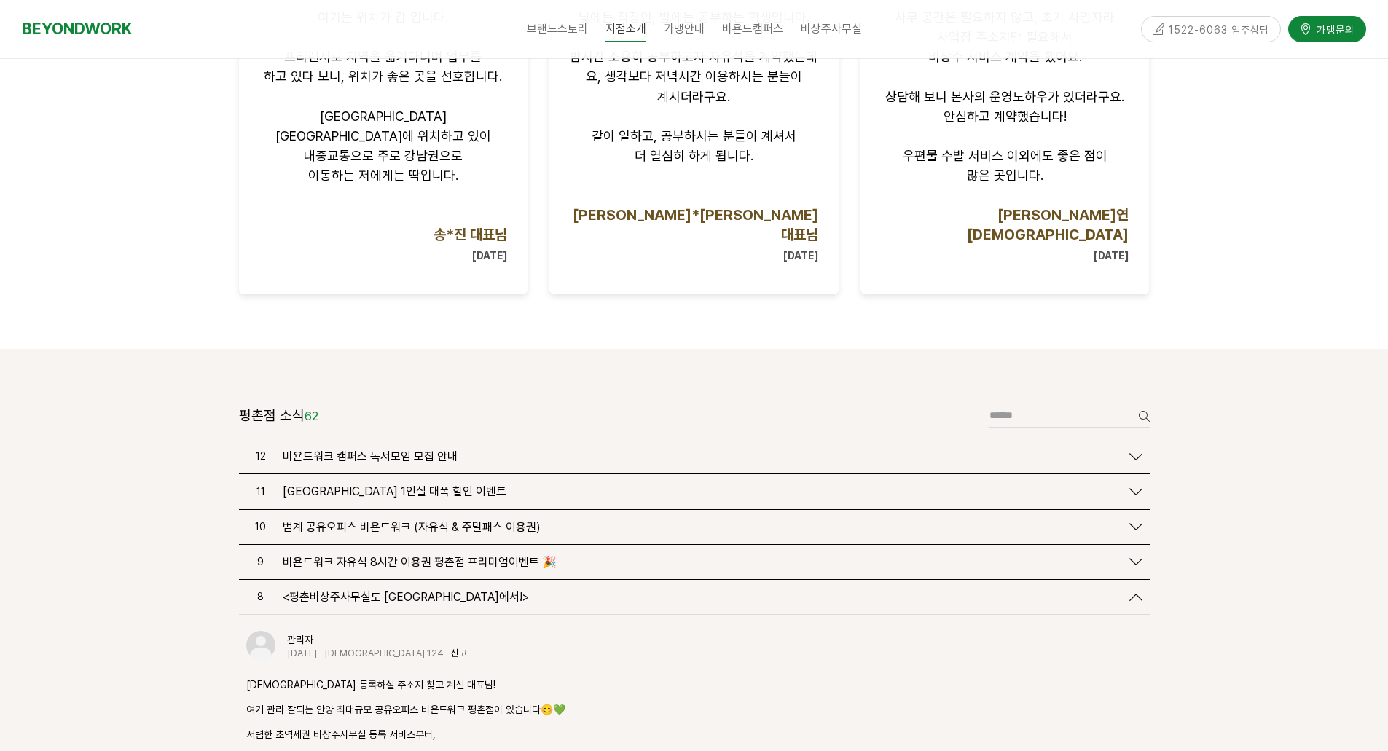
scroll to position [1459, 0]
click at [466, 558] on span "비욘드워크 자유석 8시간 이용권 평촌점 프리미엄이벤트 🎉" at bounding box center [420, 565] width 274 height 14
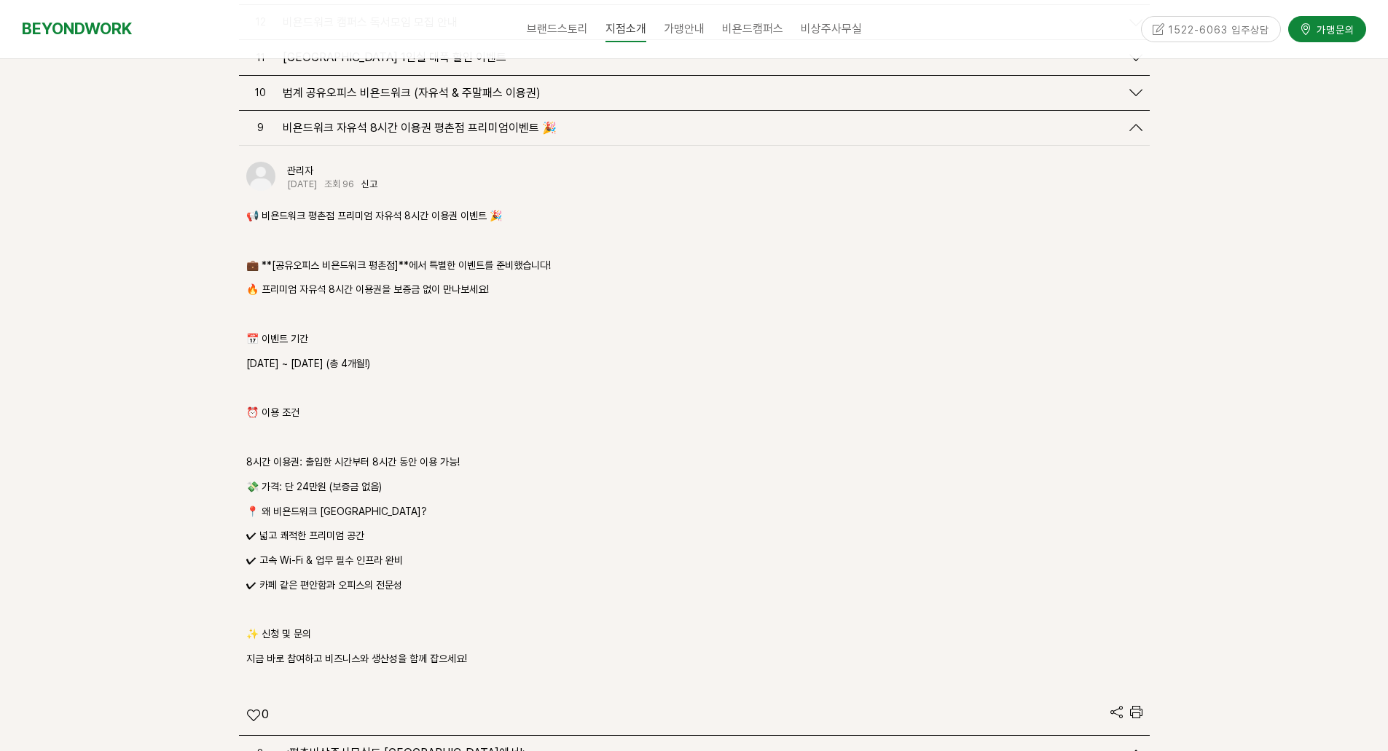
scroll to position [1604, 0]
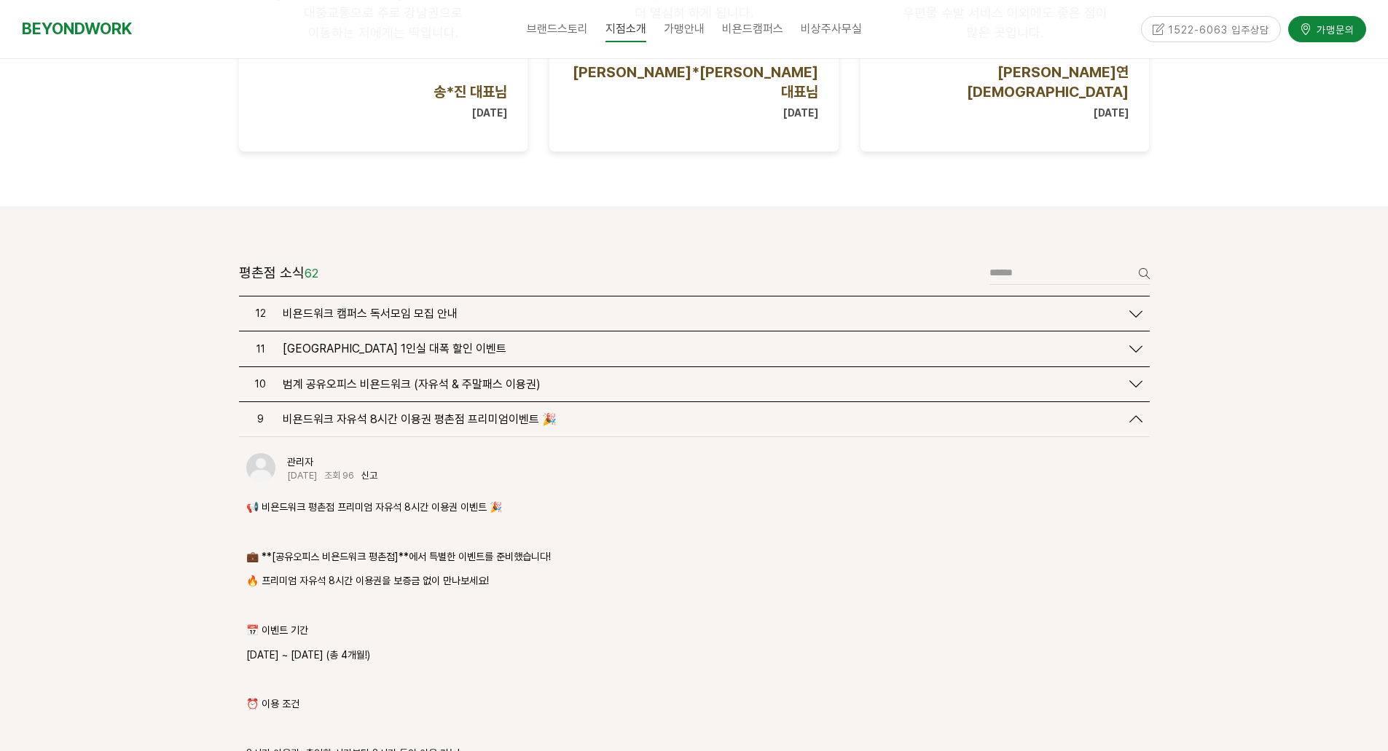
click at [460, 377] on span "범계 공유오피스 비욘드워크 (자유석 & 주말패스 이용권)" at bounding box center [412, 384] width 258 height 14
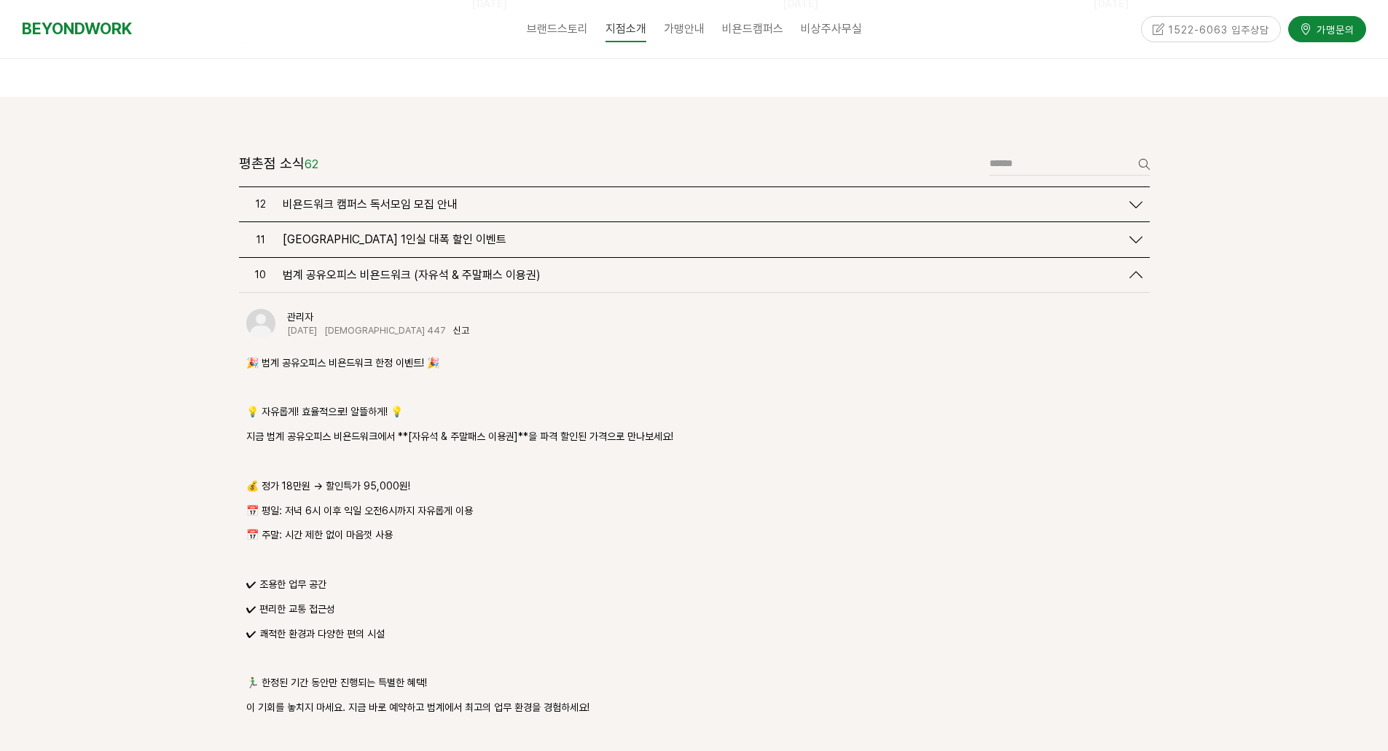
scroll to position [1677, 0]
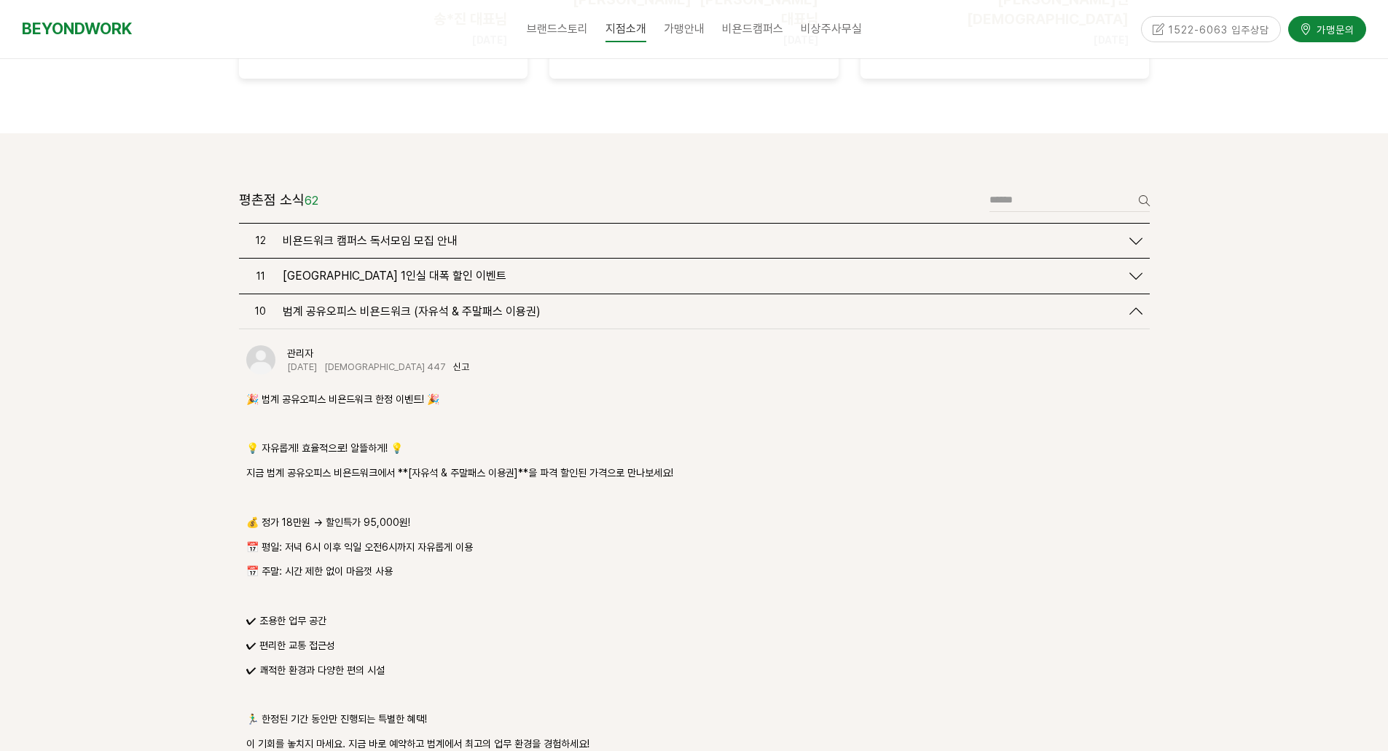
click at [382, 269] on span "비욘드 워크 평촌점 1인실 대폭 할인 이벤트" at bounding box center [395, 276] width 224 height 14
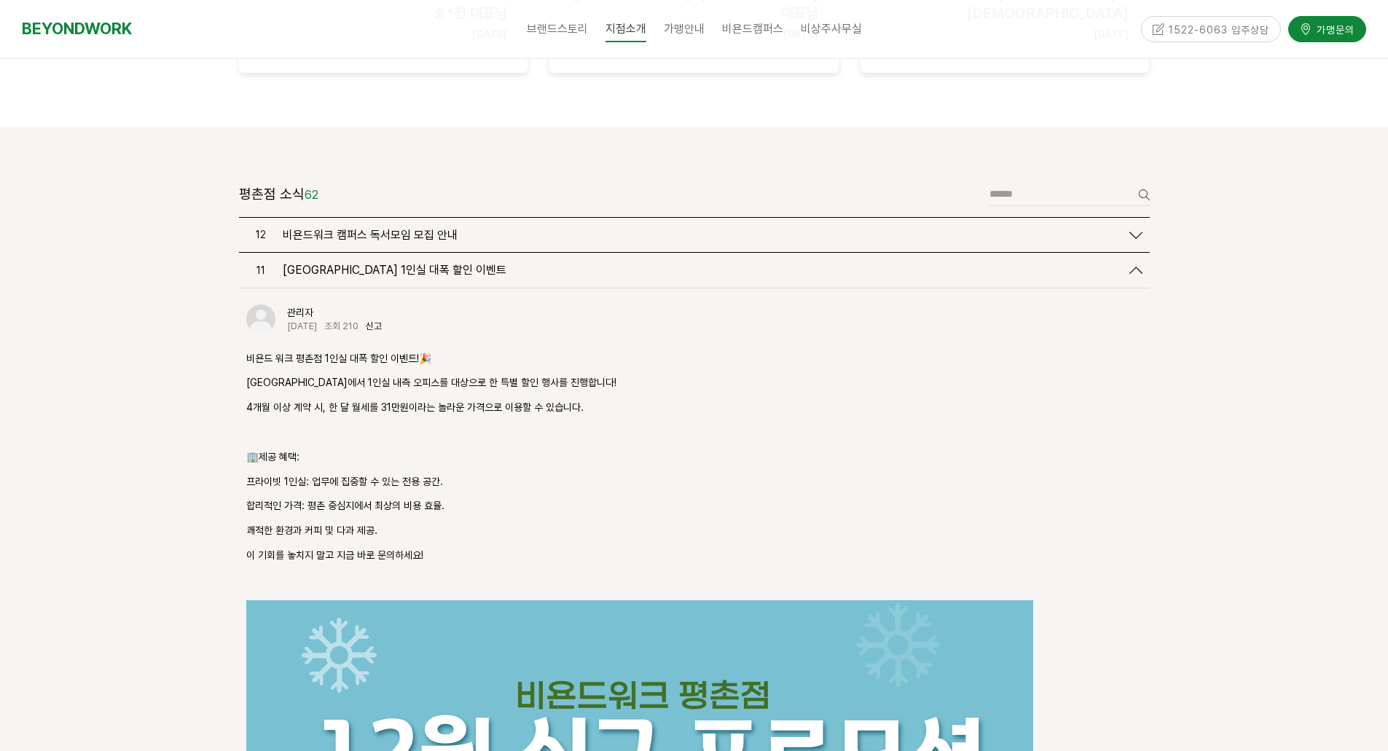
scroll to position [1459, 0]
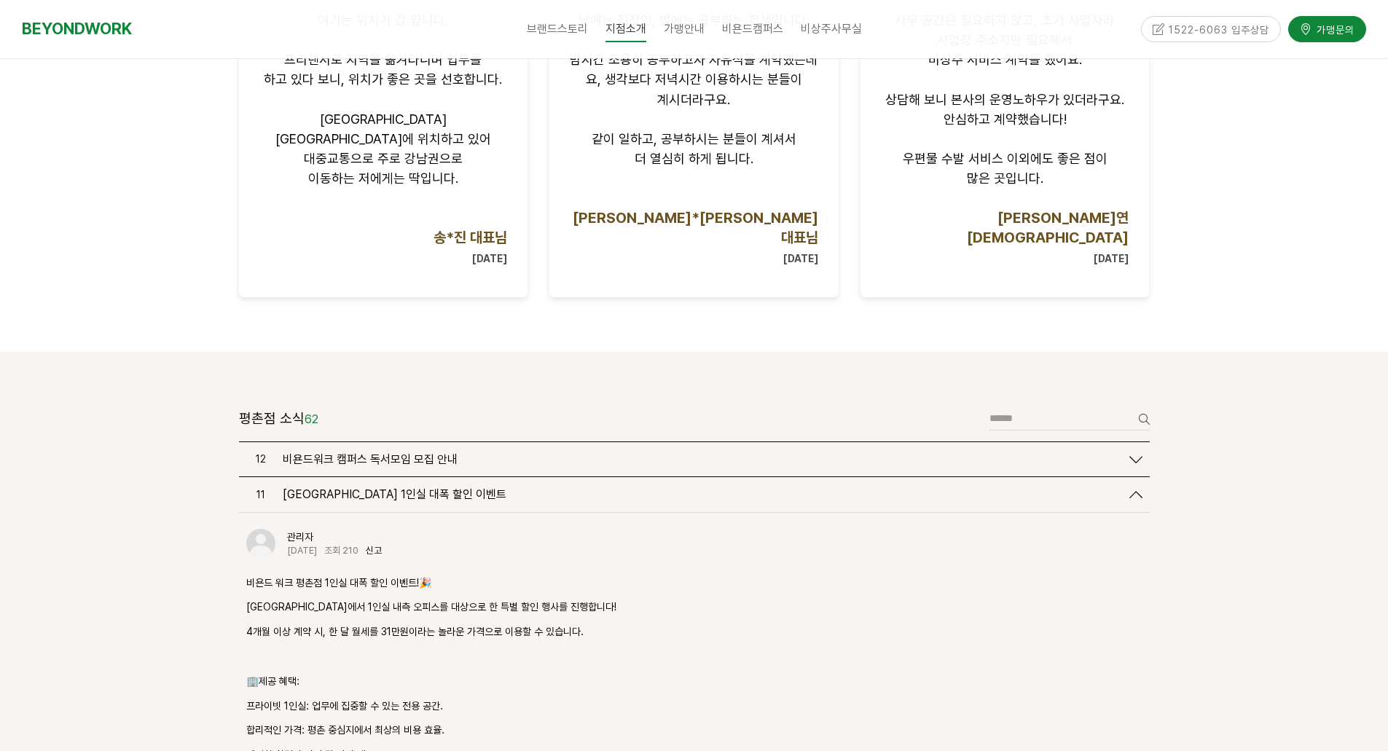
click at [360, 452] on span "비욘드워크 캠퍼스 독서모임 모집 안내" at bounding box center [370, 459] width 175 height 14
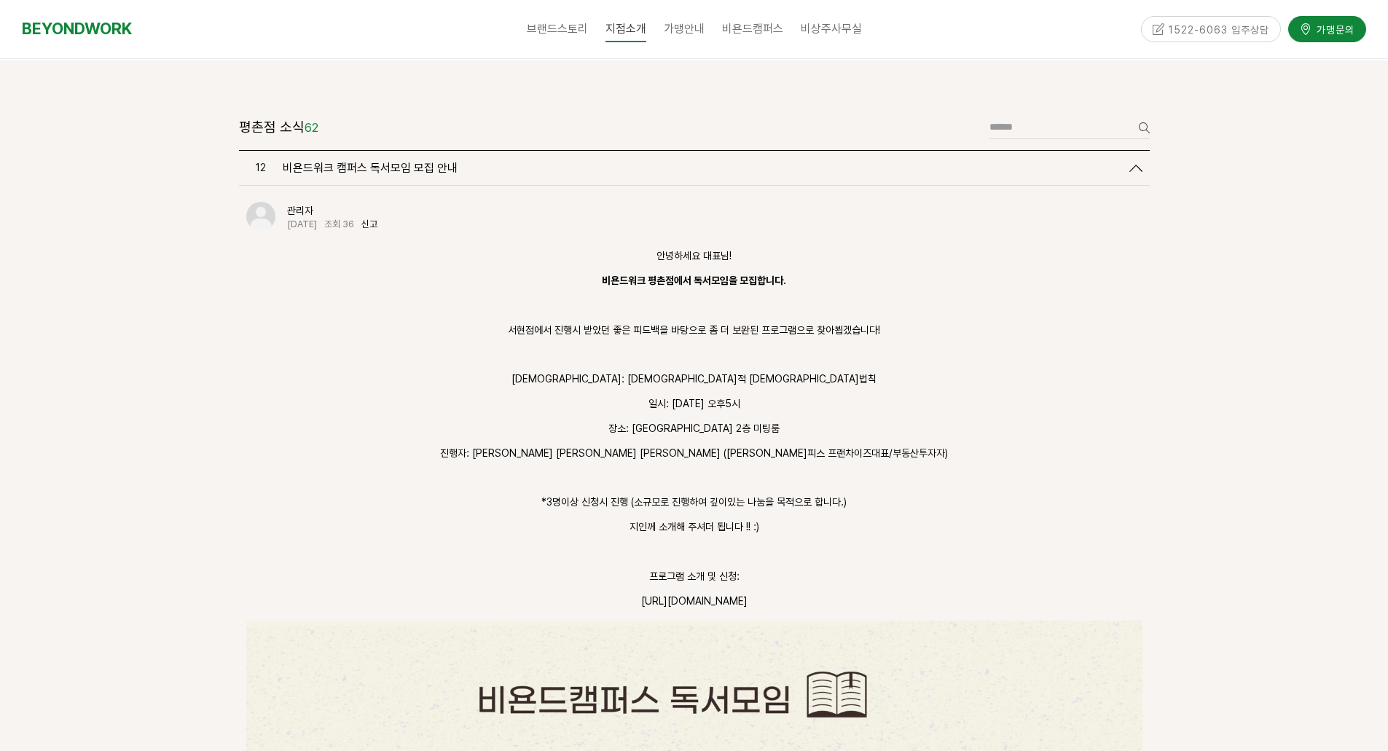
scroll to position [498, 0]
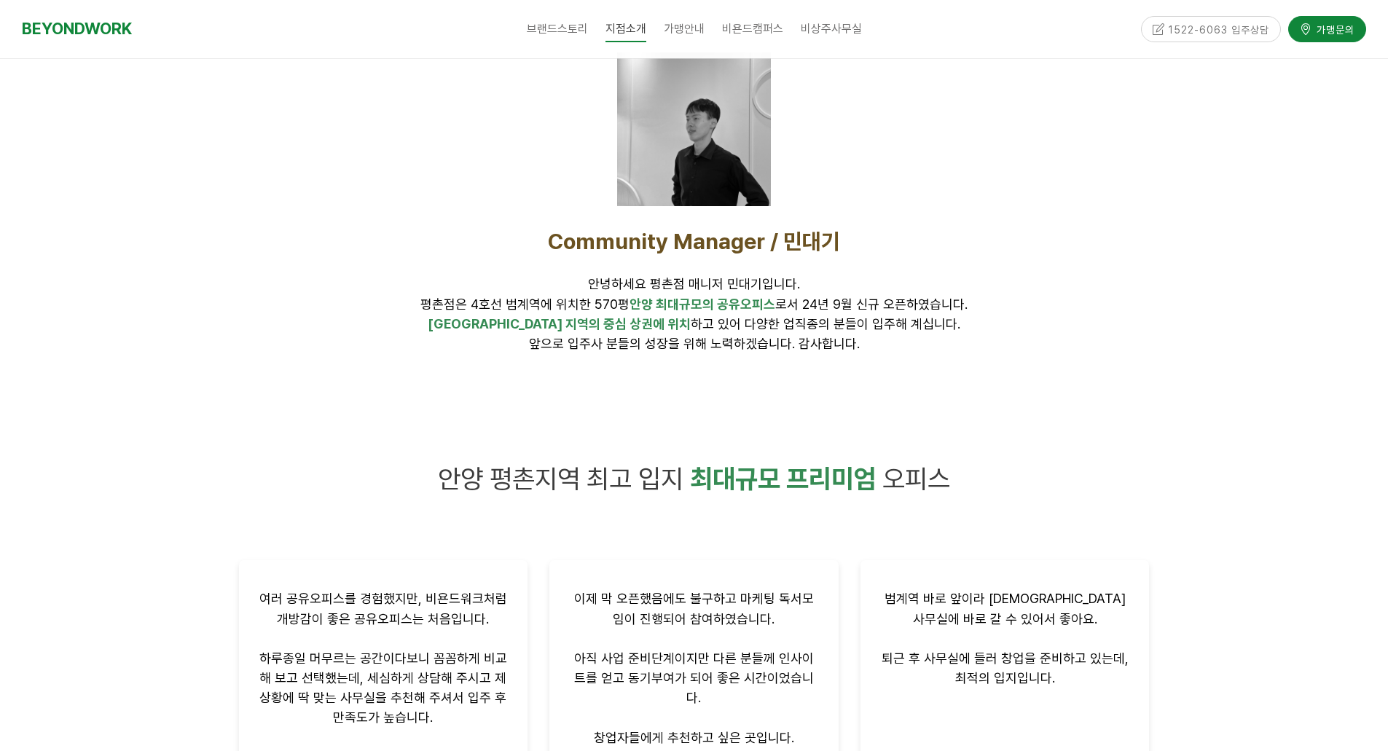
click at [1044, 162] on div at bounding box center [694, 129] width 911 height 154
